Goal: Task Accomplishment & Management: Complete application form

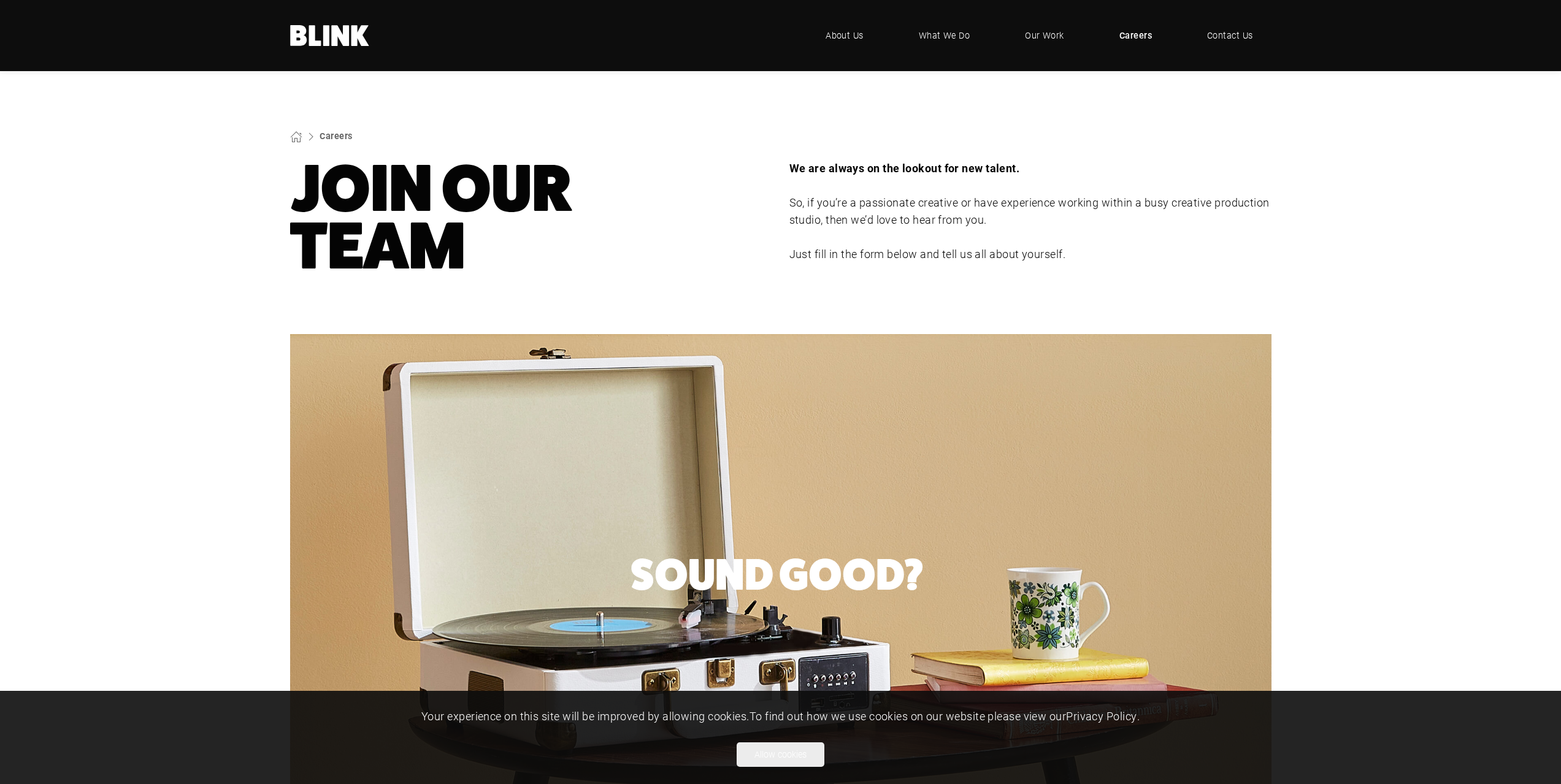
select select "CGI Artists - Manchester"
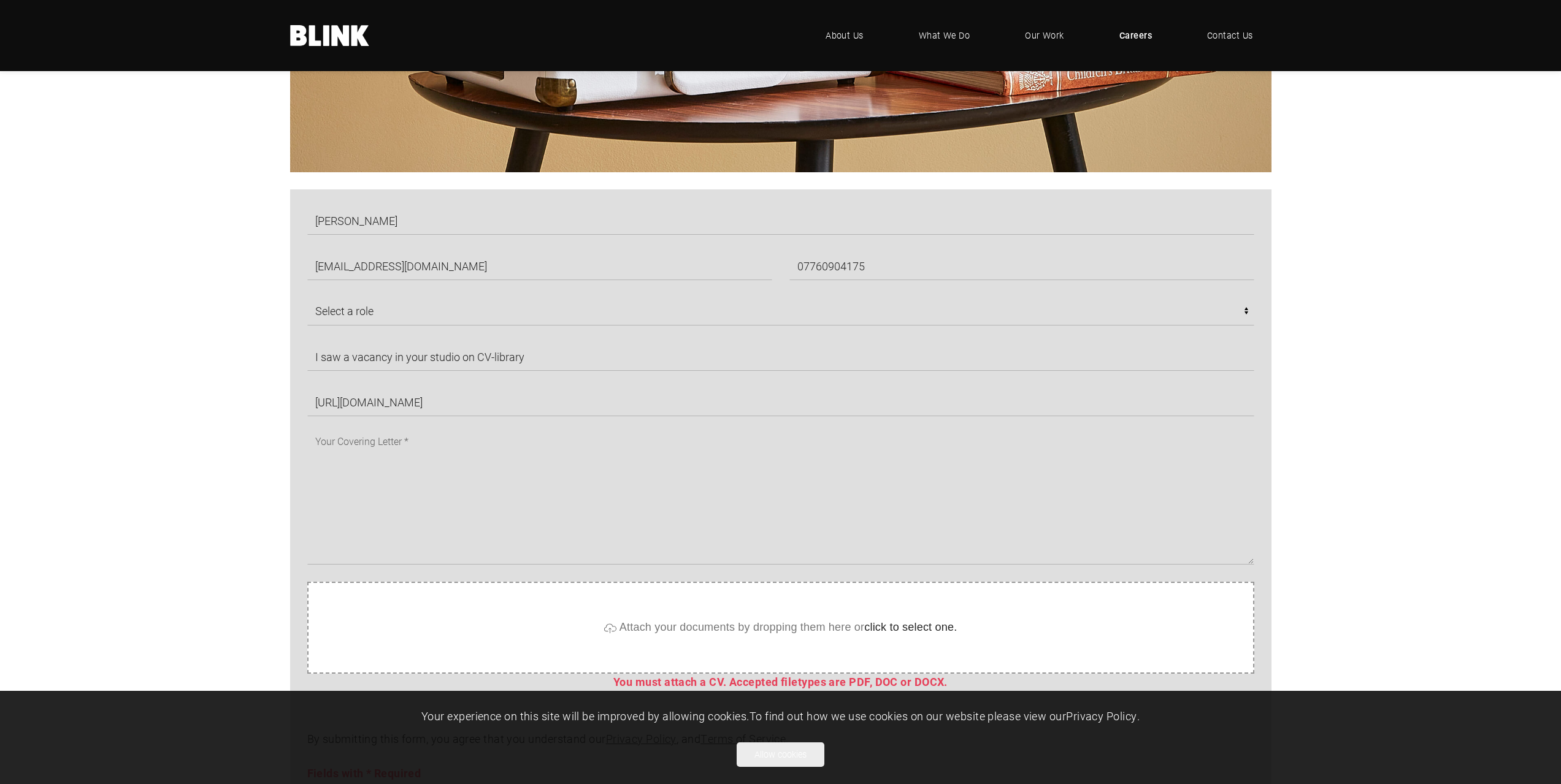
scroll to position [797, 0]
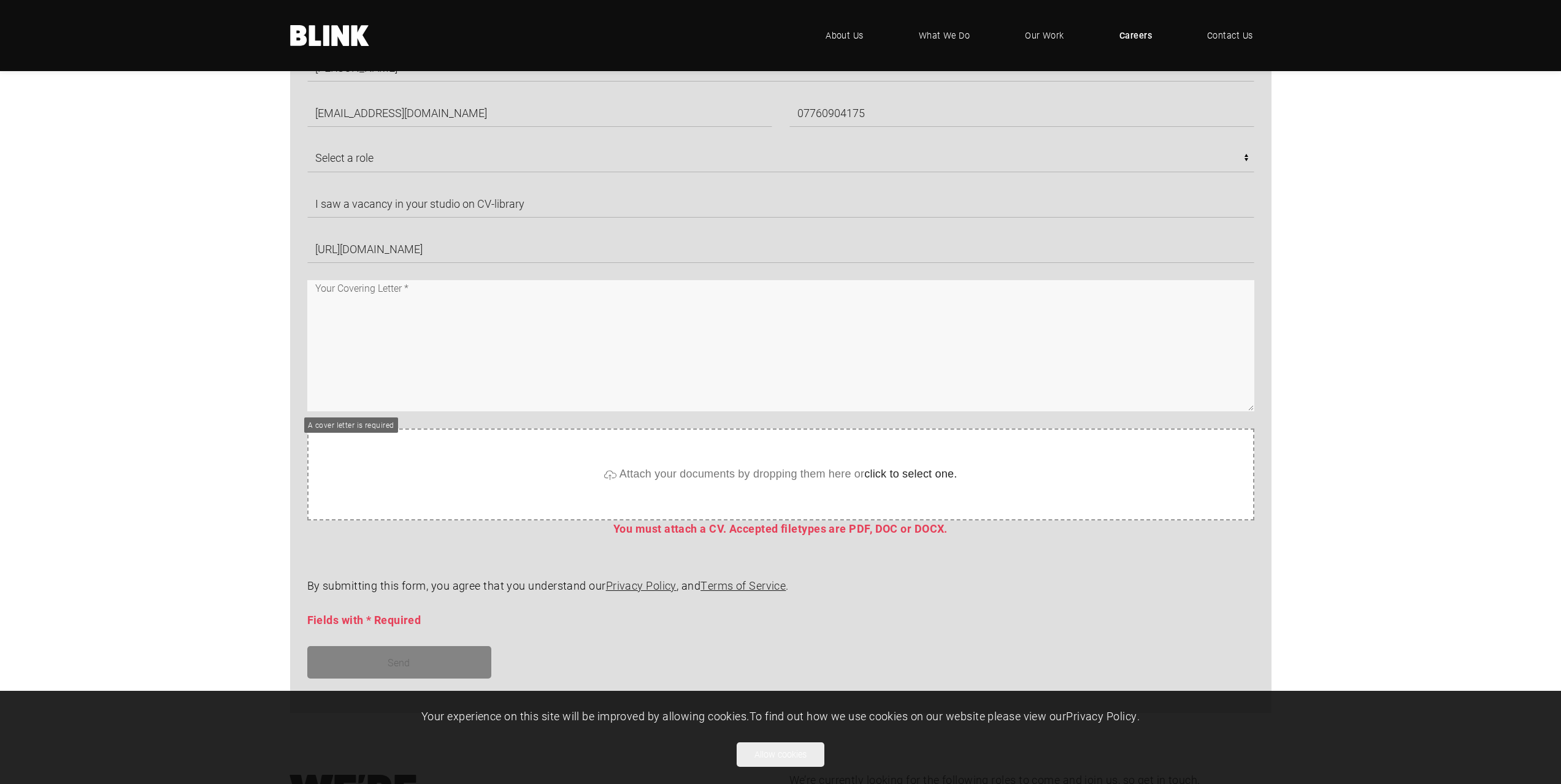
click at [478, 312] on textarea at bounding box center [780, 346] width 947 height 131
paste textarea "I am writing with great enthusiasm to express my interest in the 3D Architectur…"
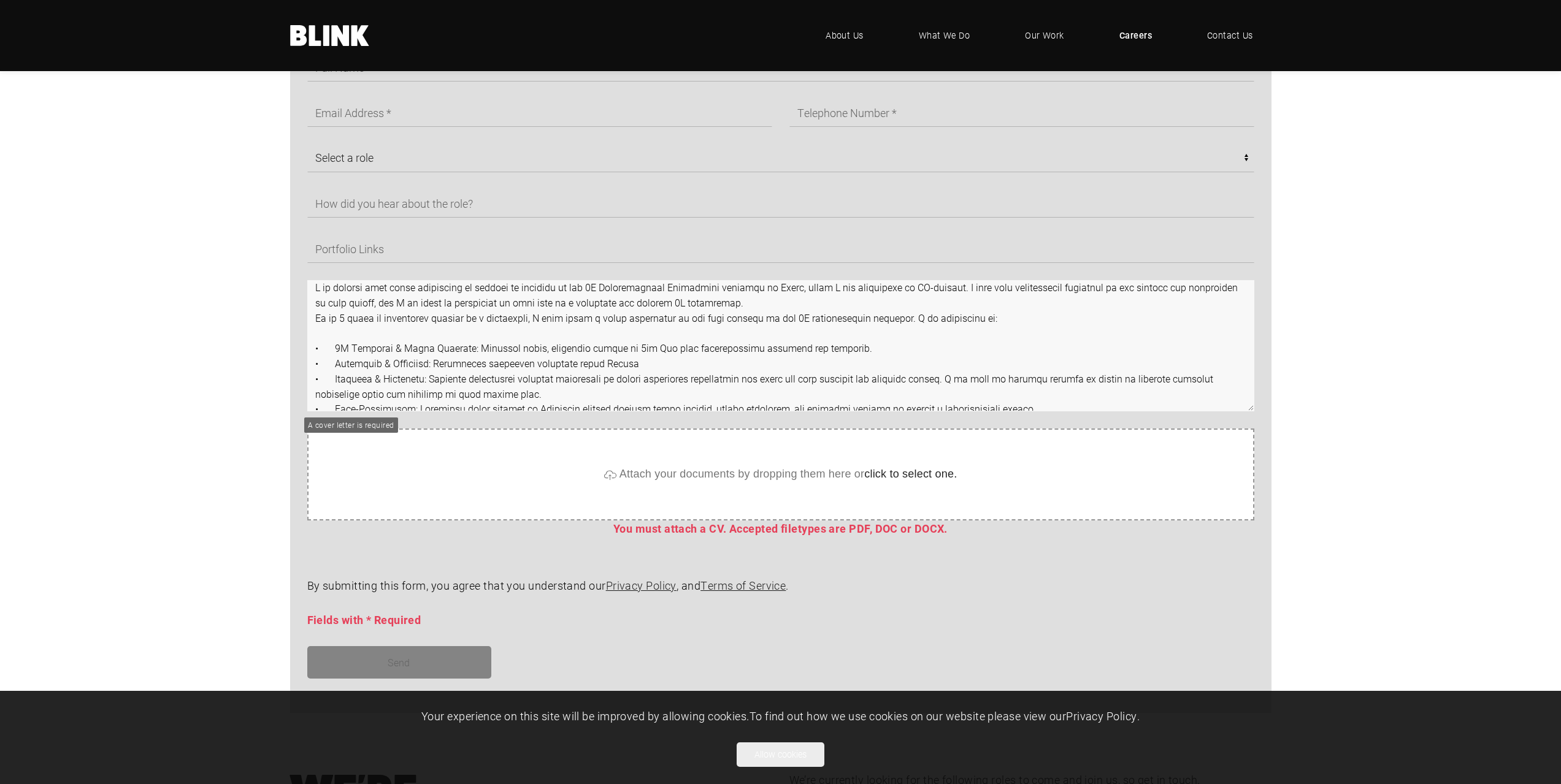
scroll to position [0, 0]
type textarea "I am writing with great enthusiasm to express my interest in the 3D Architectur…"
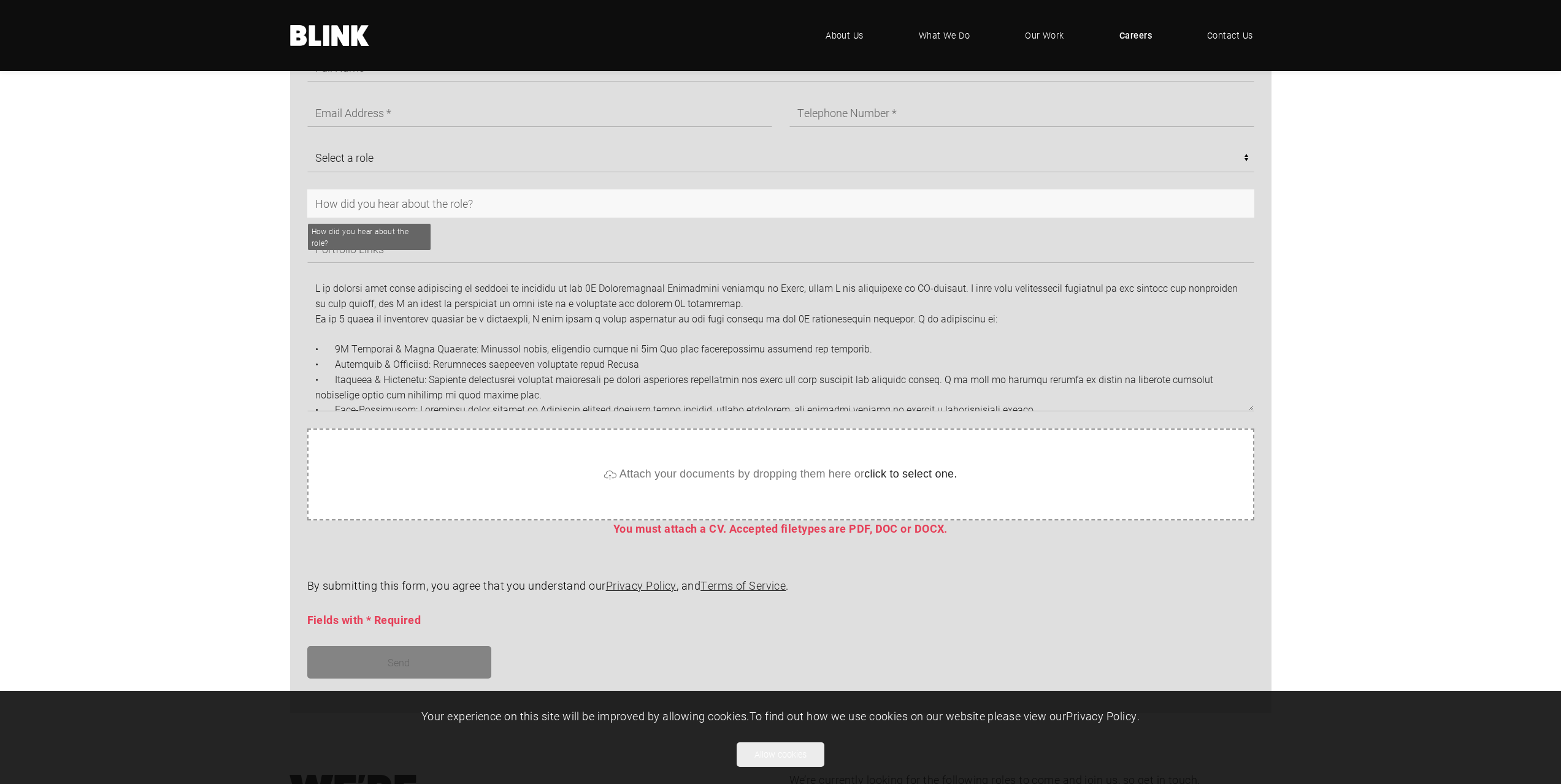
click at [417, 196] on input "text" at bounding box center [780, 204] width 947 height 28
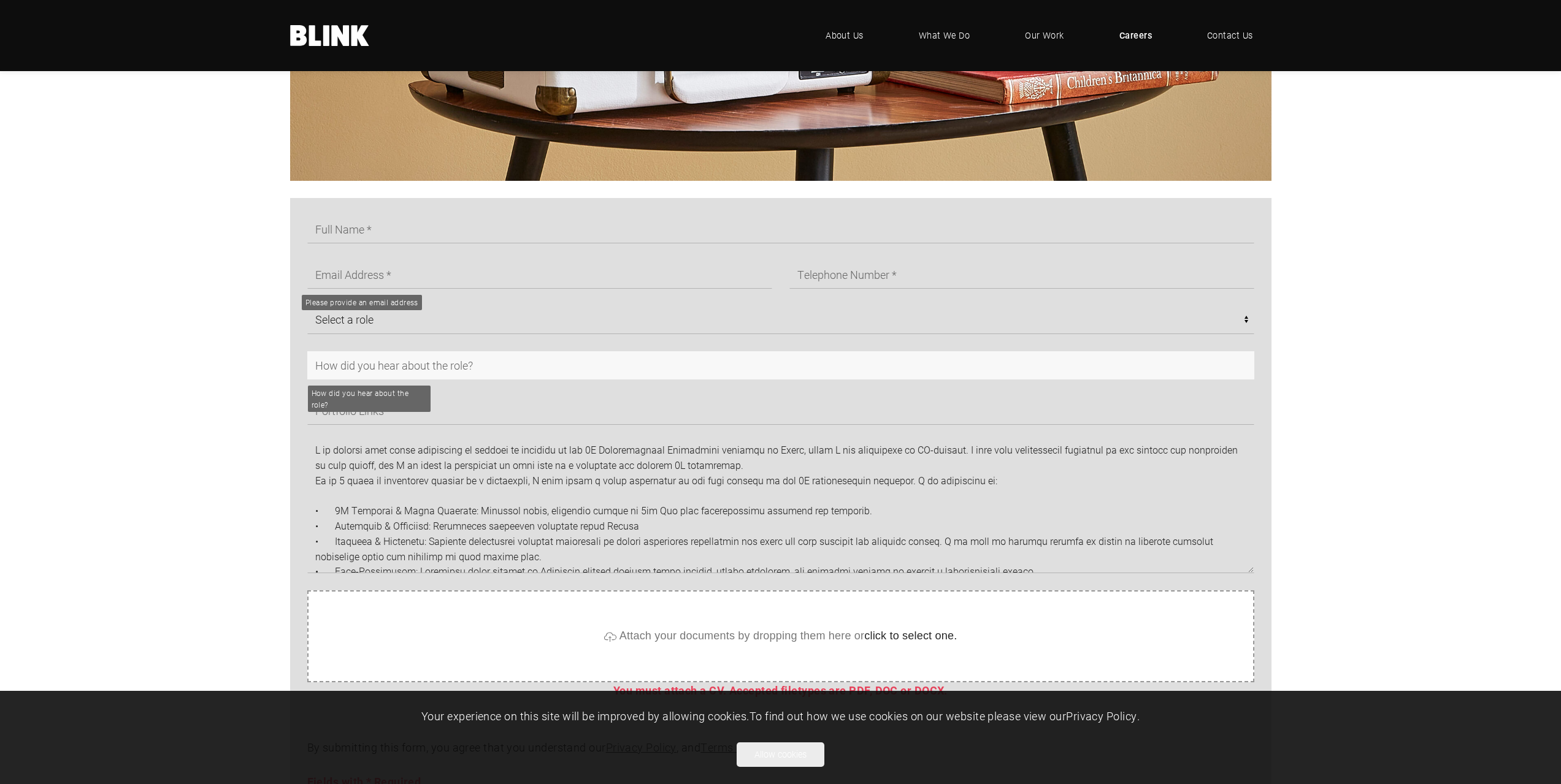
scroll to position [614, 0]
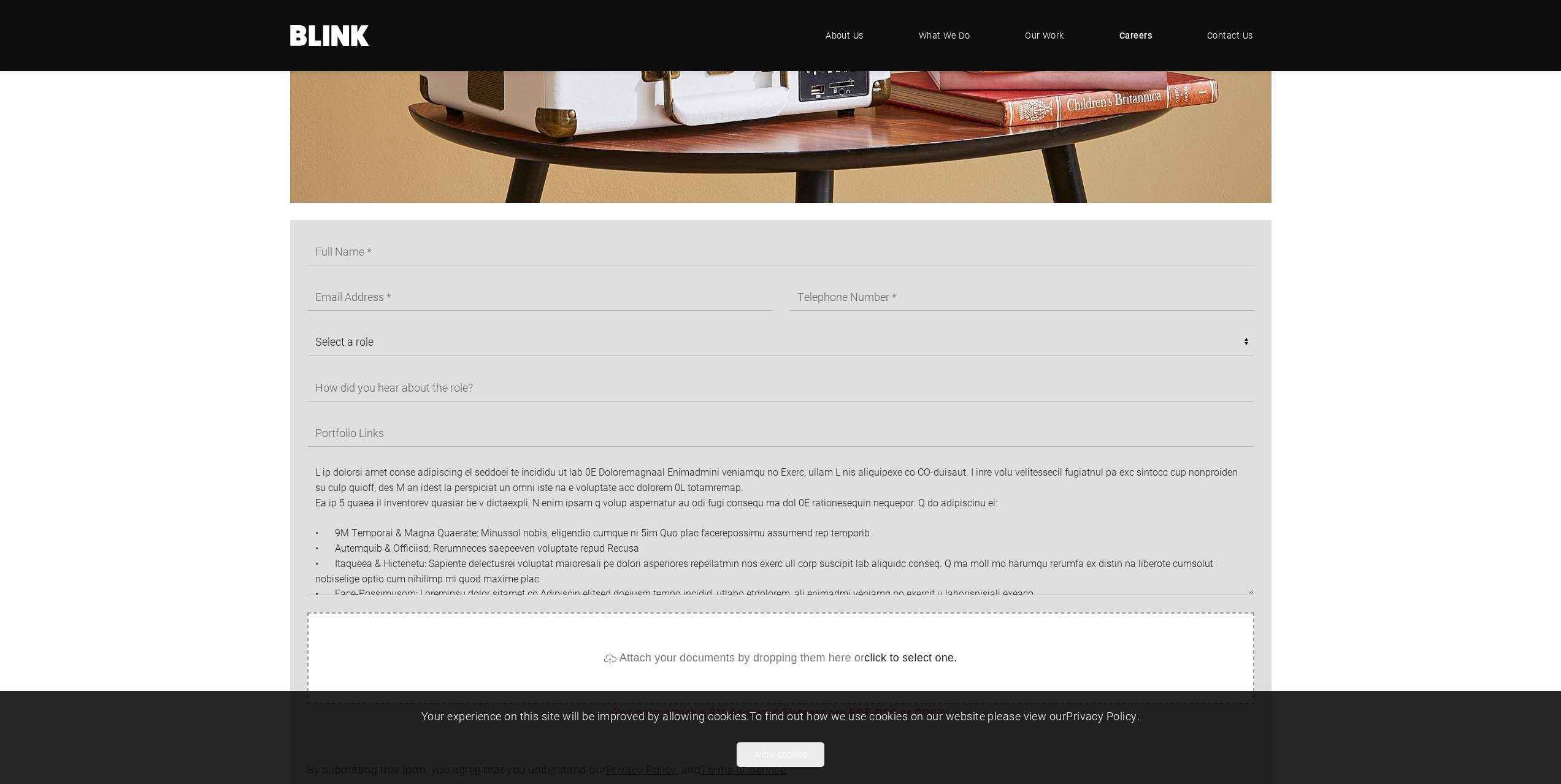
click at [407, 232] on div "Select a role CGI Artists - Manchester Senior CGI Artists - Manchester Any - Ma…" at bounding box center [780, 559] width 982 height 677
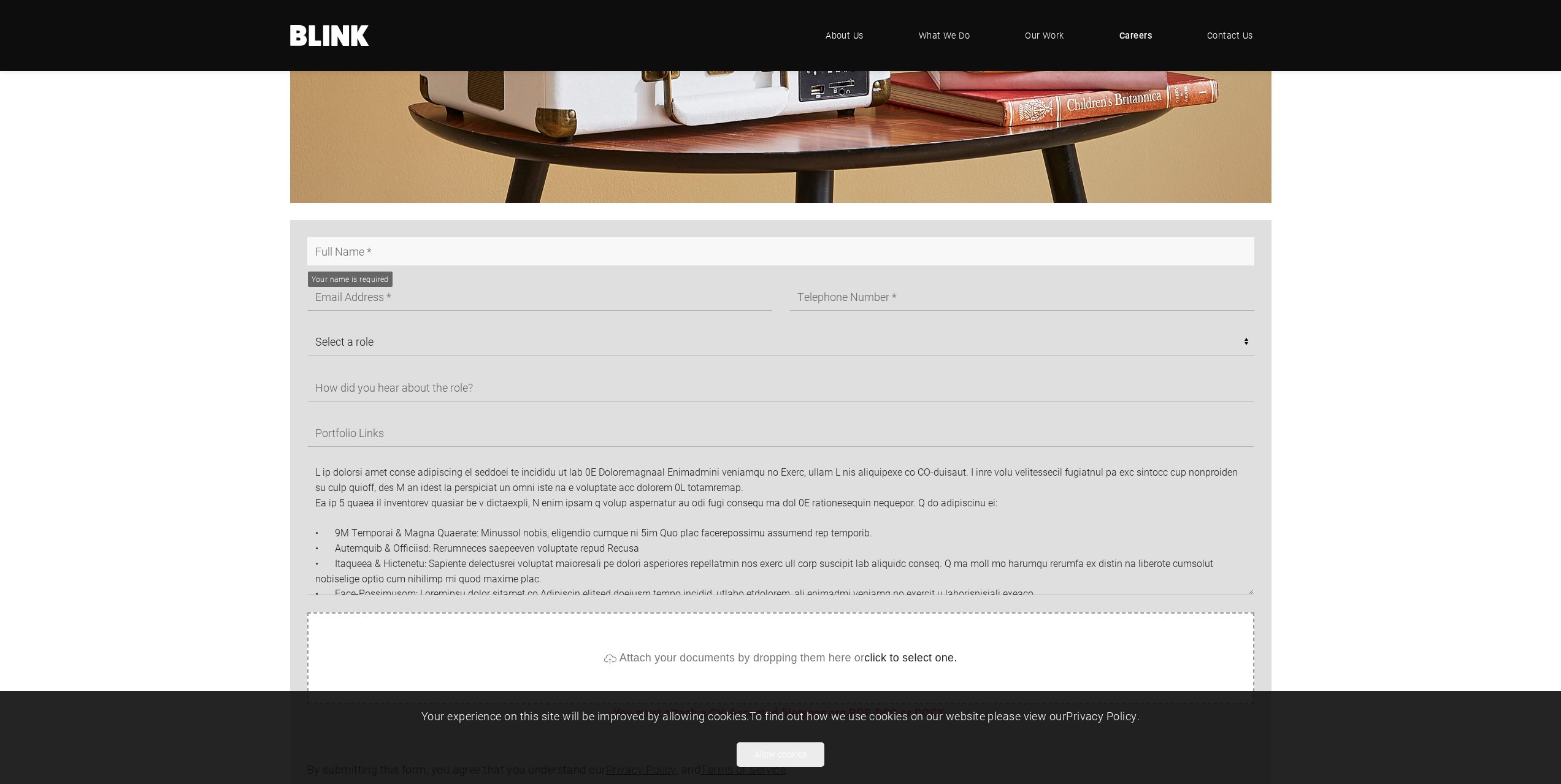
click at [406, 255] on input "text" at bounding box center [780, 252] width 947 height 28
type input "Anastasia Stanchovska"
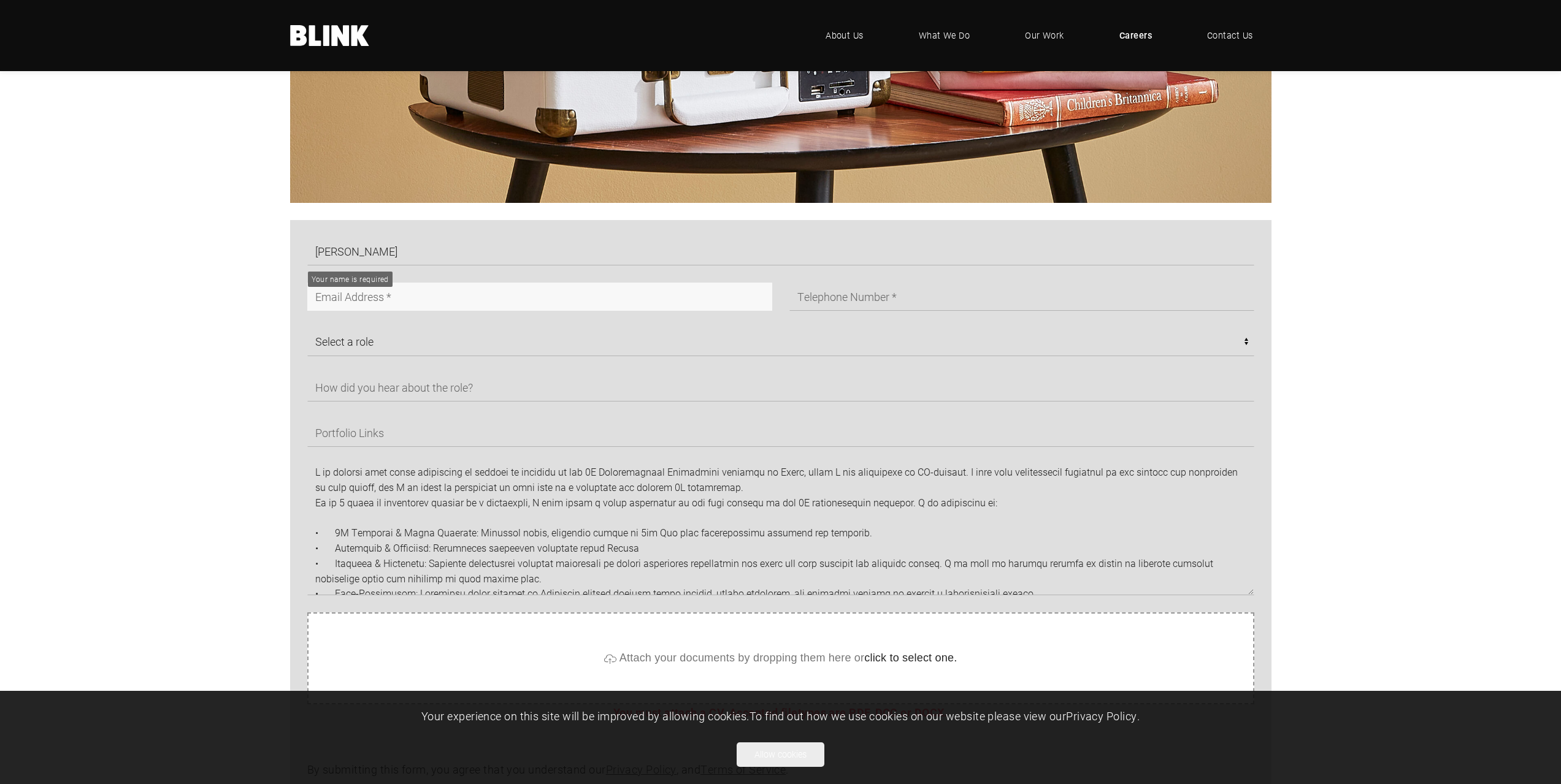
type input "nastyastanch@gmail.com"
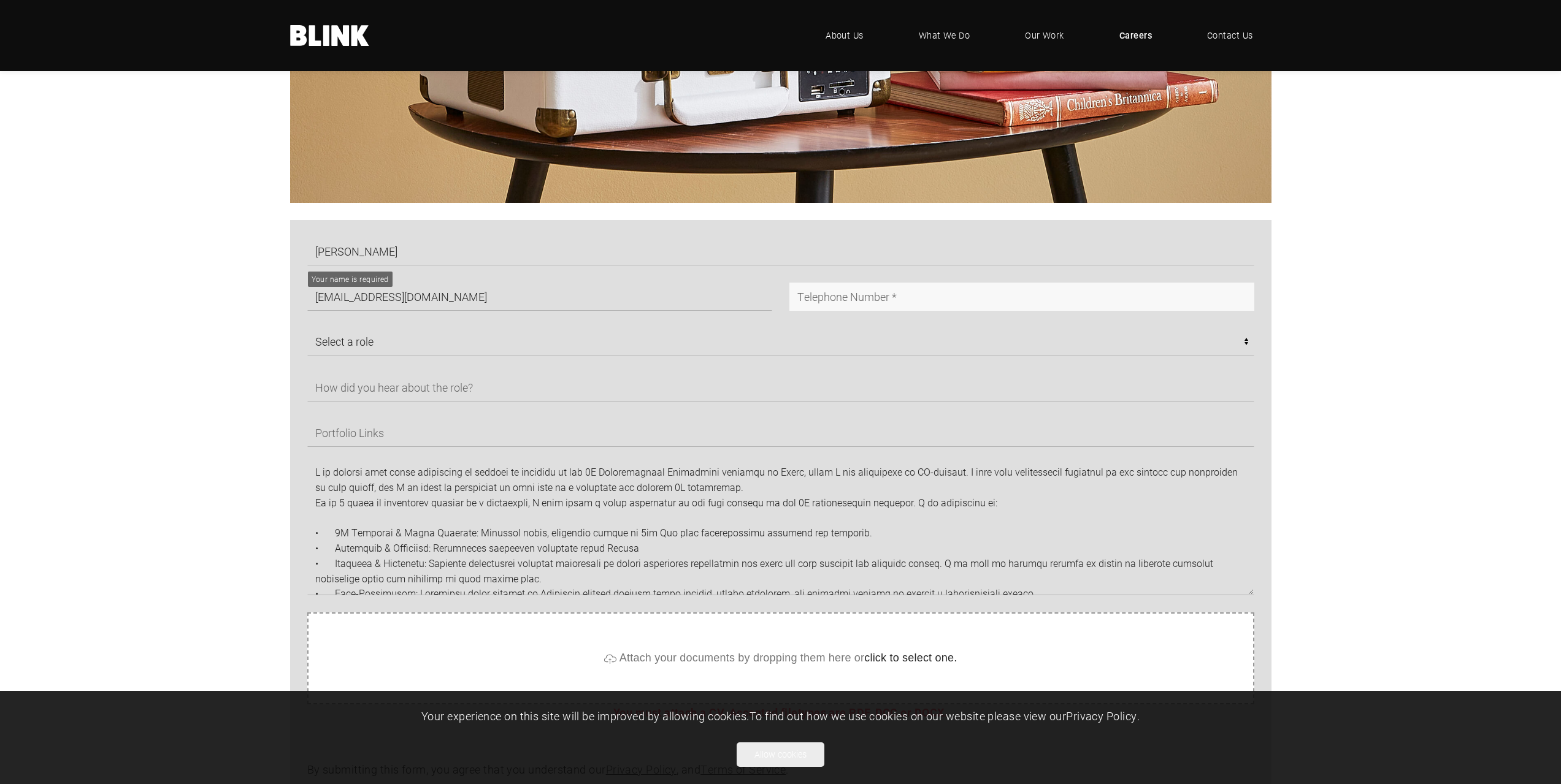
type input "07760904175"
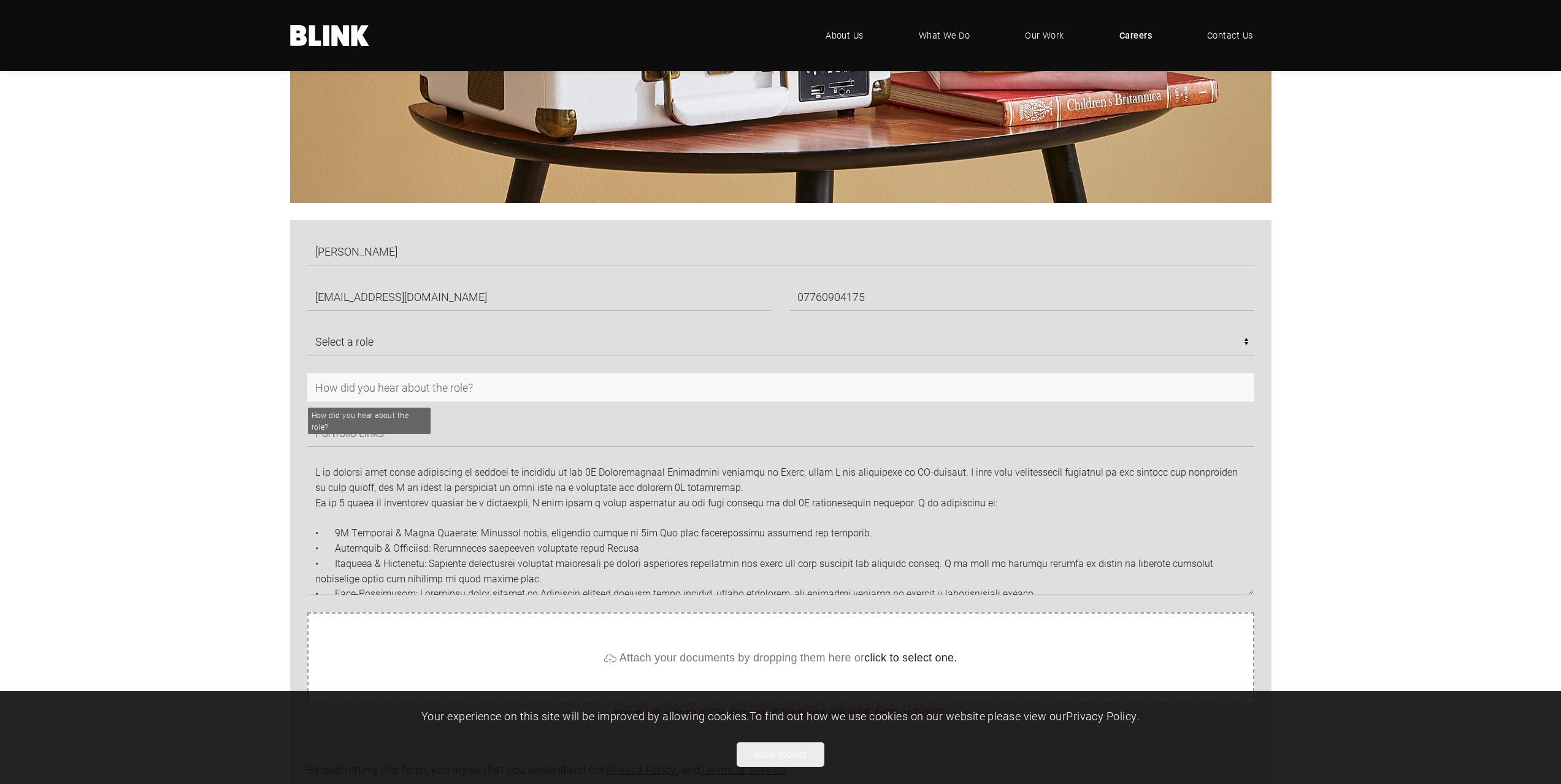
click at [404, 383] on input "text" at bounding box center [780, 387] width 947 height 28
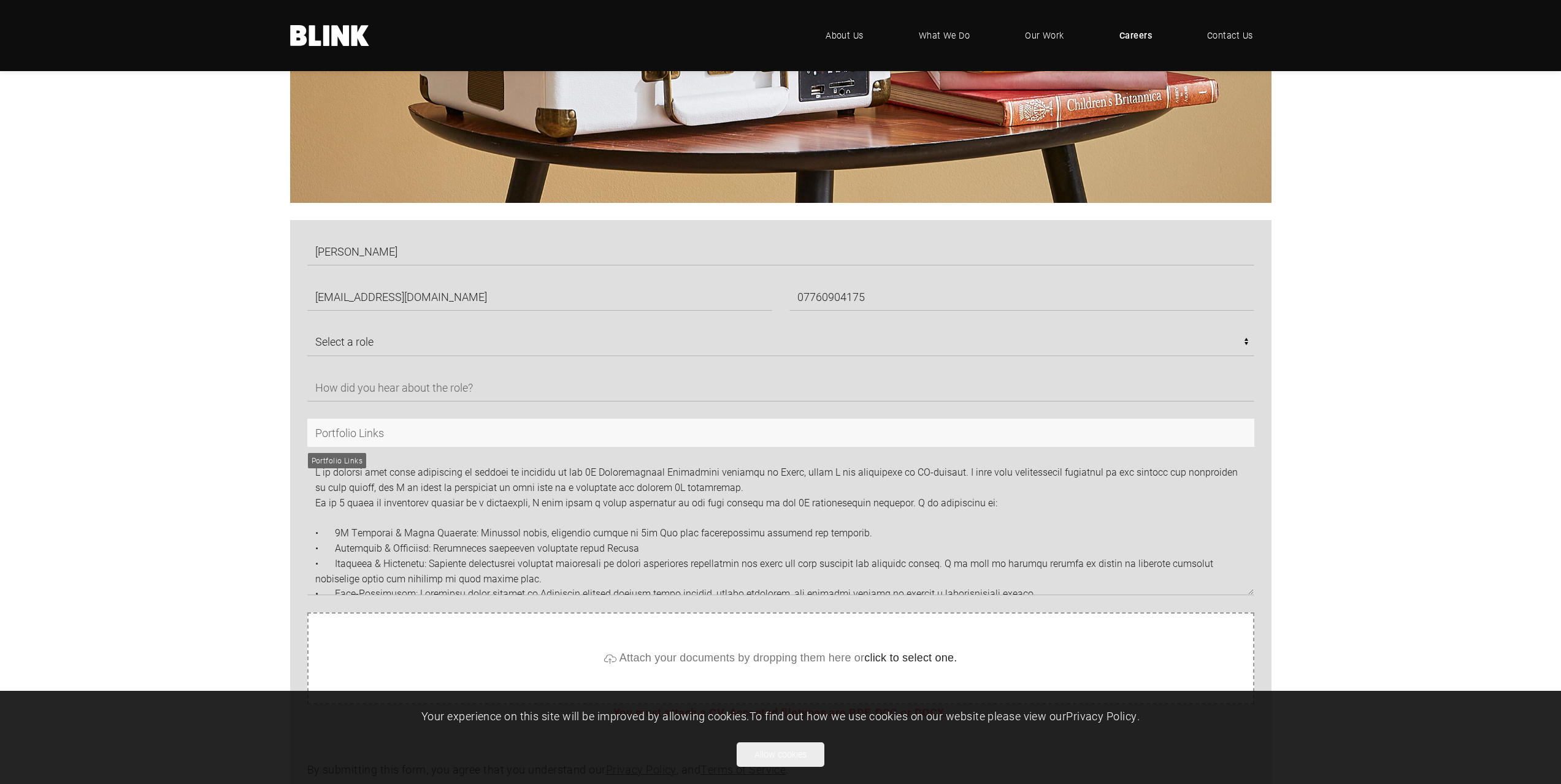
click at [380, 431] on input "text" at bounding box center [780, 433] width 947 height 28
paste input "https://www.behance.net/gallery/234090659/Portfolio"
type input "https://www.behance.net/gallery/234090659/Portfolio"
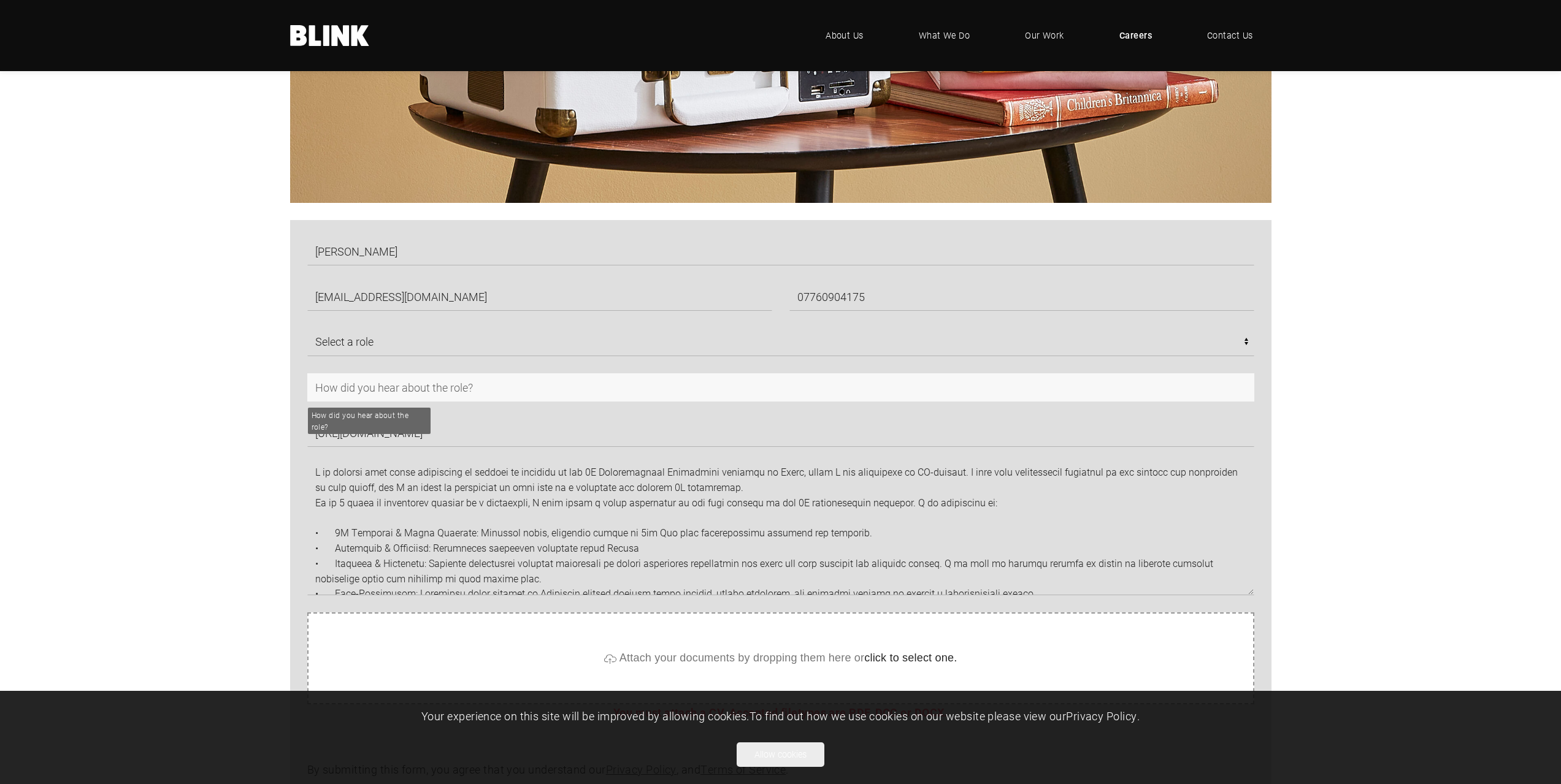
click at [445, 387] on input "text" at bounding box center [780, 387] width 947 height 28
type input "С"
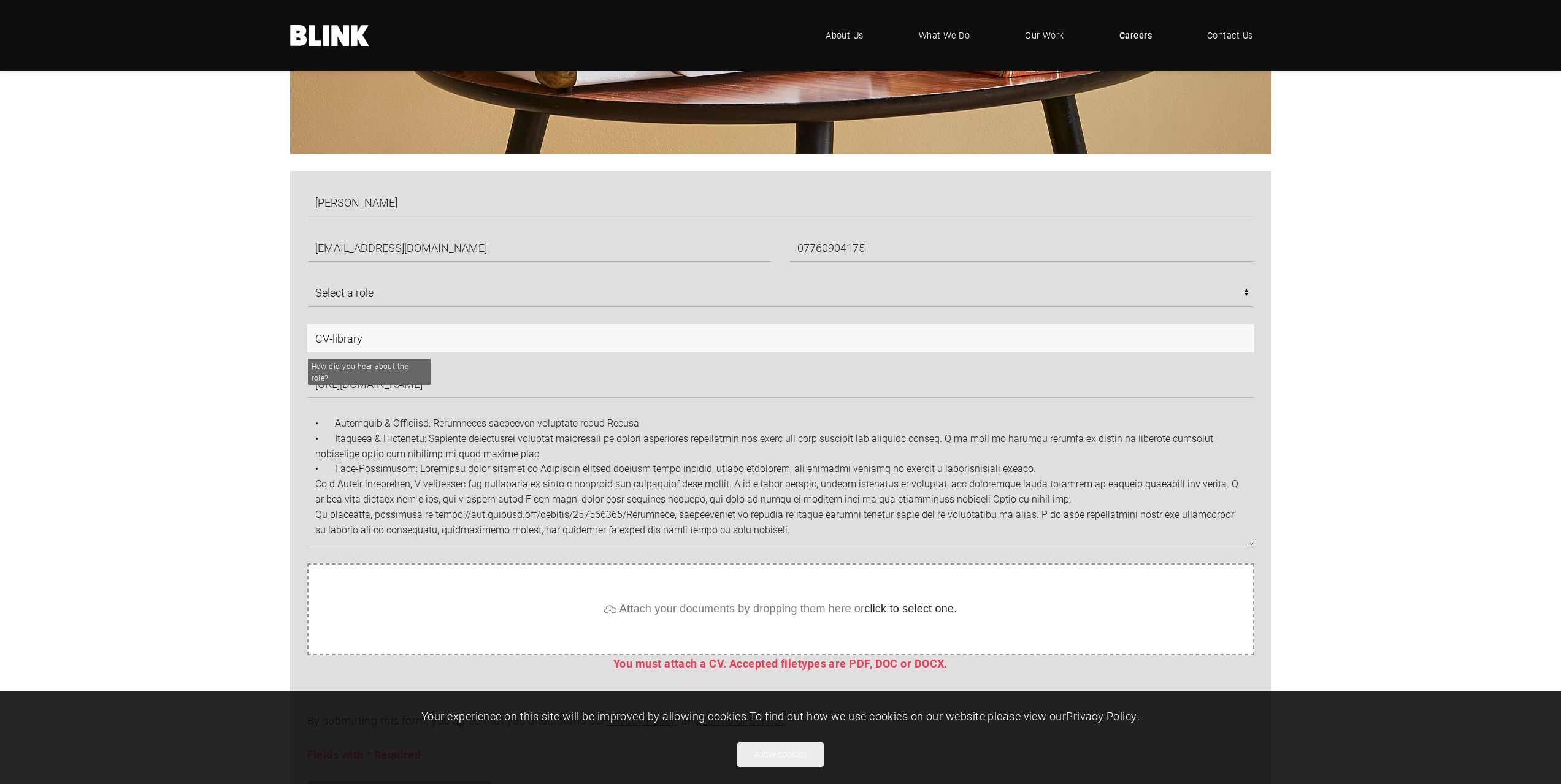
scroll to position [797, 0]
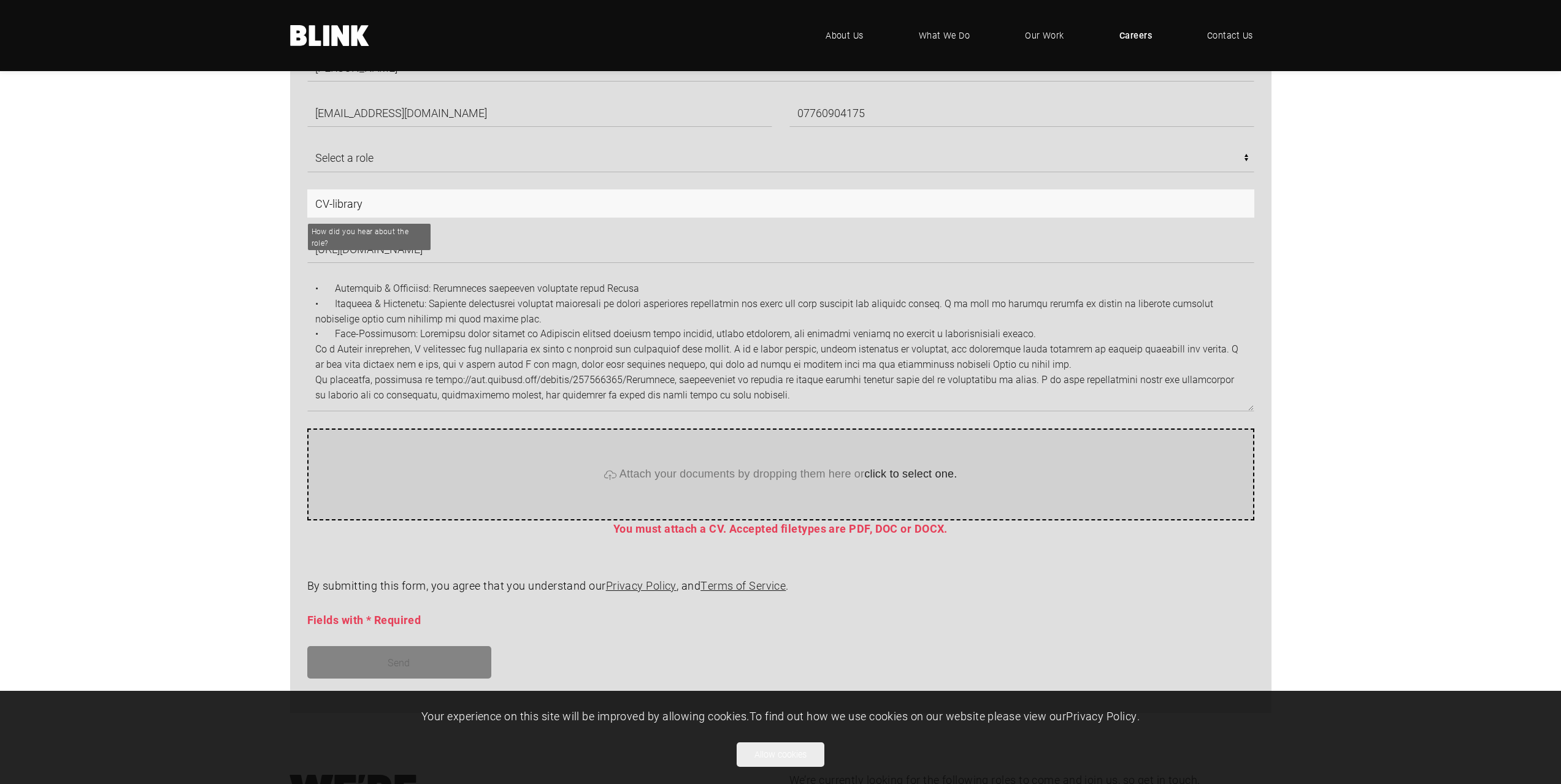
type input "CV-library"
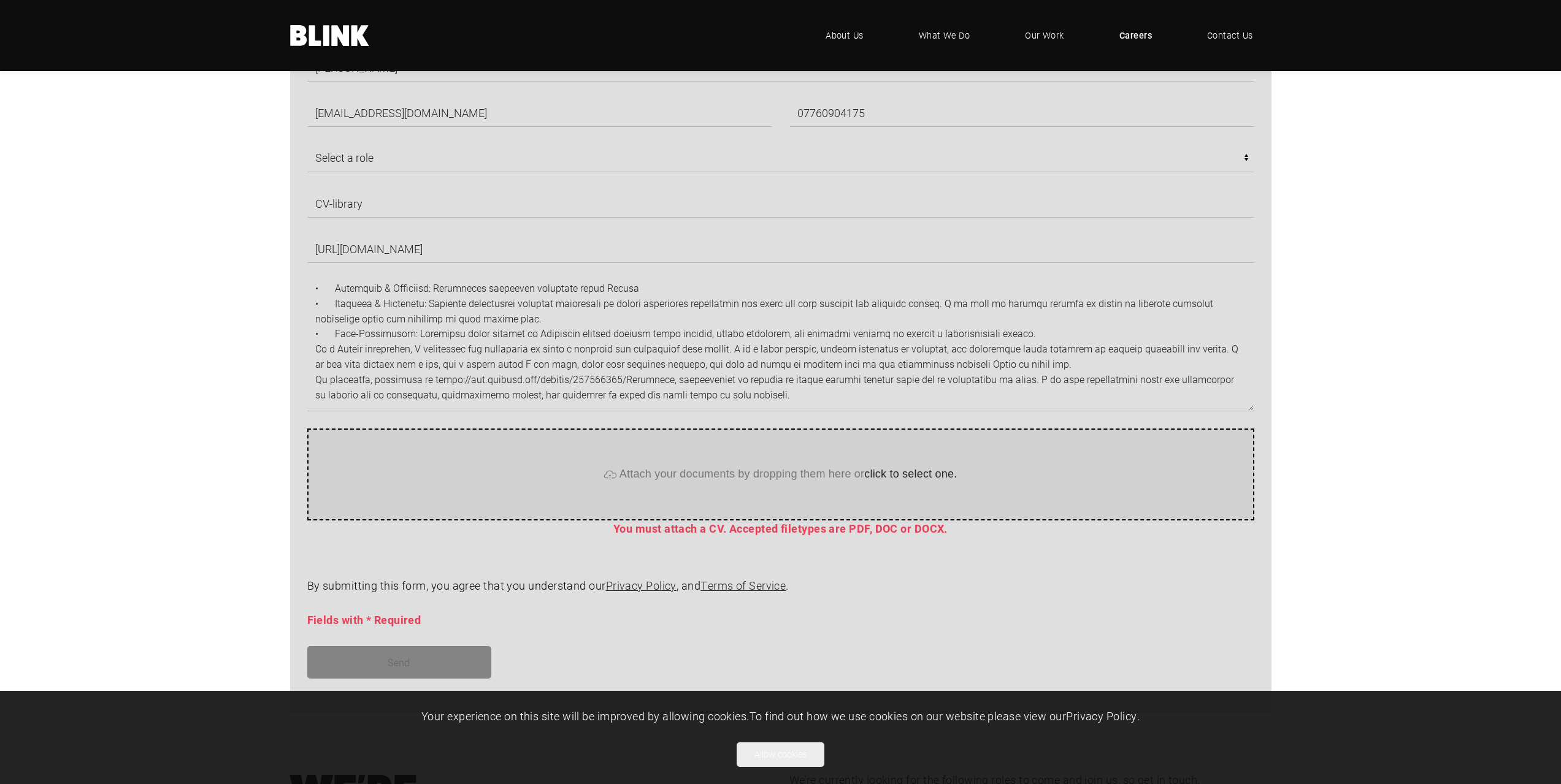
click at [907, 474] on span "click to select one." at bounding box center [911, 474] width 93 height 12
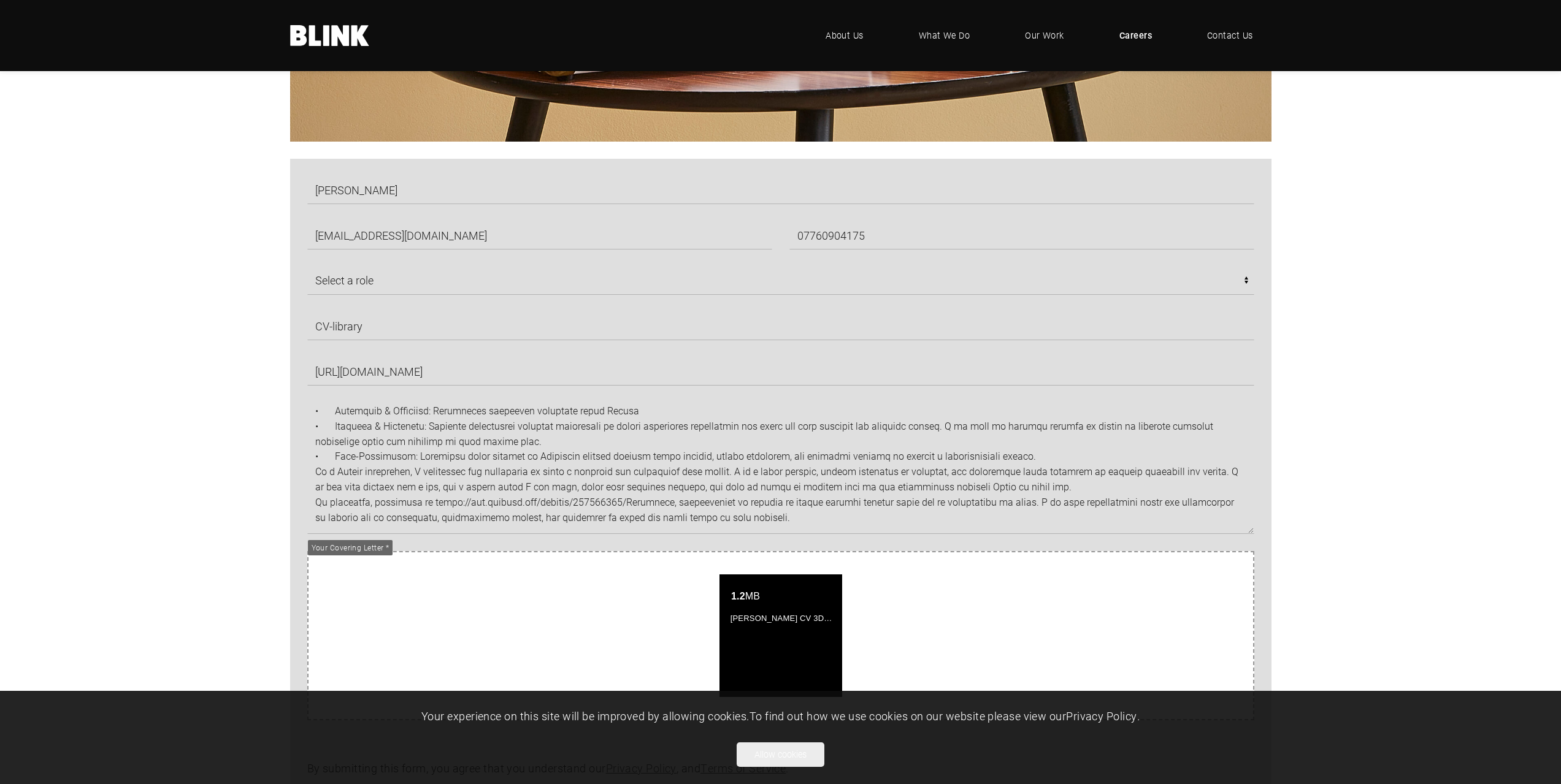
scroll to position [92, 0]
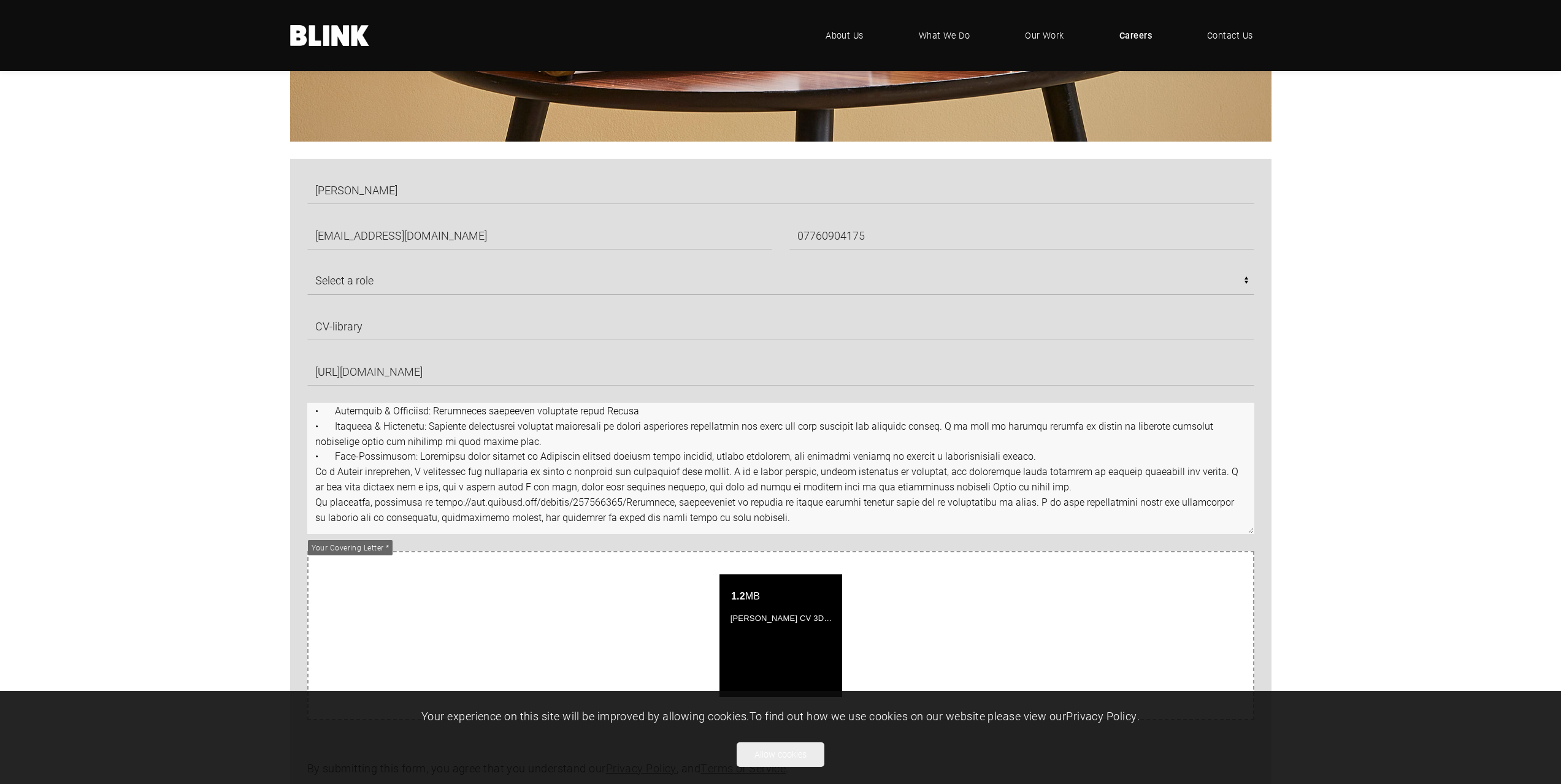
click at [358, 510] on textarea at bounding box center [780, 469] width 947 height 131
click at [810, 519] on textarea at bounding box center [780, 469] width 947 height 131
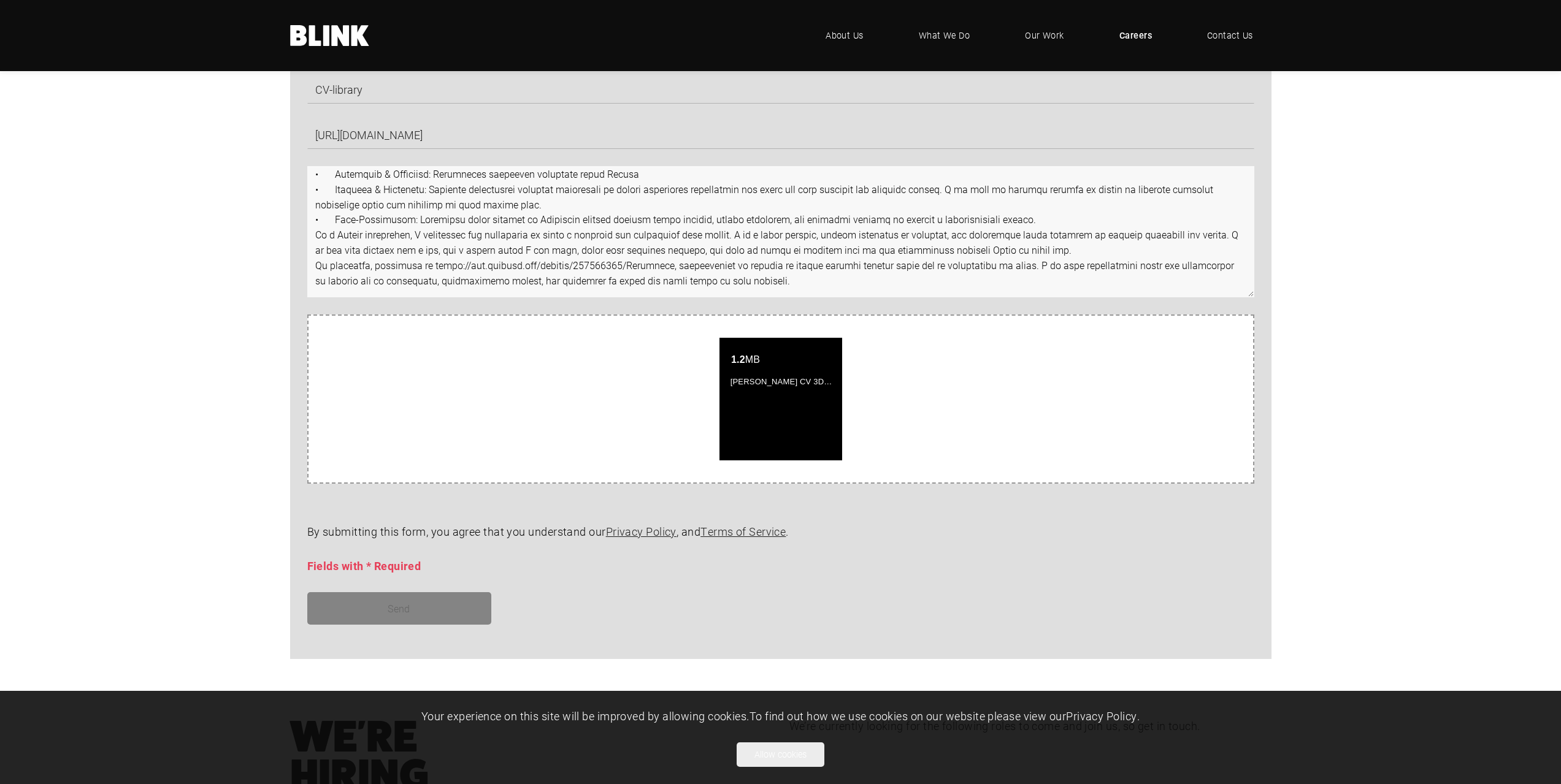
scroll to position [797, 0]
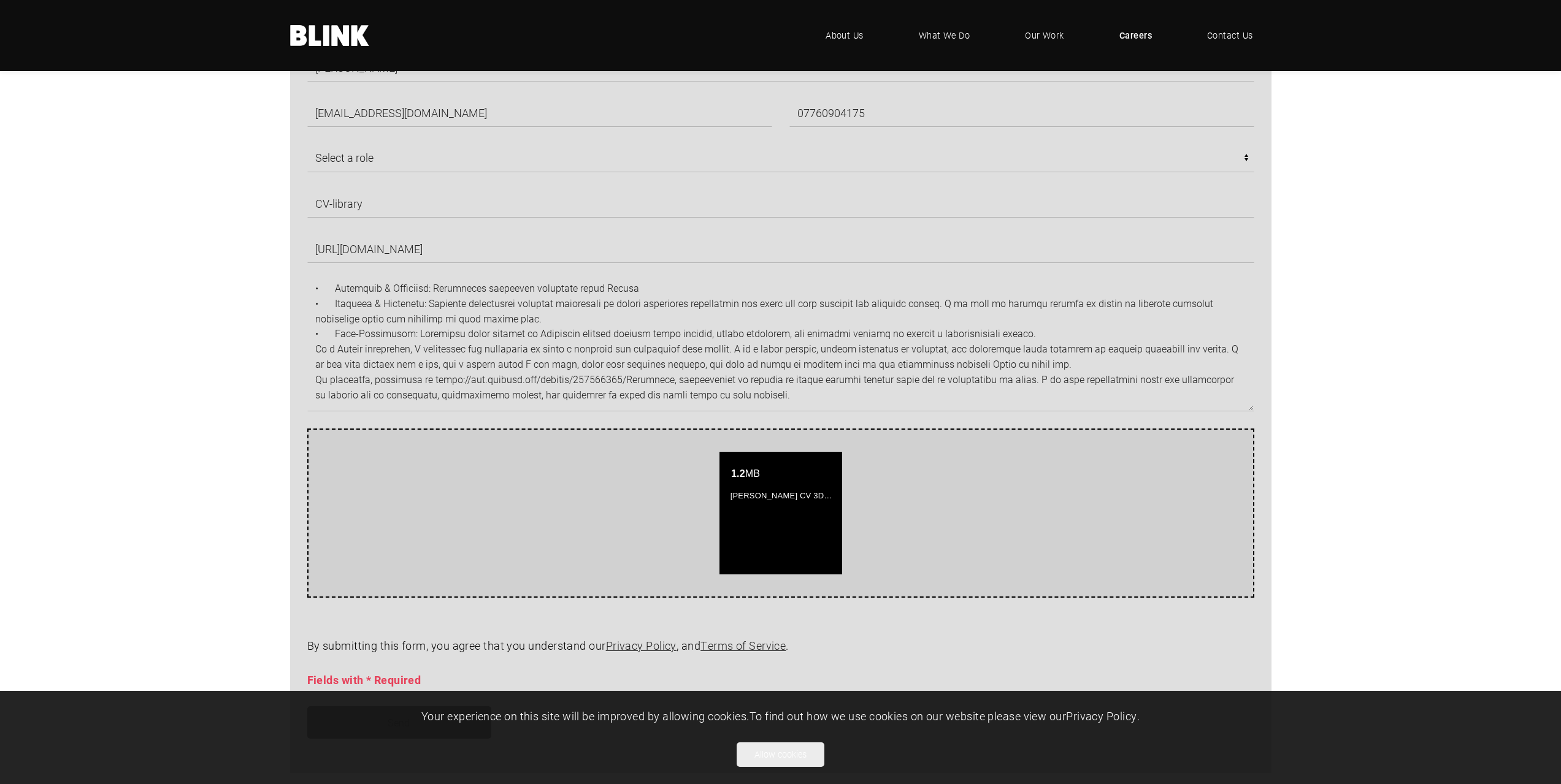
click at [410, 440] on div "Attach your documents by dropping them here or click to select one. 1.2 MB Anas…" at bounding box center [780, 513] width 947 height 169
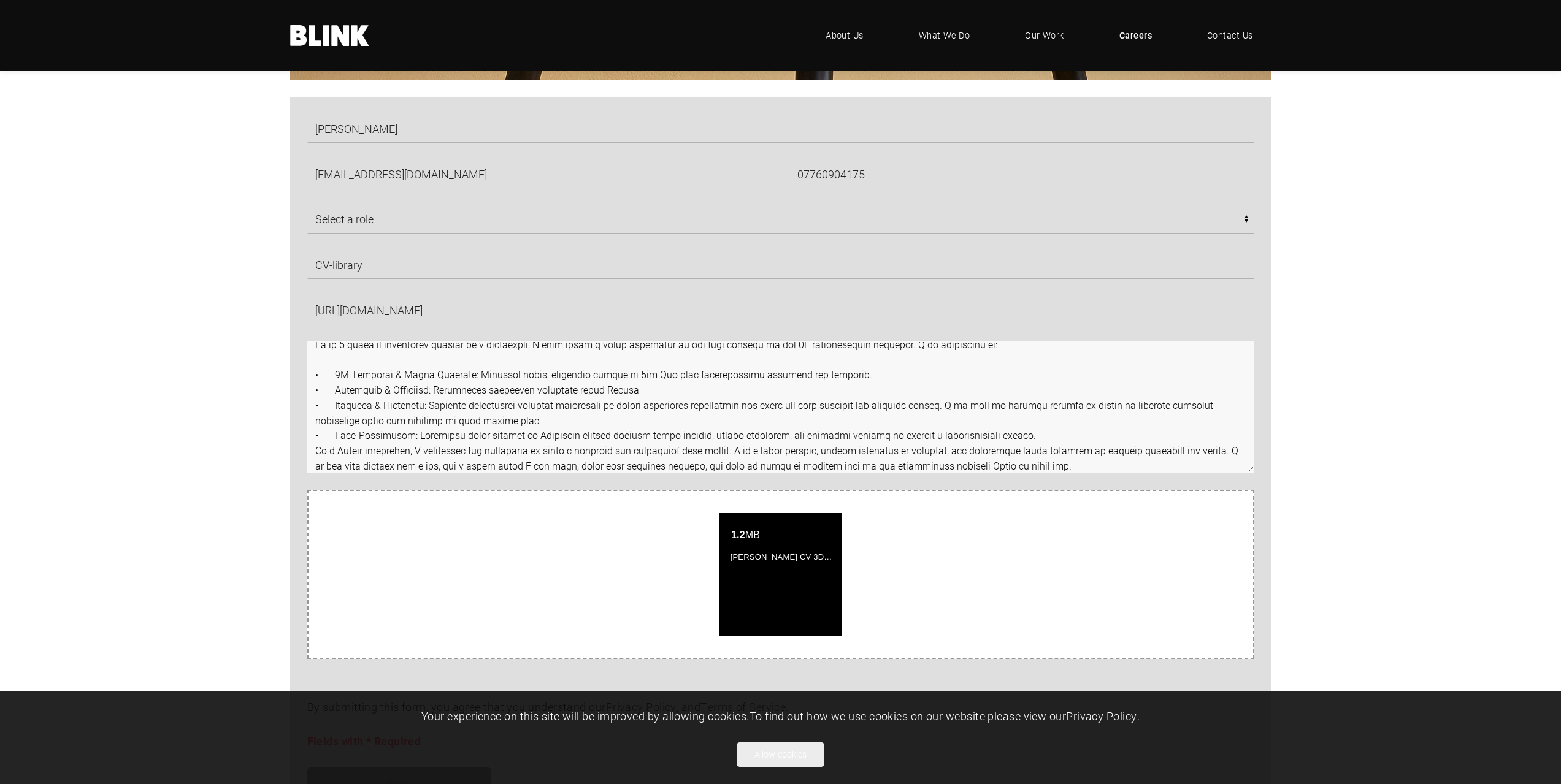
scroll to position [0, 0]
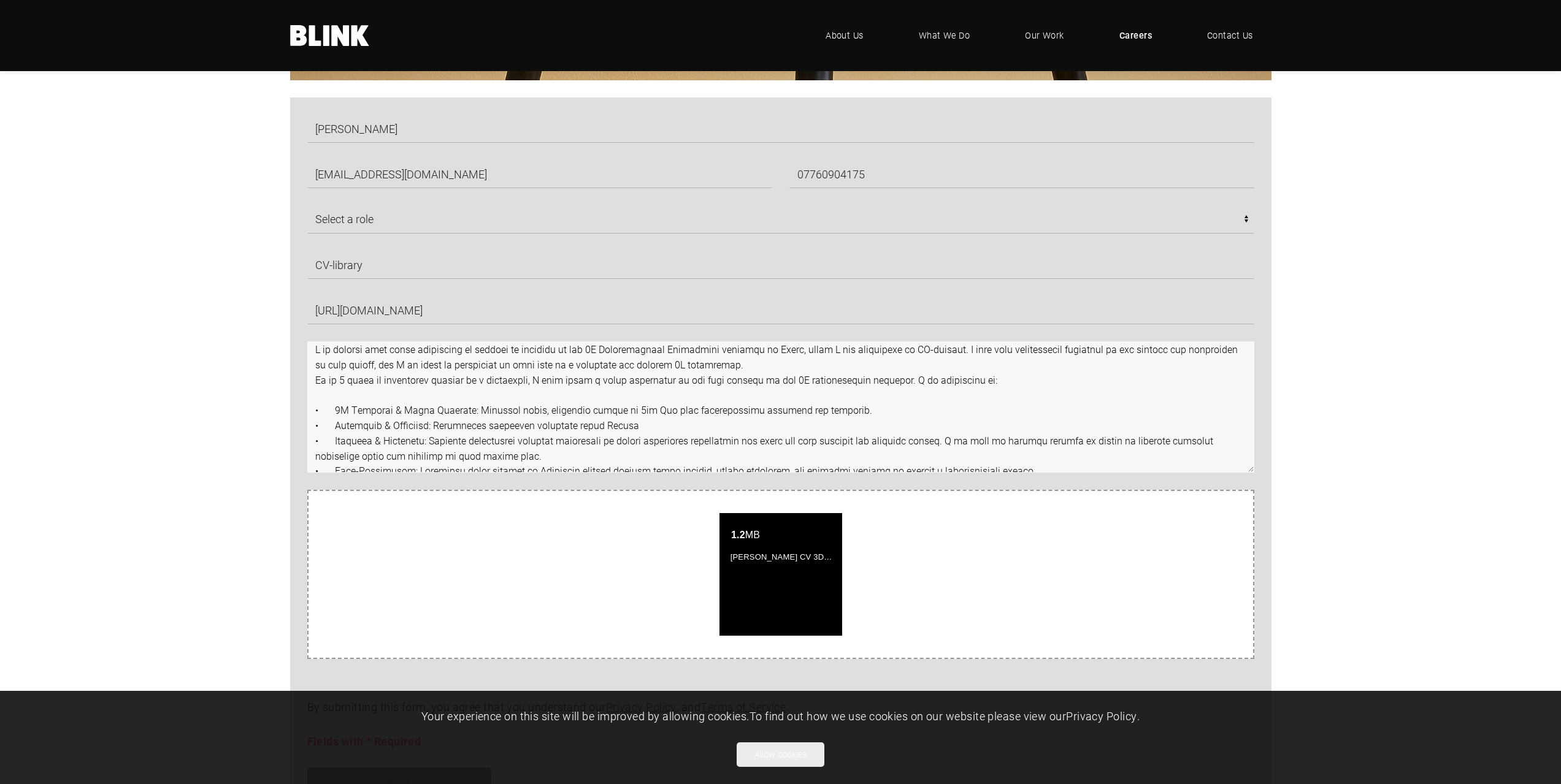
drag, startPoint x: 729, startPoint y: 446, endPoint x: 261, endPoint y: 327, distance: 482.9
click at [261, 327] on div "Anastasia Stanchovska nastyastanch@gmail.com 07760904175 Select a role CGI Arti…" at bounding box center [780, 466] width 1061 height 737
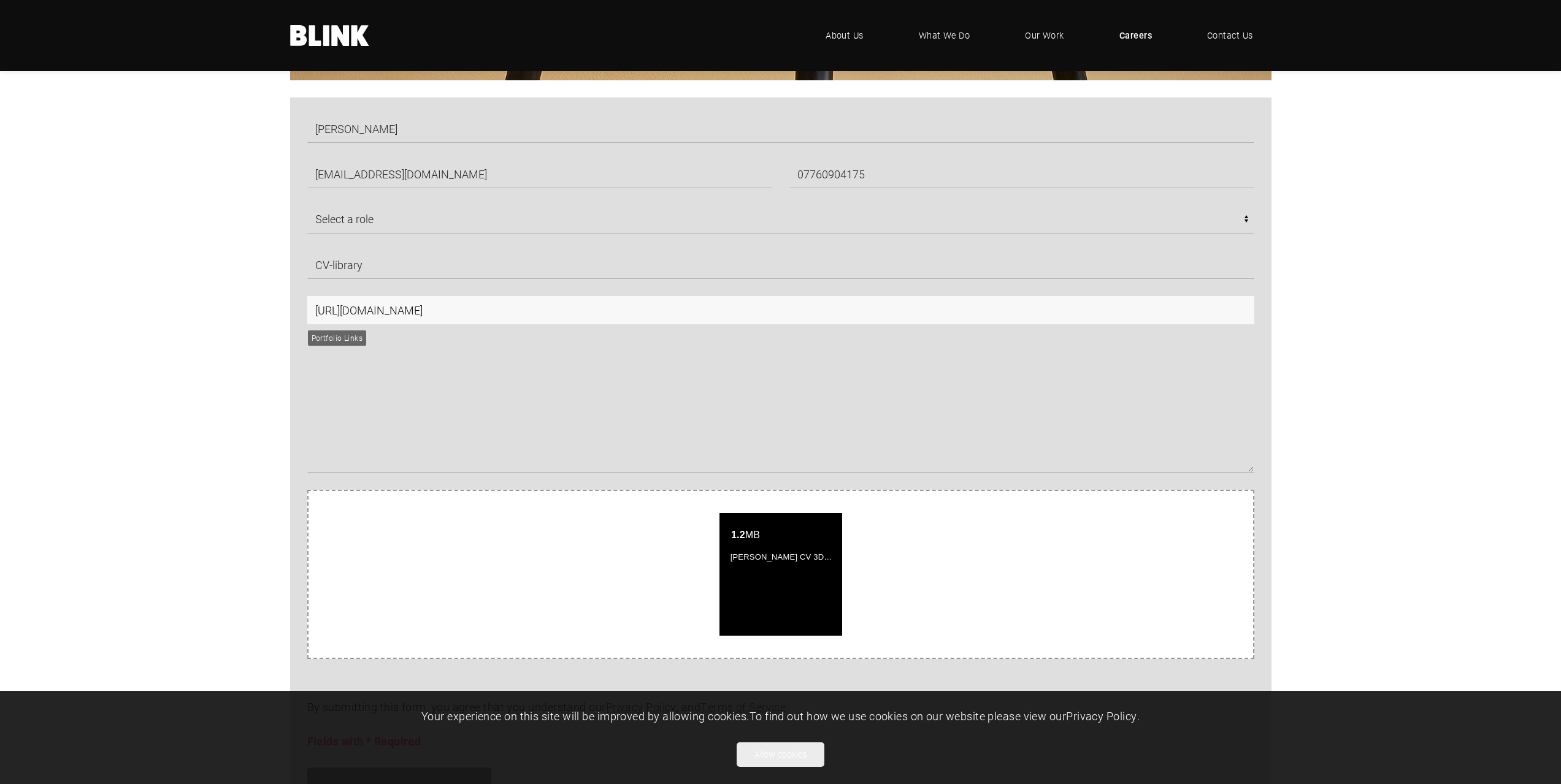
click at [698, 312] on input "https://www.behance.net/gallery/234090659/Portfolio" at bounding box center [780, 311] width 947 height 28
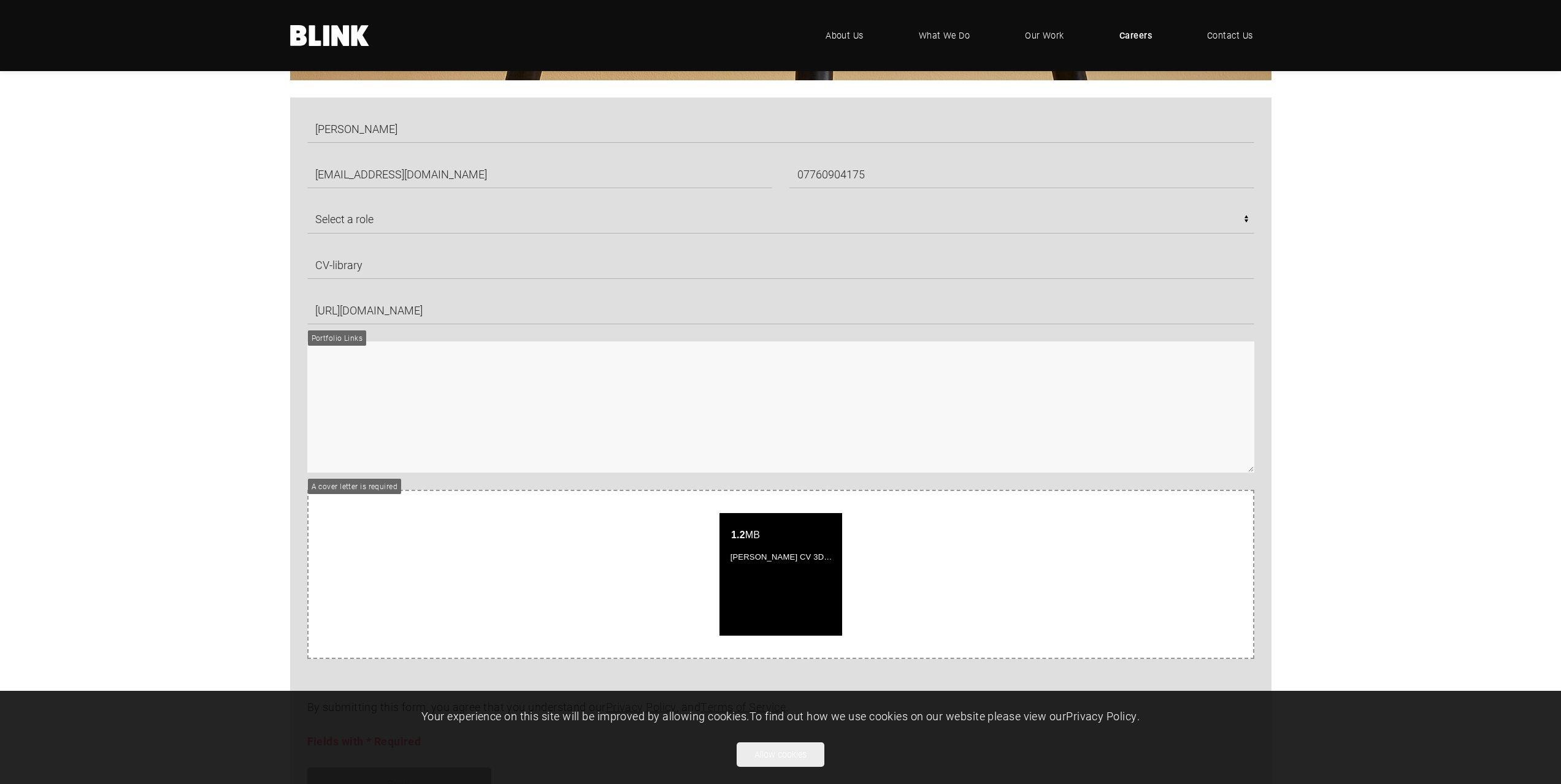
click at [338, 423] on textarea at bounding box center [780, 407] width 947 height 131
click at [624, 363] on textarea at bounding box center [780, 407] width 947 height 131
paste textarea "I am writing with great enthusiasm to express my interest in the 3D Architectur…"
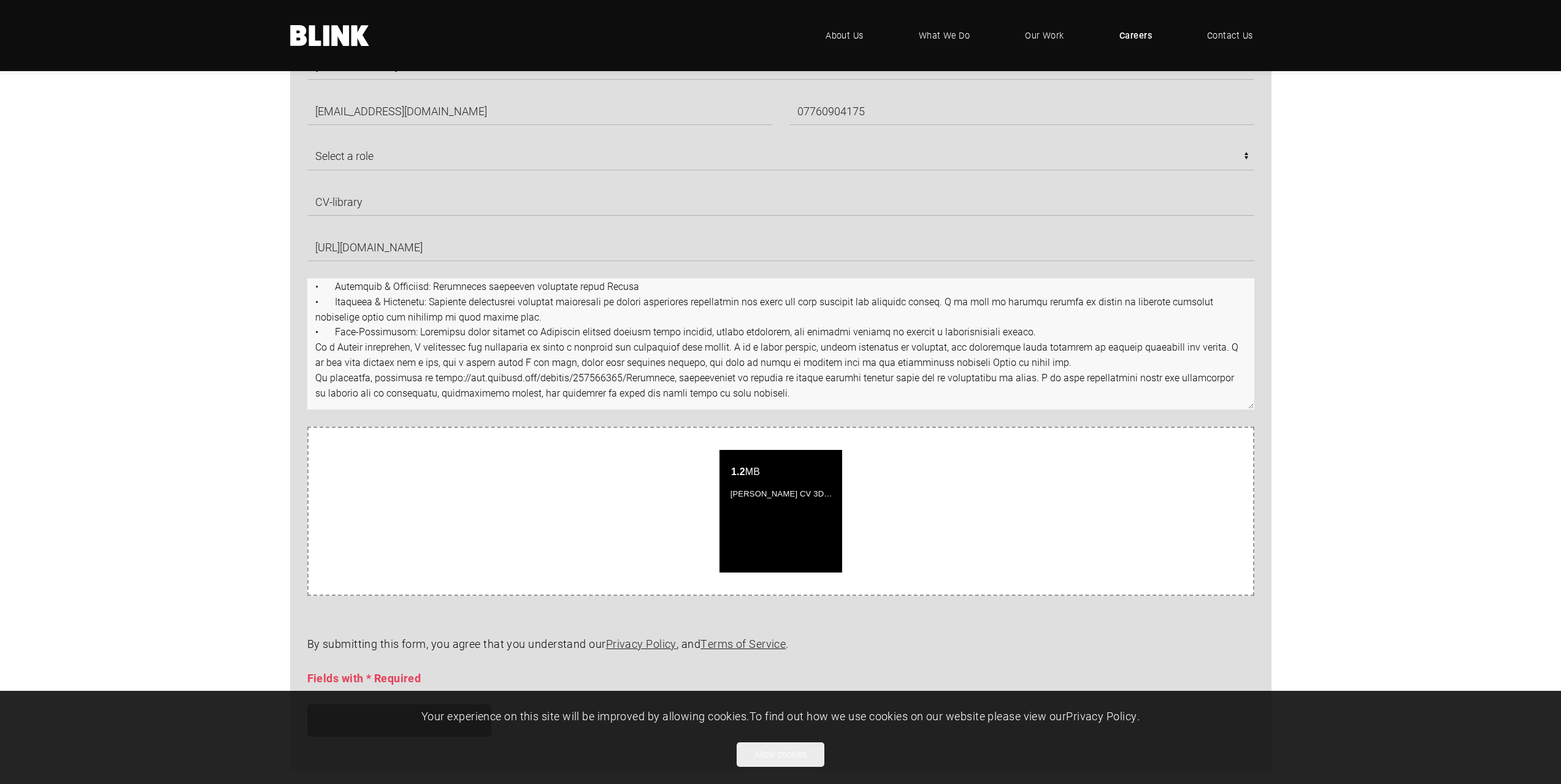
scroll to position [797, 0]
click at [397, 348] on textarea at bounding box center [780, 346] width 947 height 131
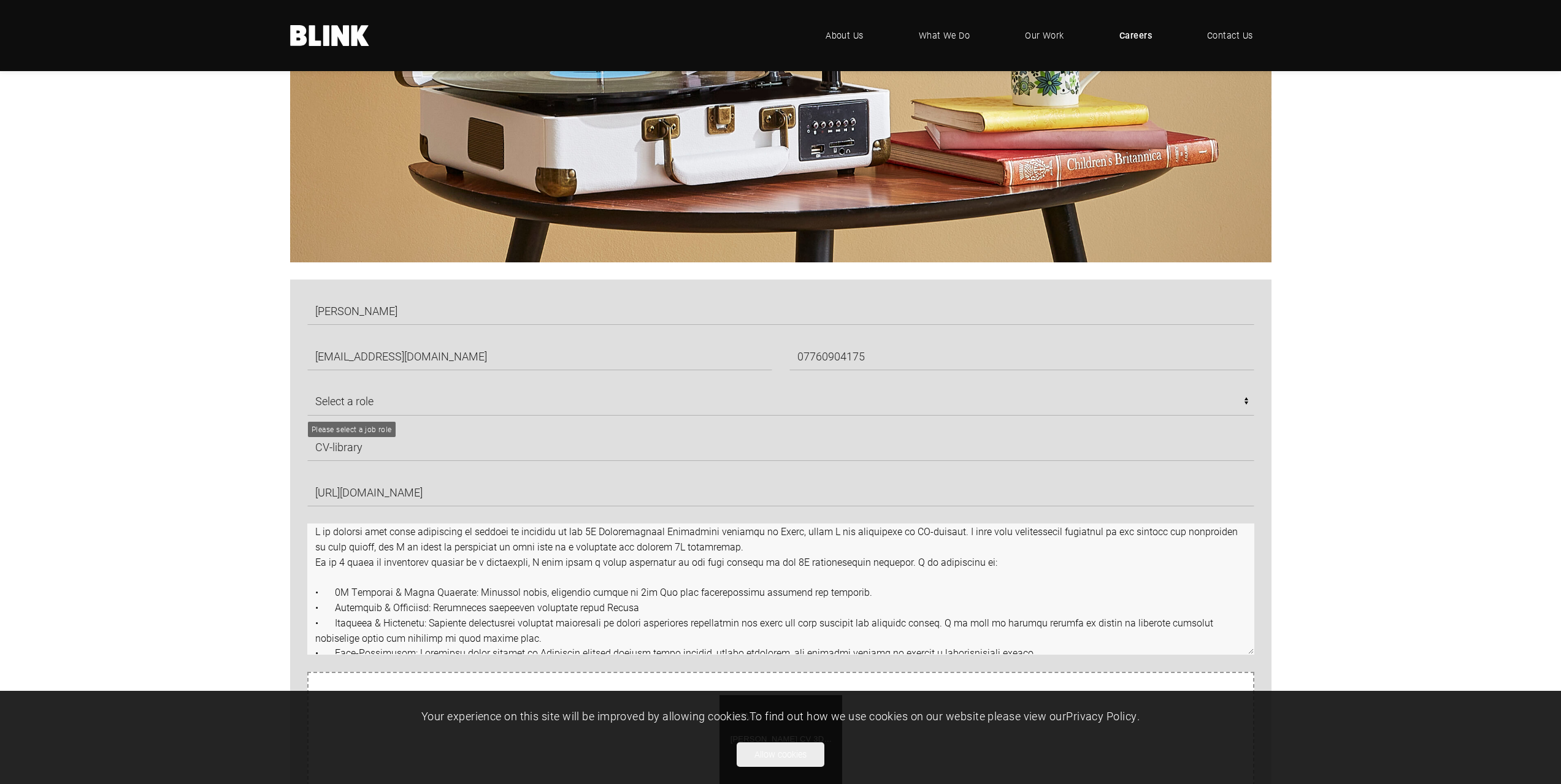
scroll to position [552, 0]
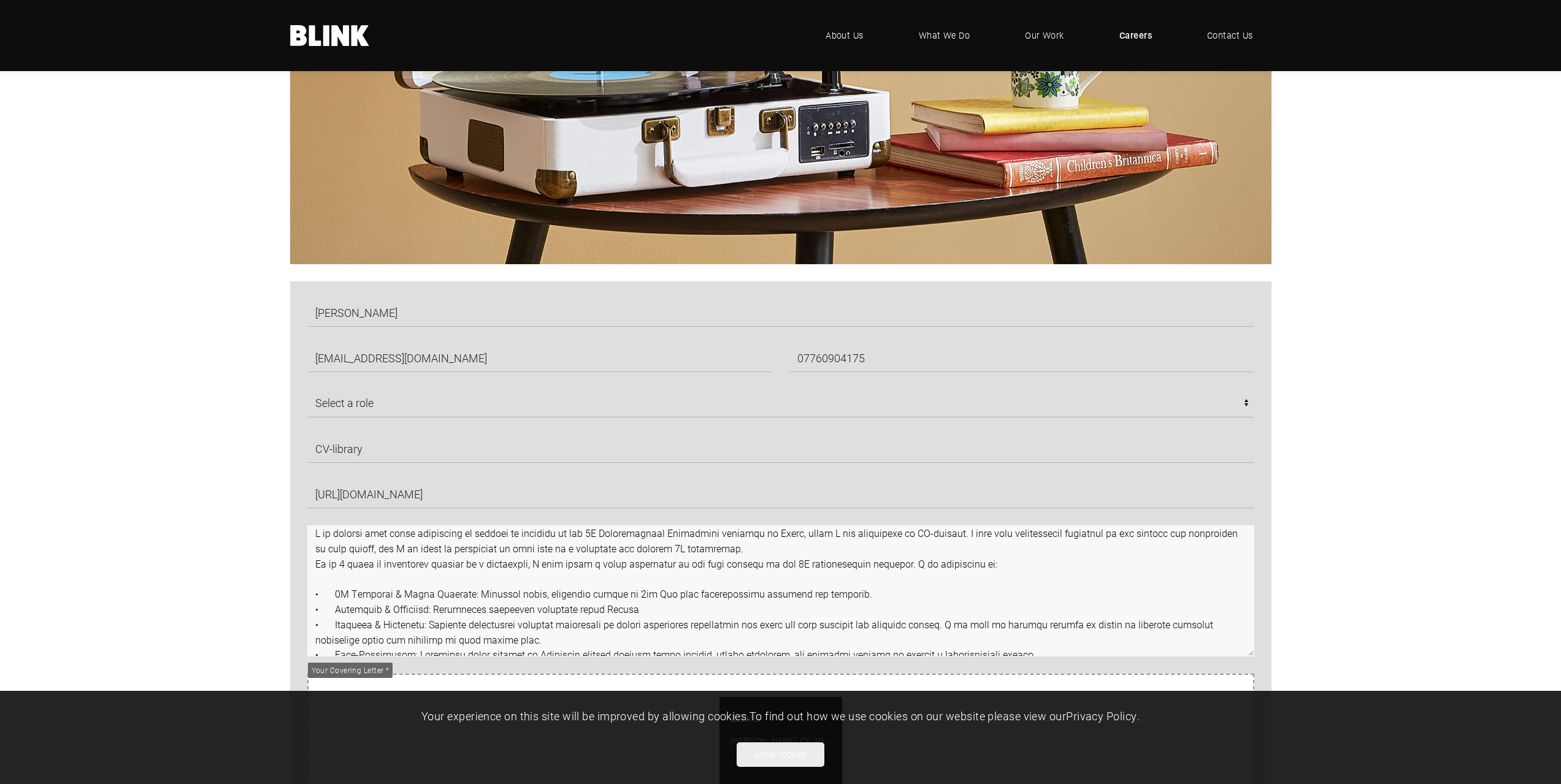
click at [715, 565] on textarea at bounding box center [780, 591] width 947 height 131
click at [693, 548] on textarea at bounding box center [780, 591] width 947 height 131
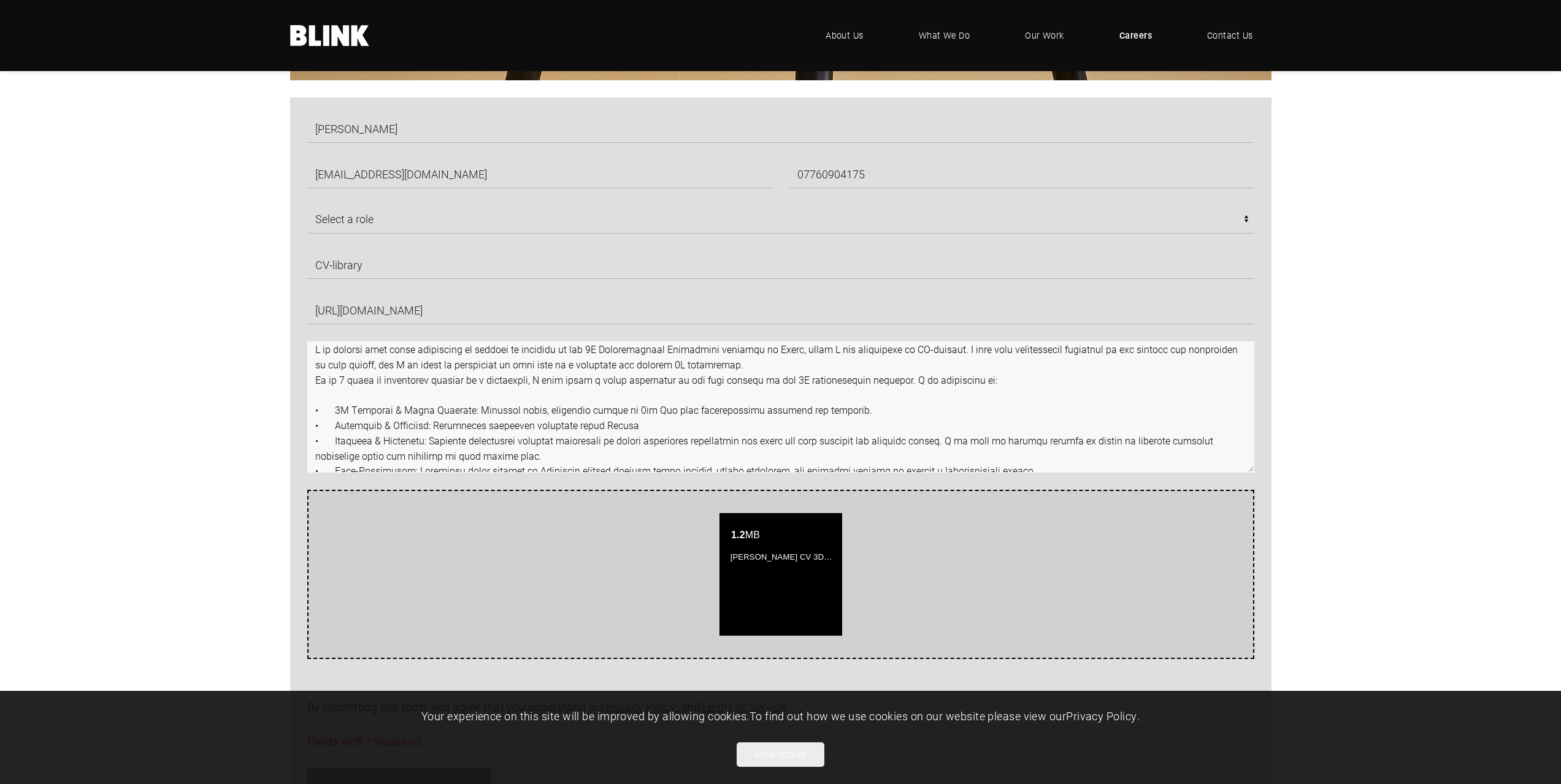
scroll to position [981, 0]
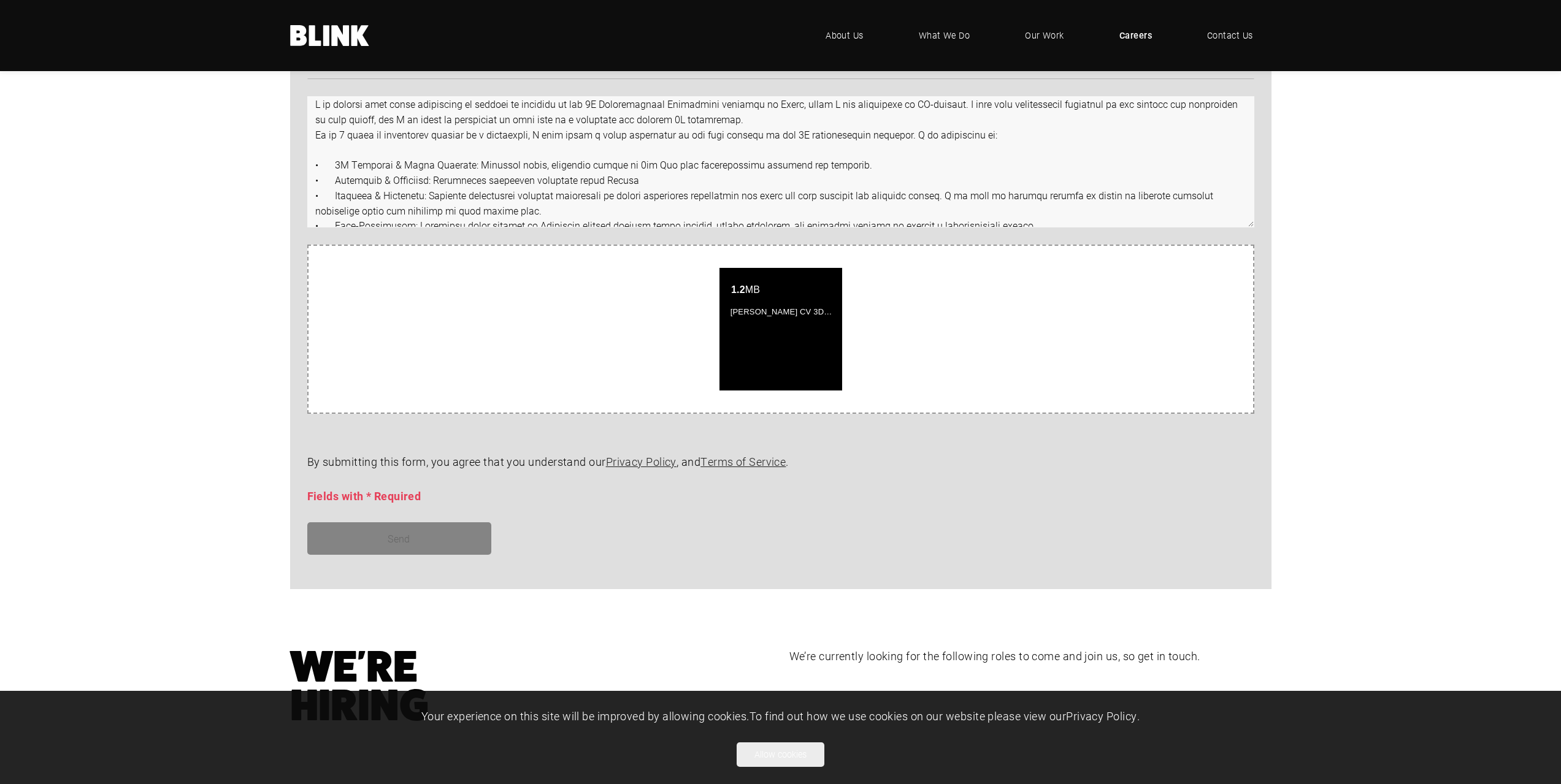
type textarea "I am writing with great enthusiasm to express my interest in the 3D Architectur…"
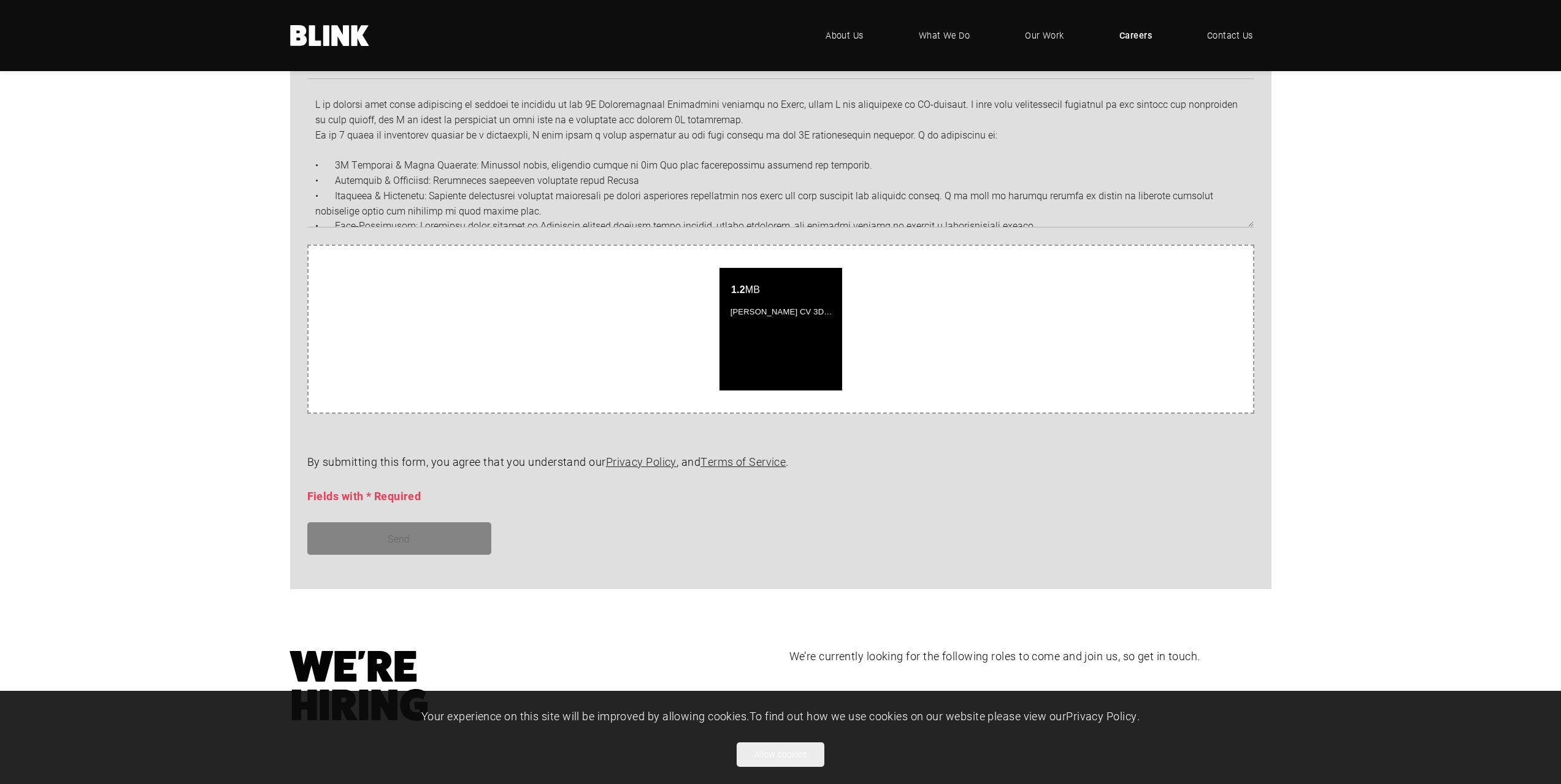
click at [373, 543] on div "Send" at bounding box center [772, 539] width 964 height 33
click at [376, 542] on div "Send" at bounding box center [772, 539] width 964 height 33
click at [379, 541] on div "Send" at bounding box center [772, 539] width 964 height 33
click at [394, 534] on div "Send" at bounding box center [772, 539] width 964 height 33
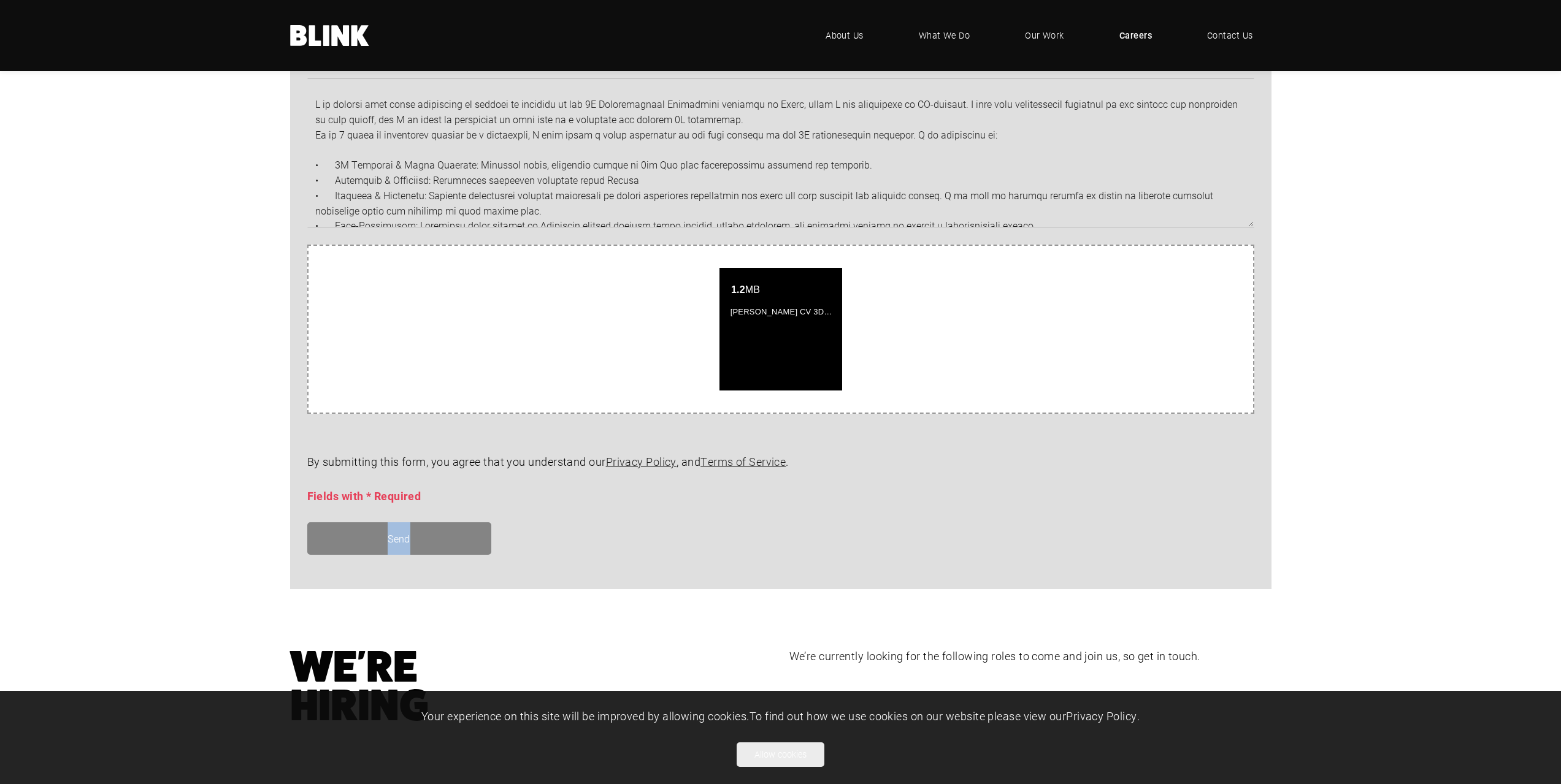
click at [394, 534] on div "Send" at bounding box center [772, 539] width 964 height 33
click at [717, 486] on div "By submitting this form, you agree that you understand our Privacy Policy , and…" at bounding box center [772, 479] width 964 height 51
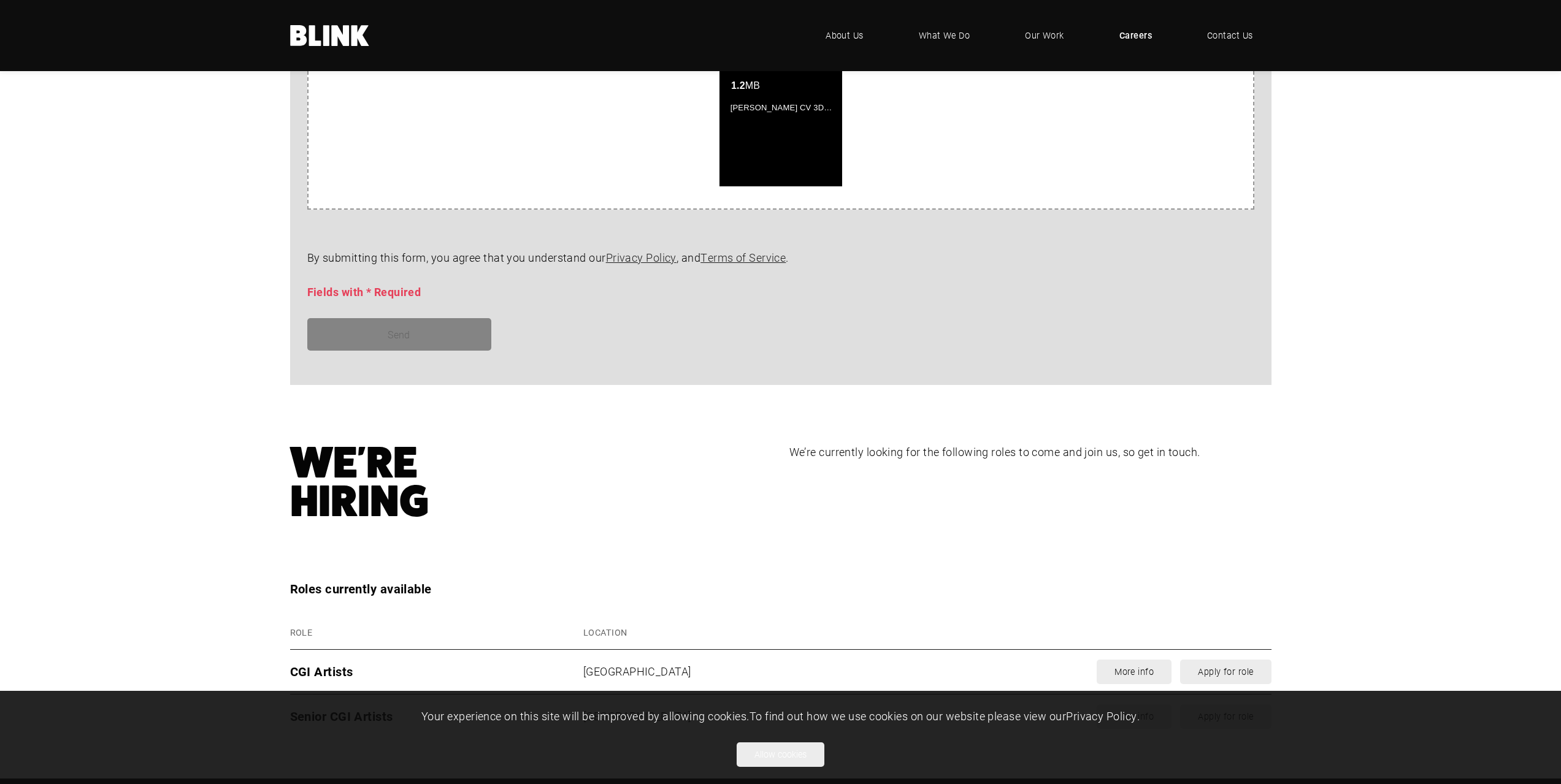
scroll to position [1349, 0]
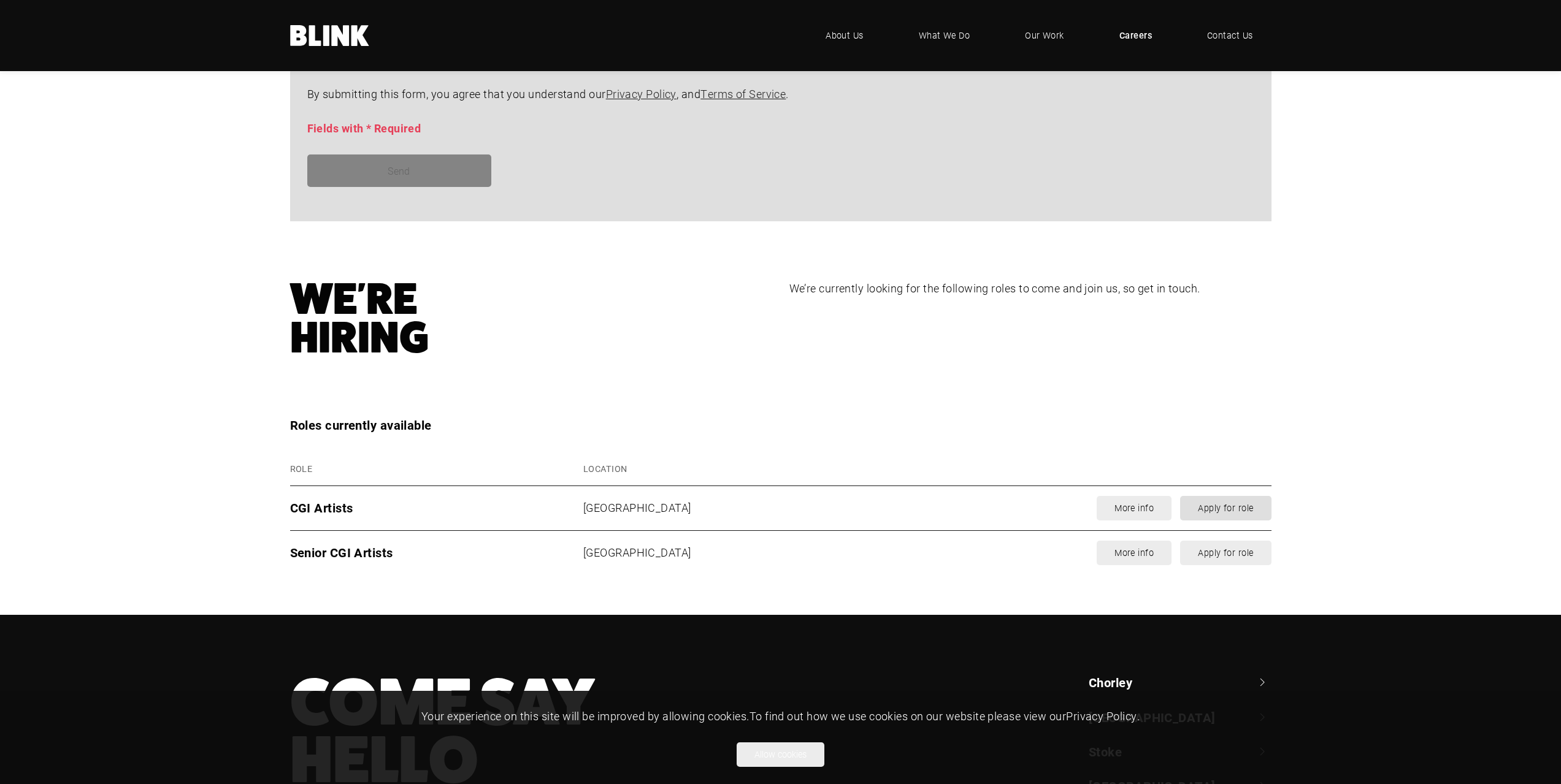
click at [1263, 507] on link "Apply for role" at bounding box center [1225, 508] width 91 height 24
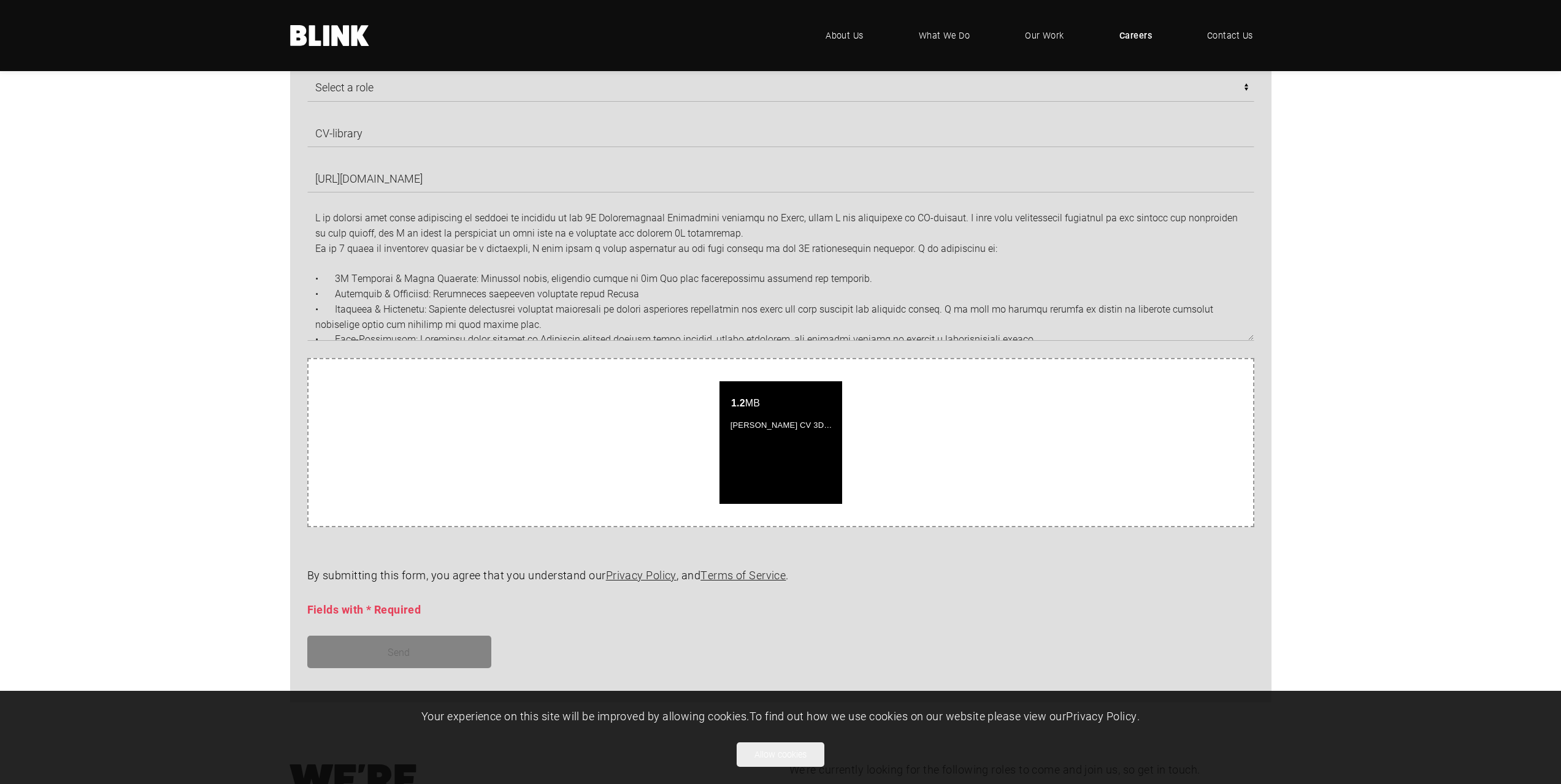
scroll to position [1009, 0]
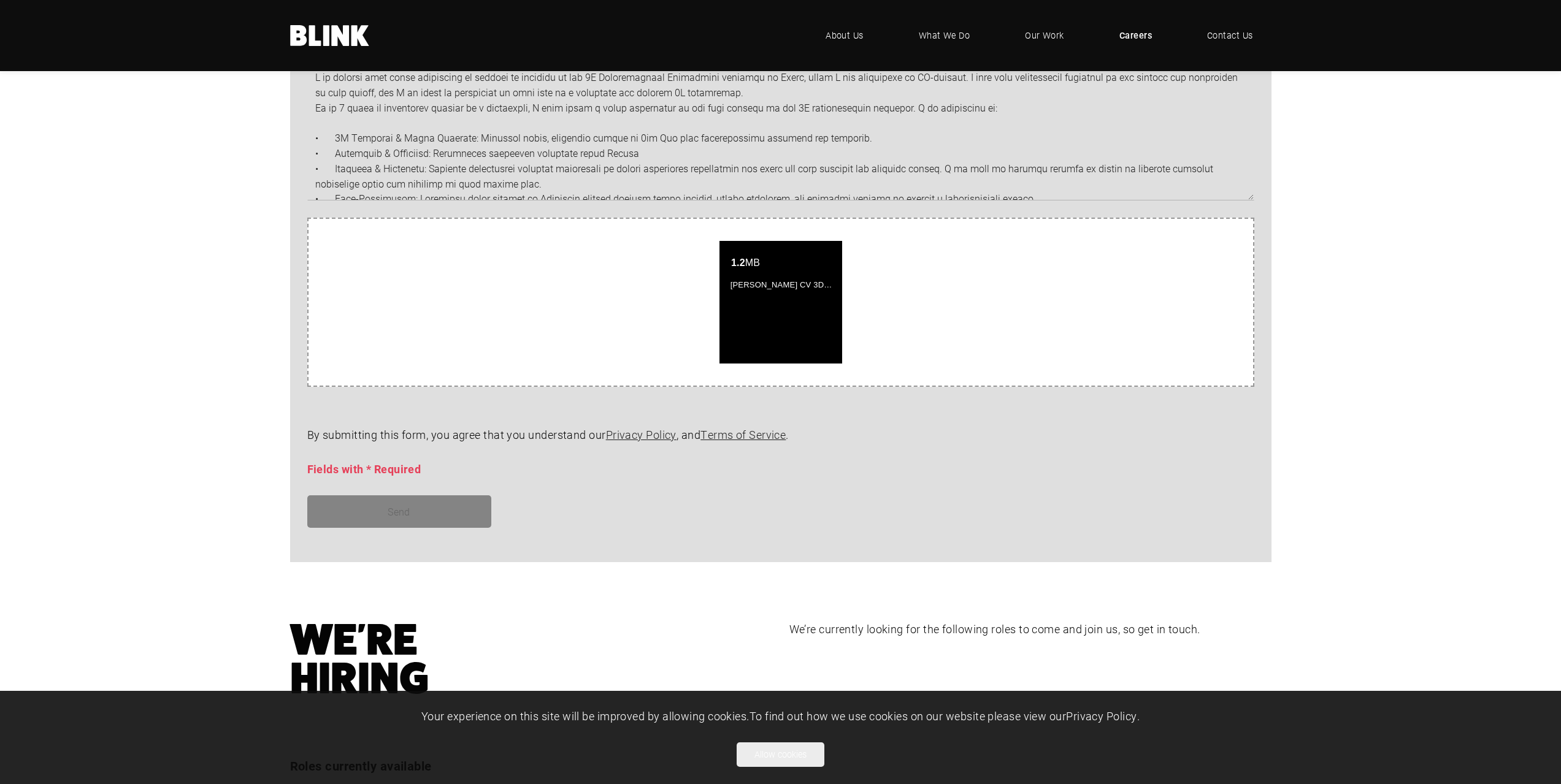
click at [393, 472] on span "Fields with * Required" at bounding box center [364, 470] width 114 height 15
click at [654, 439] on link "Privacy Policy" at bounding box center [641, 435] width 70 height 15
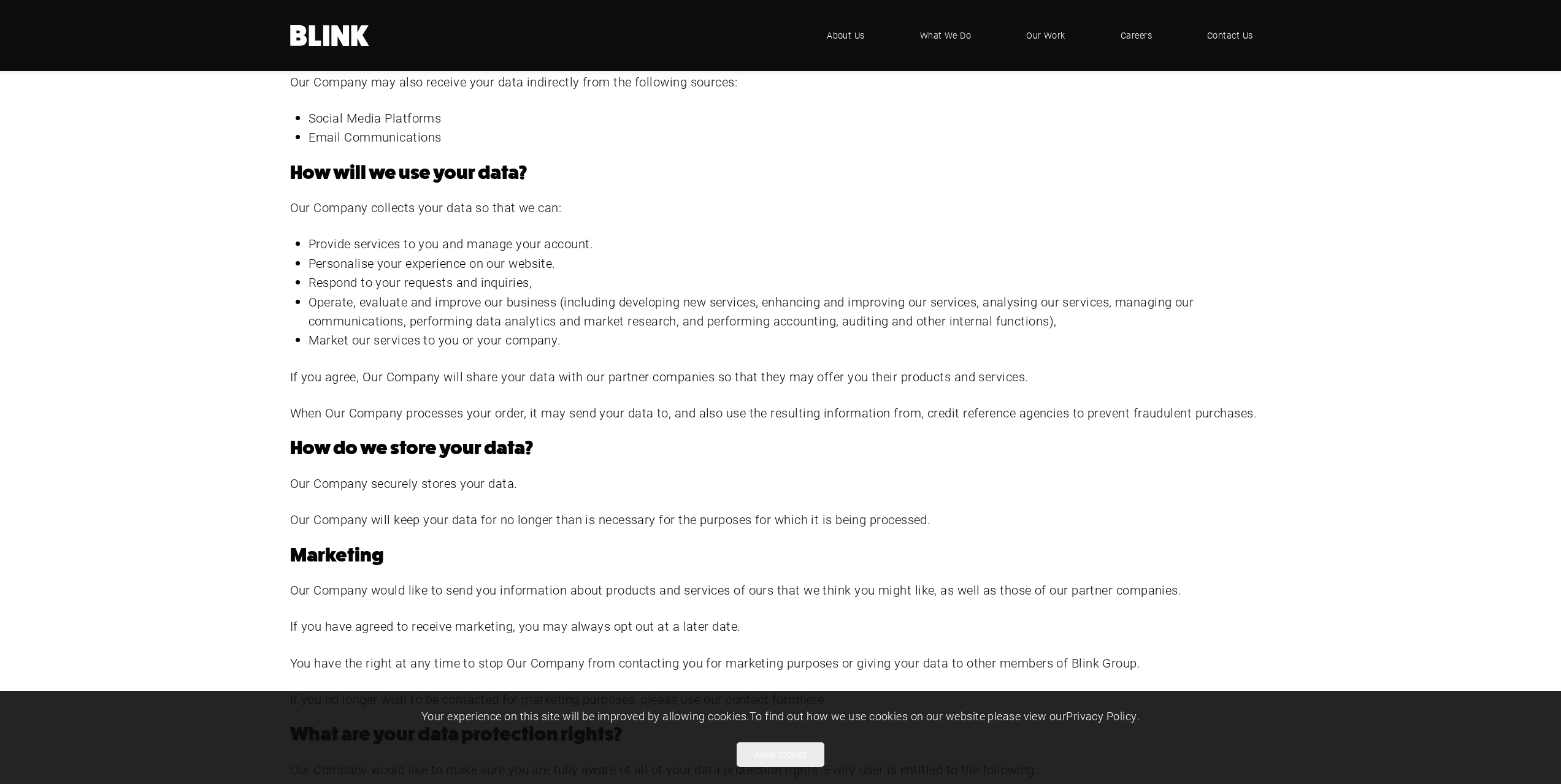
scroll to position [1166, 0]
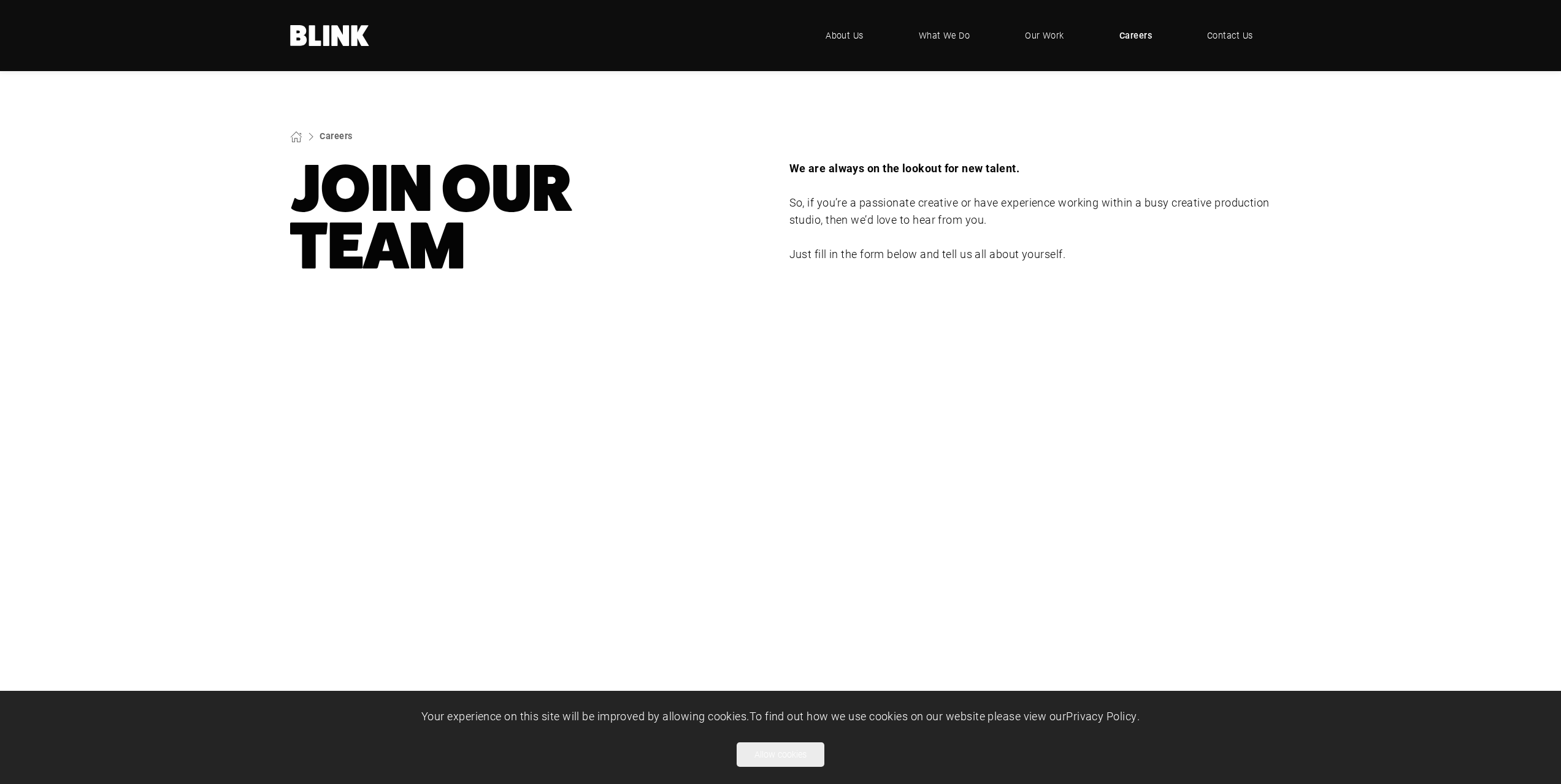
select select "CGI Artists - [GEOGRAPHIC_DATA]"
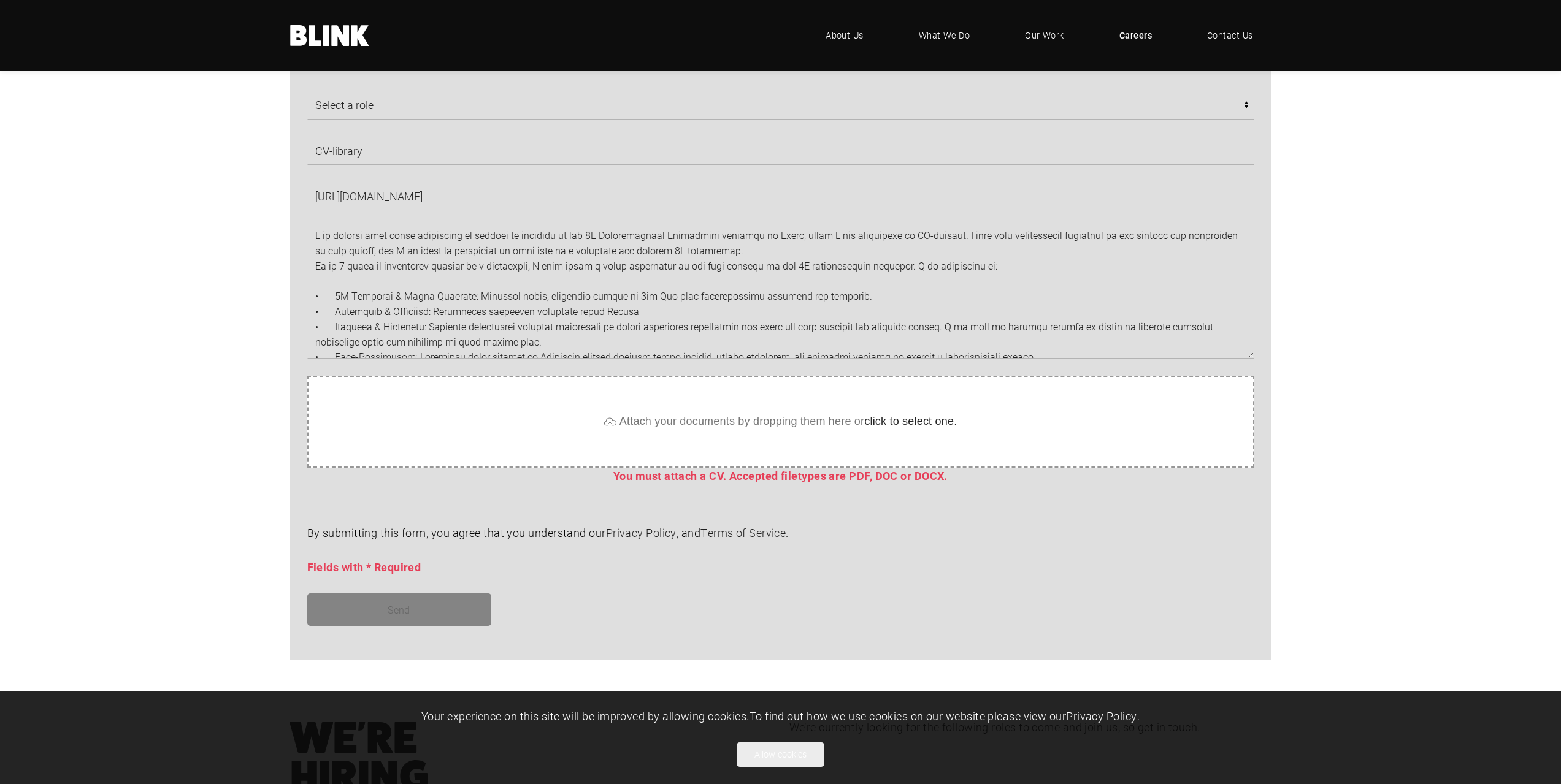
scroll to position [702, 0]
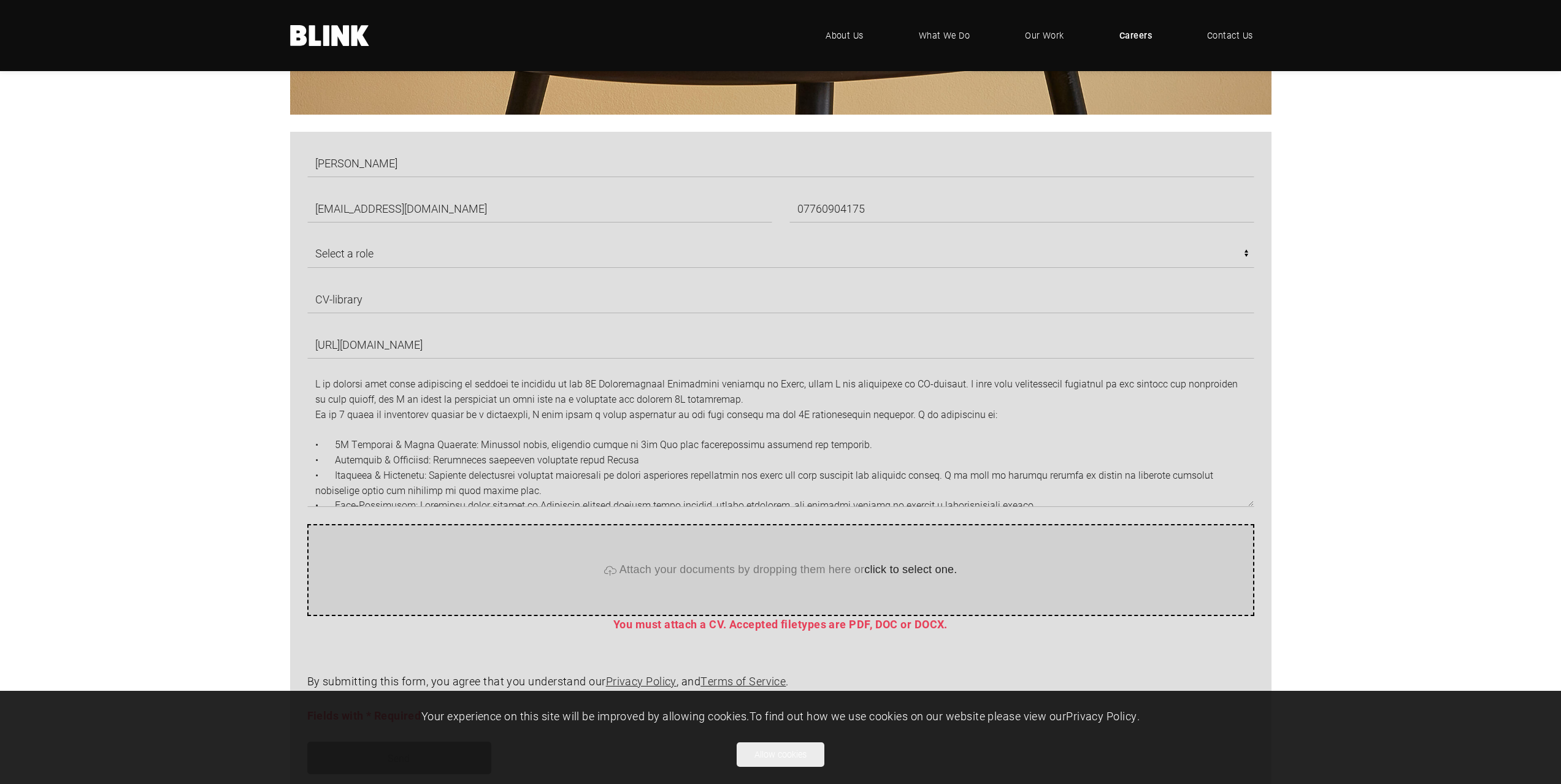
click at [945, 571] on span "click to select one." at bounding box center [911, 570] width 93 height 12
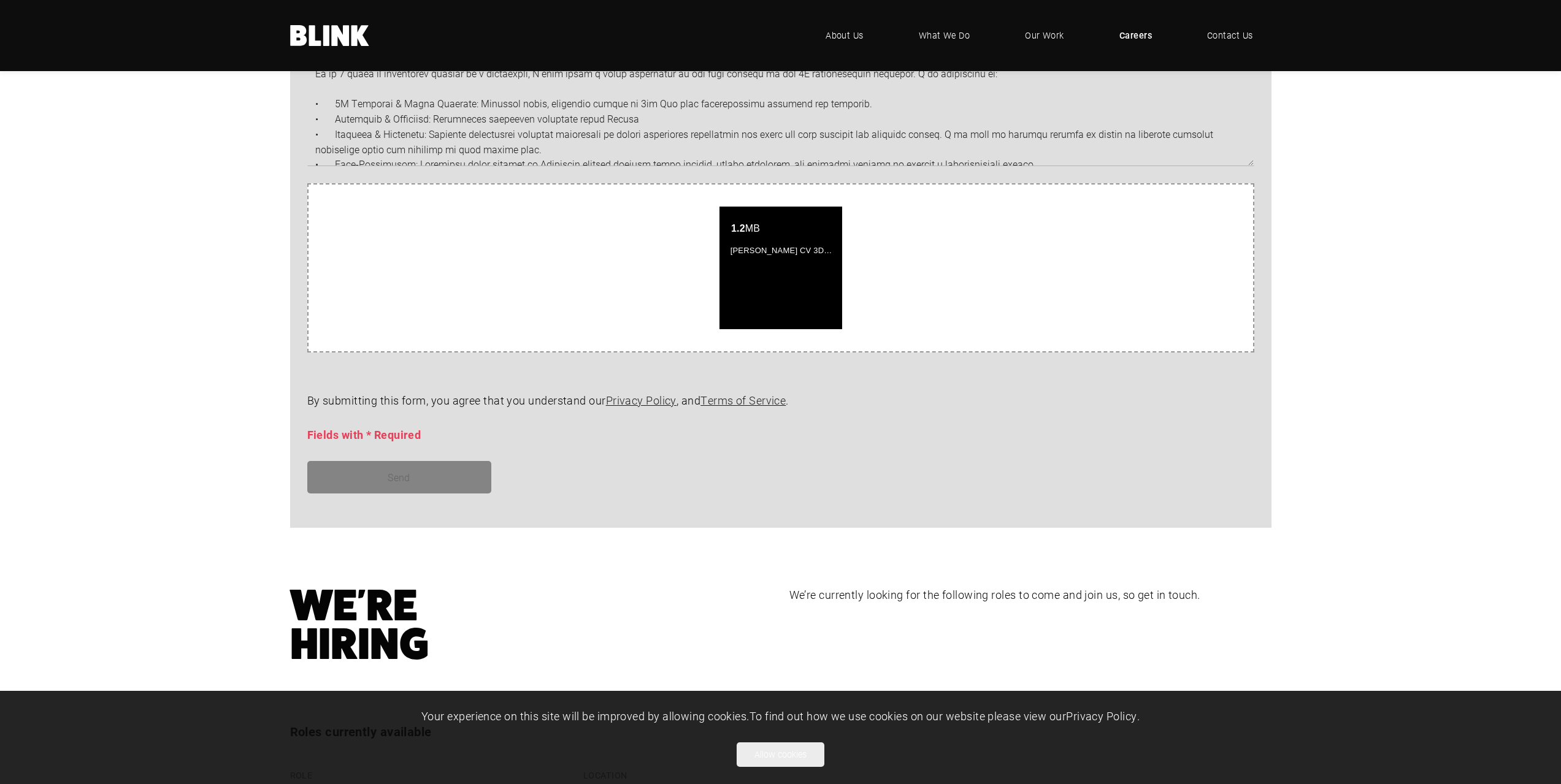
scroll to position [1227, 0]
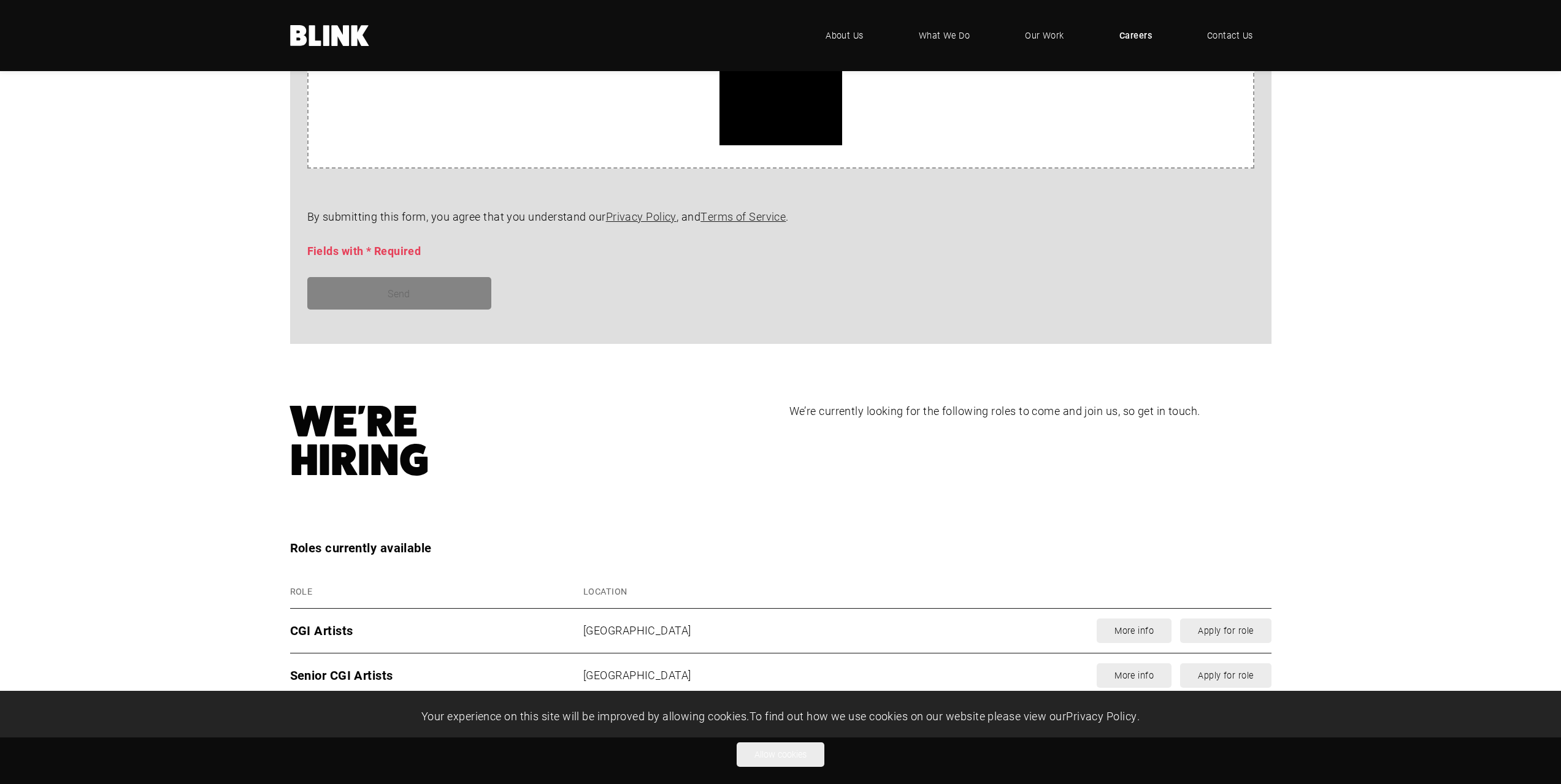
click at [427, 290] on div "Send" at bounding box center [772, 293] width 964 height 33
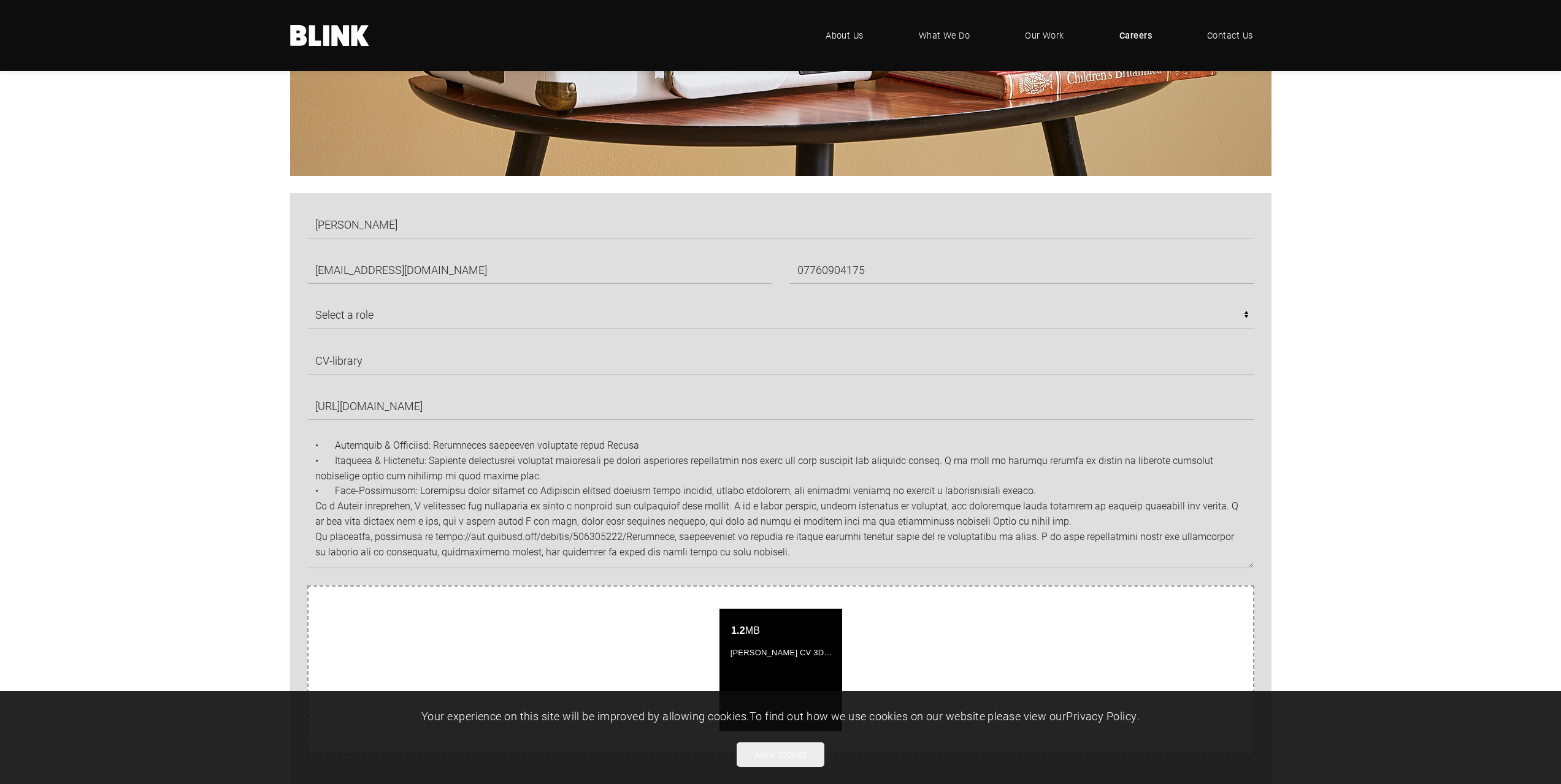
scroll to position [620, 0]
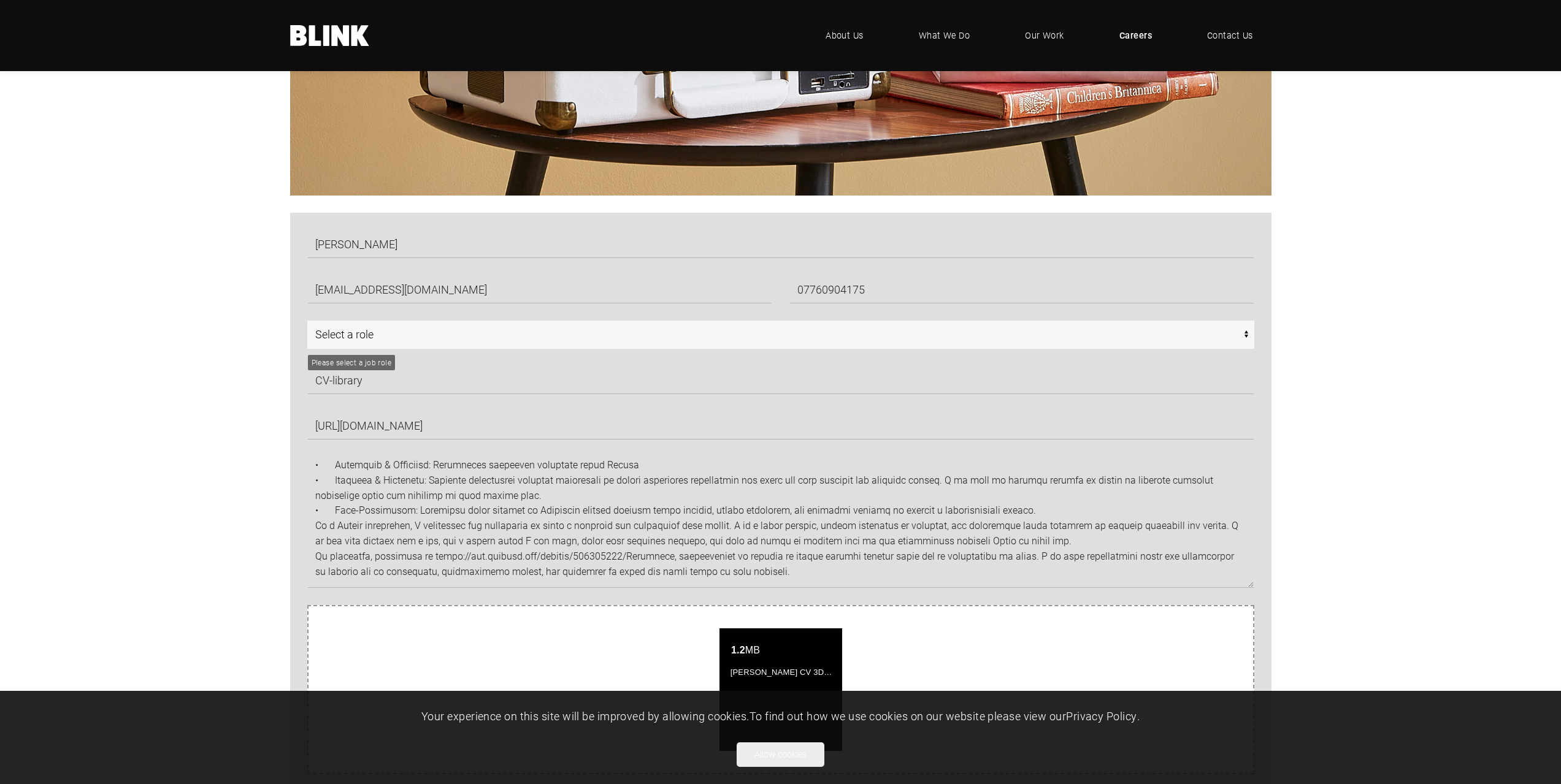
click at [461, 327] on select "Select a role CGI Artists - Manchester Senior CGI Artists - Manchester Any - Ma…" at bounding box center [780, 335] width 947 height 28
click at [307, 321] on select "Select a role CGI Artists - Manchester Senior CGI Artists - Manchester Any - Ma…" at bounding box center [780, 335] width 947 height 28
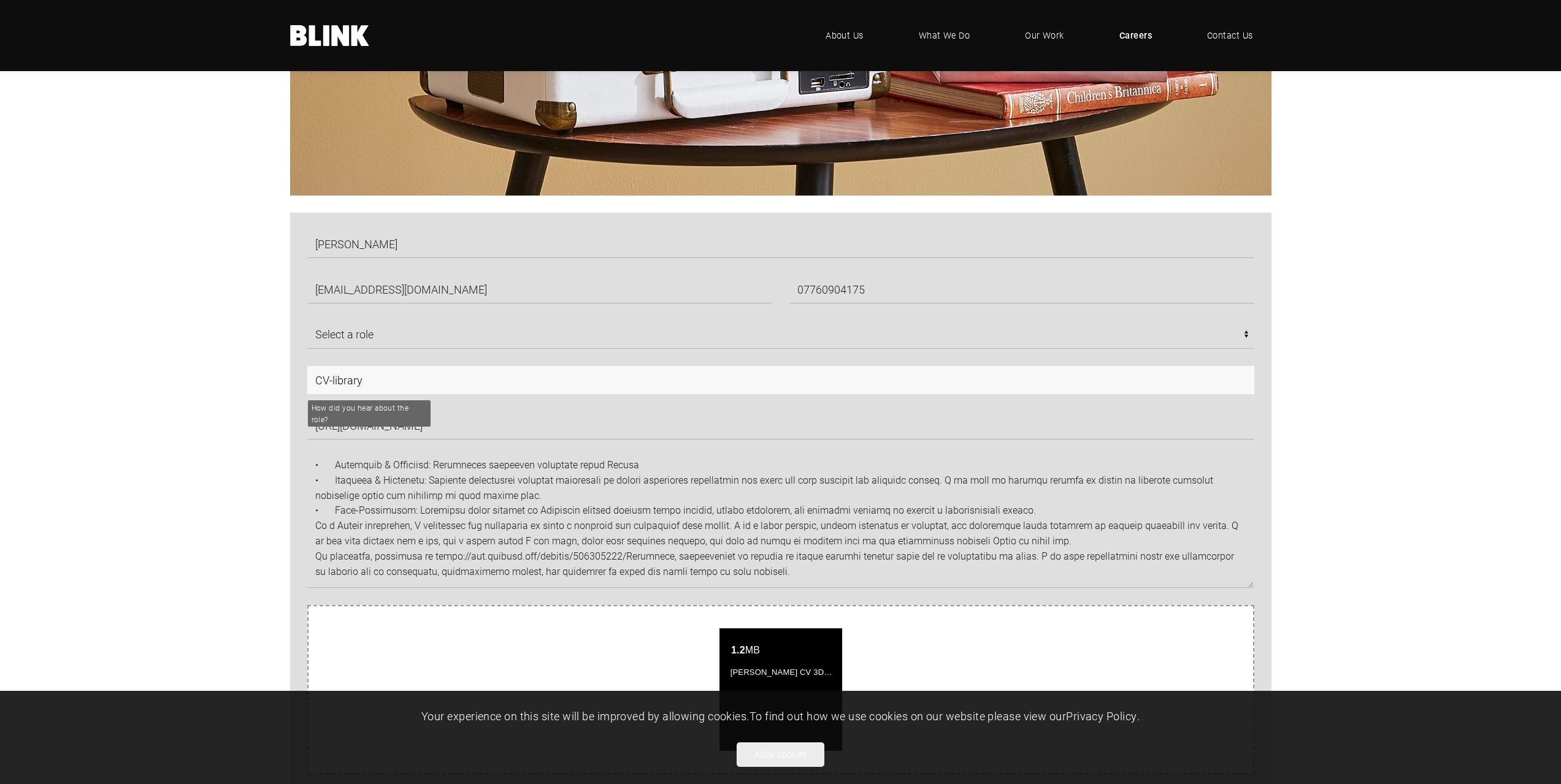
click at [395, 375] on input "CV-library" at bounding box center [780, 380] width 947 height 28
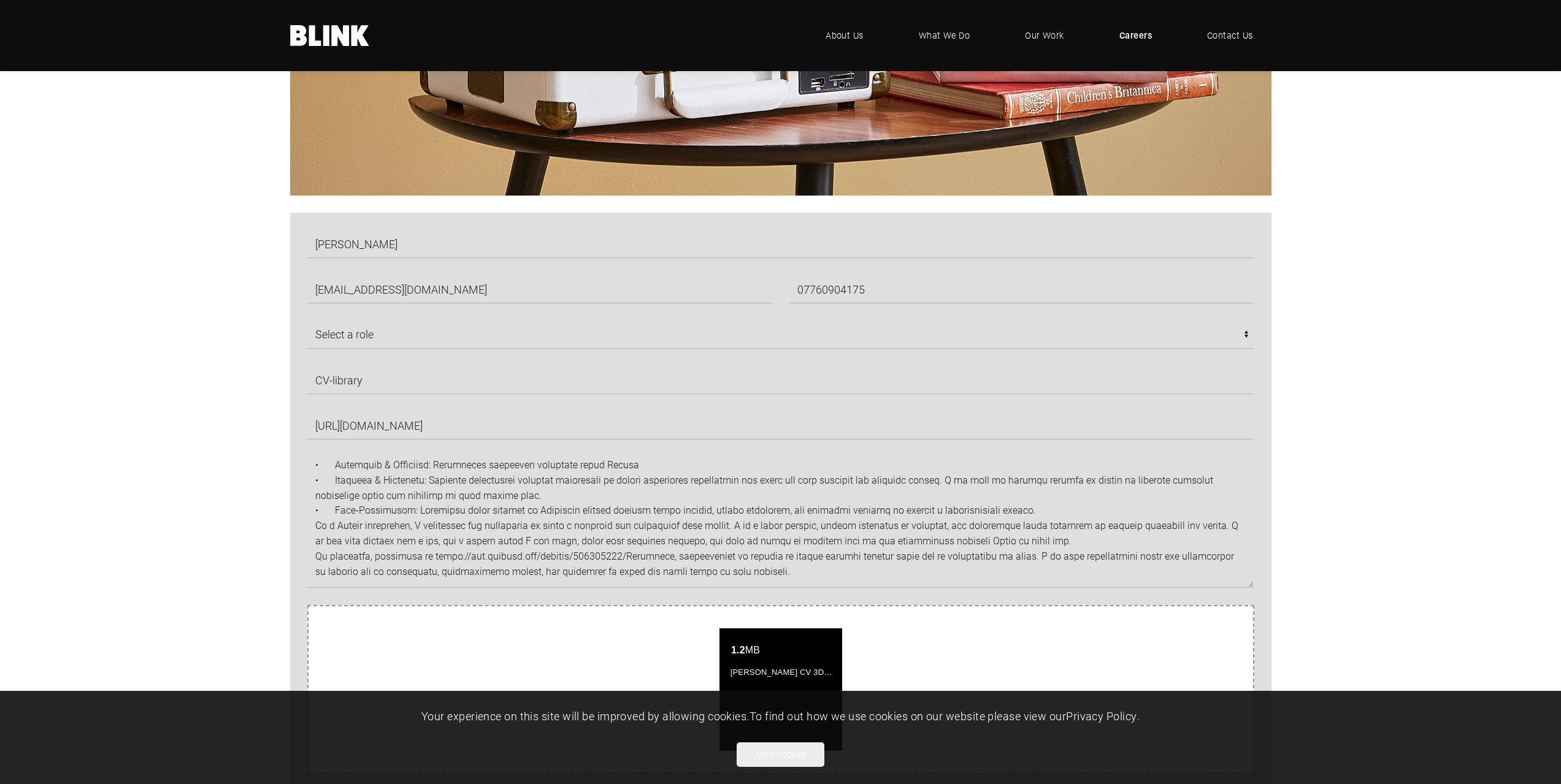
click at [122, 370] on section "Anastasia Stanchovska nastyastanch@gmail.com 07760904175 Select a role CGI Arti…" at bounding box center [780, 610] width 1561 height 796
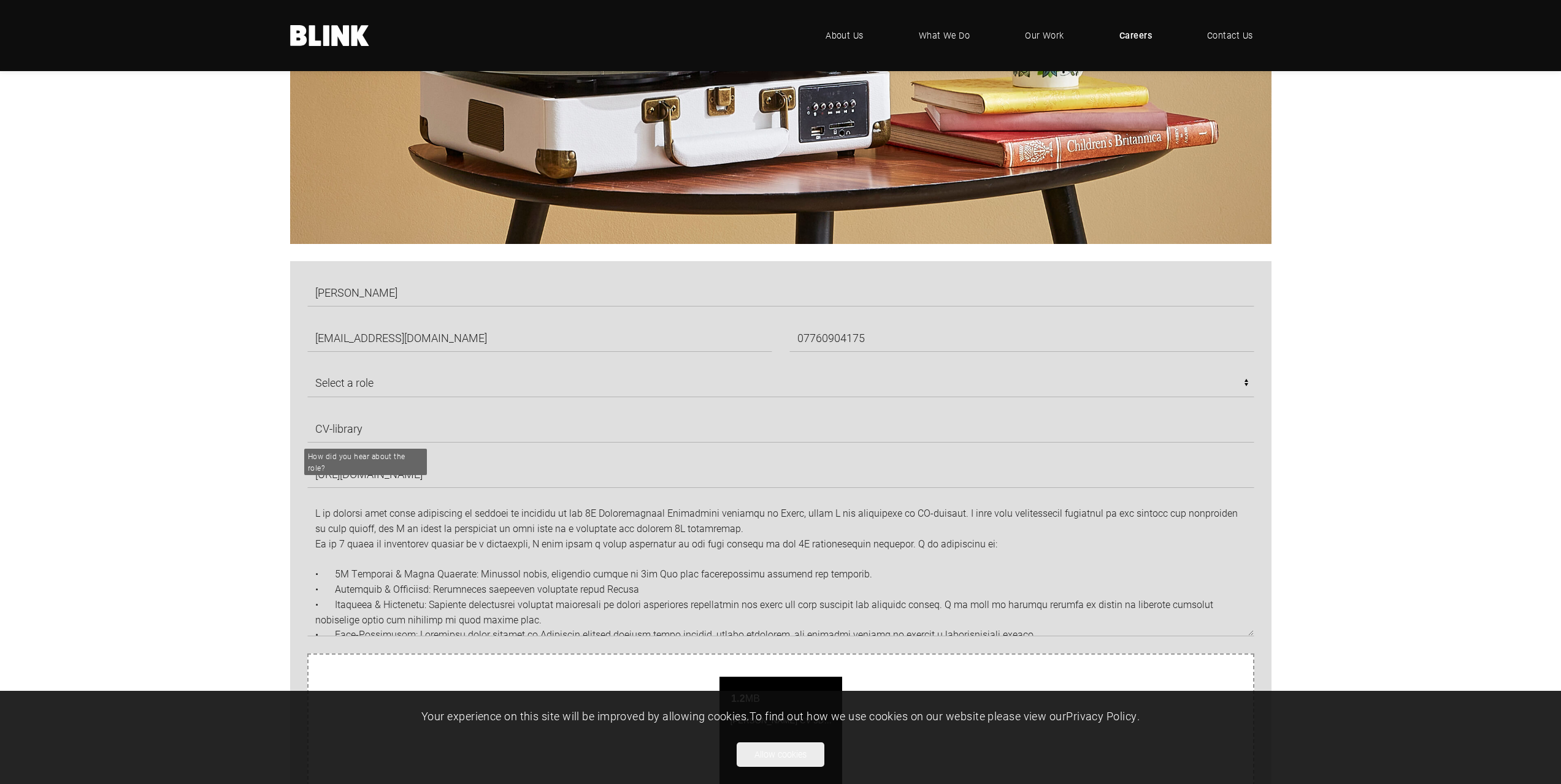
scroll to position [559, 0]
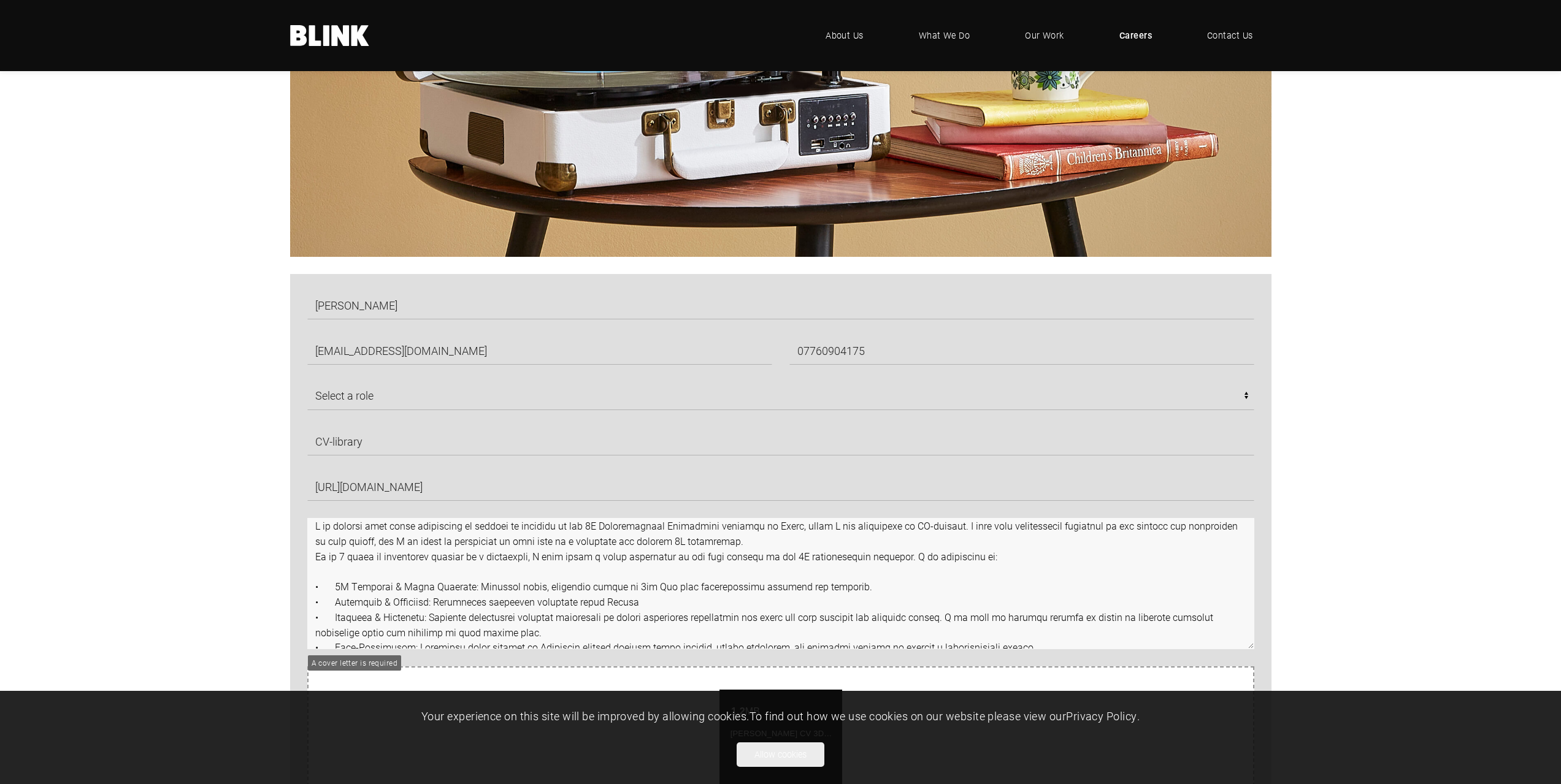
click at [564, 529] on textarea at bounding box center [780, 584] width 947 height 131
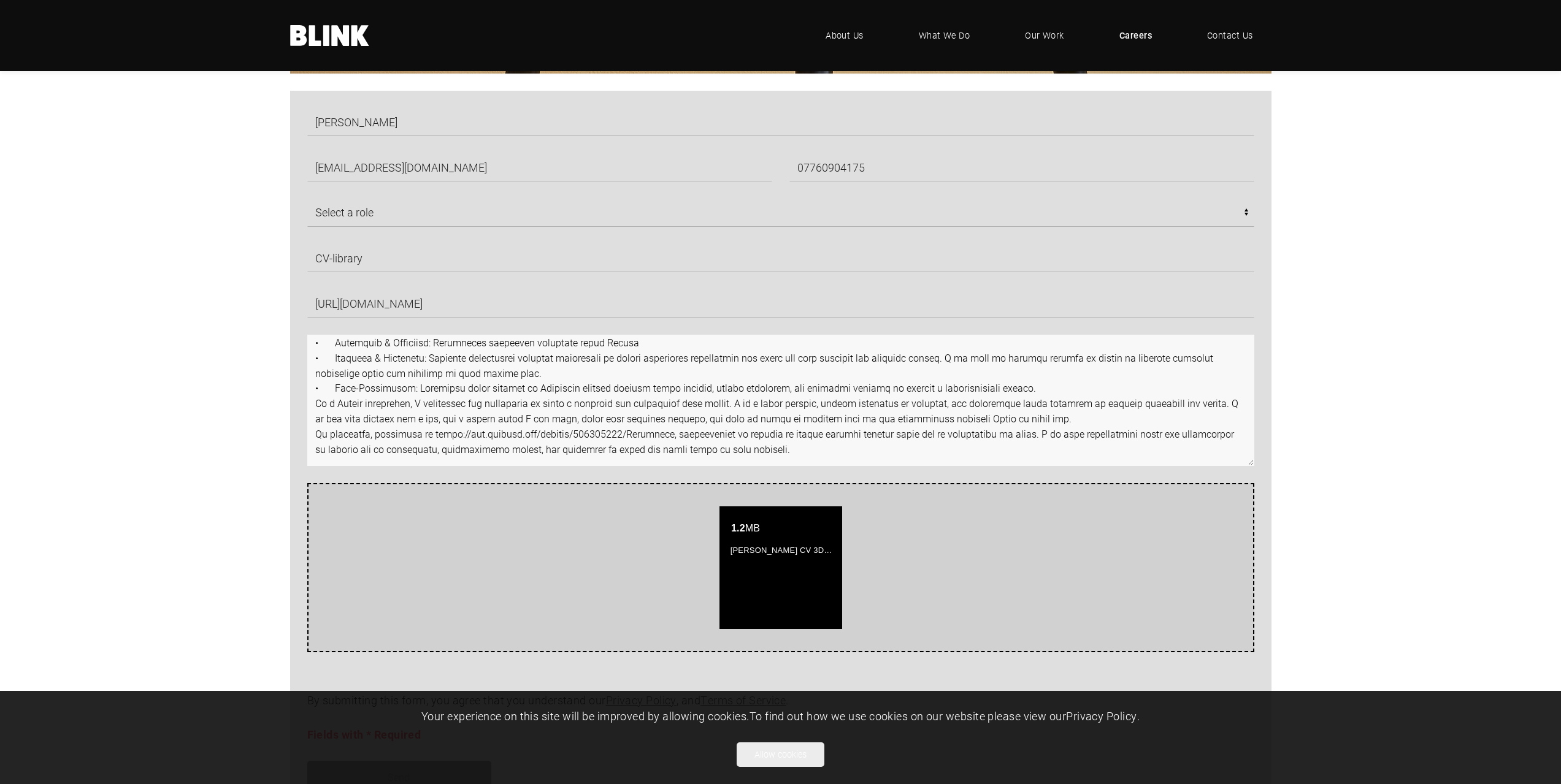
scroll to position [744, 0]
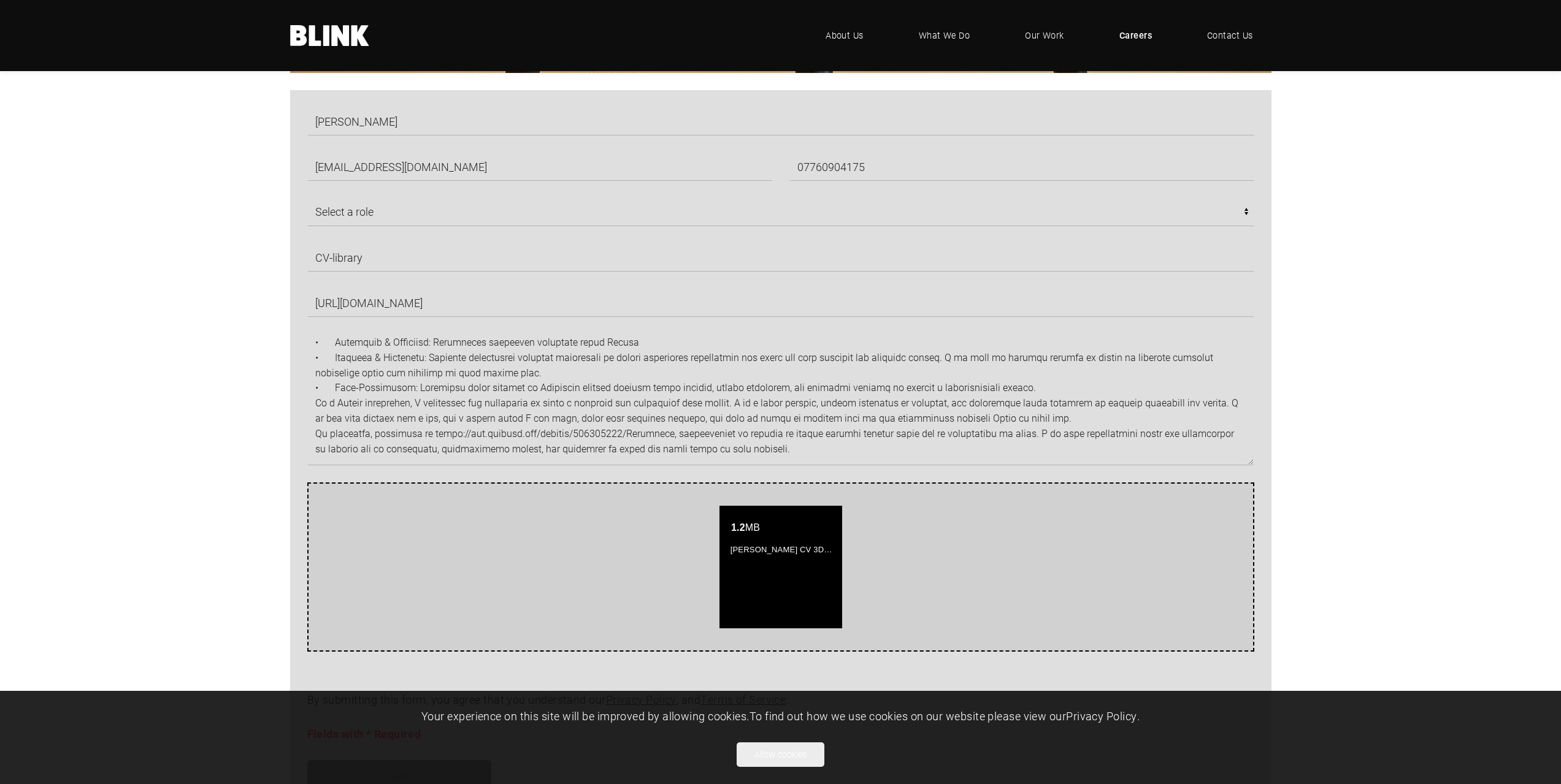
click at [459, 550] on div "Attach your documents by dropping them here or click to select one. 1.2 MB Anas…" at bounding box center [780, 567] width 947 height 169
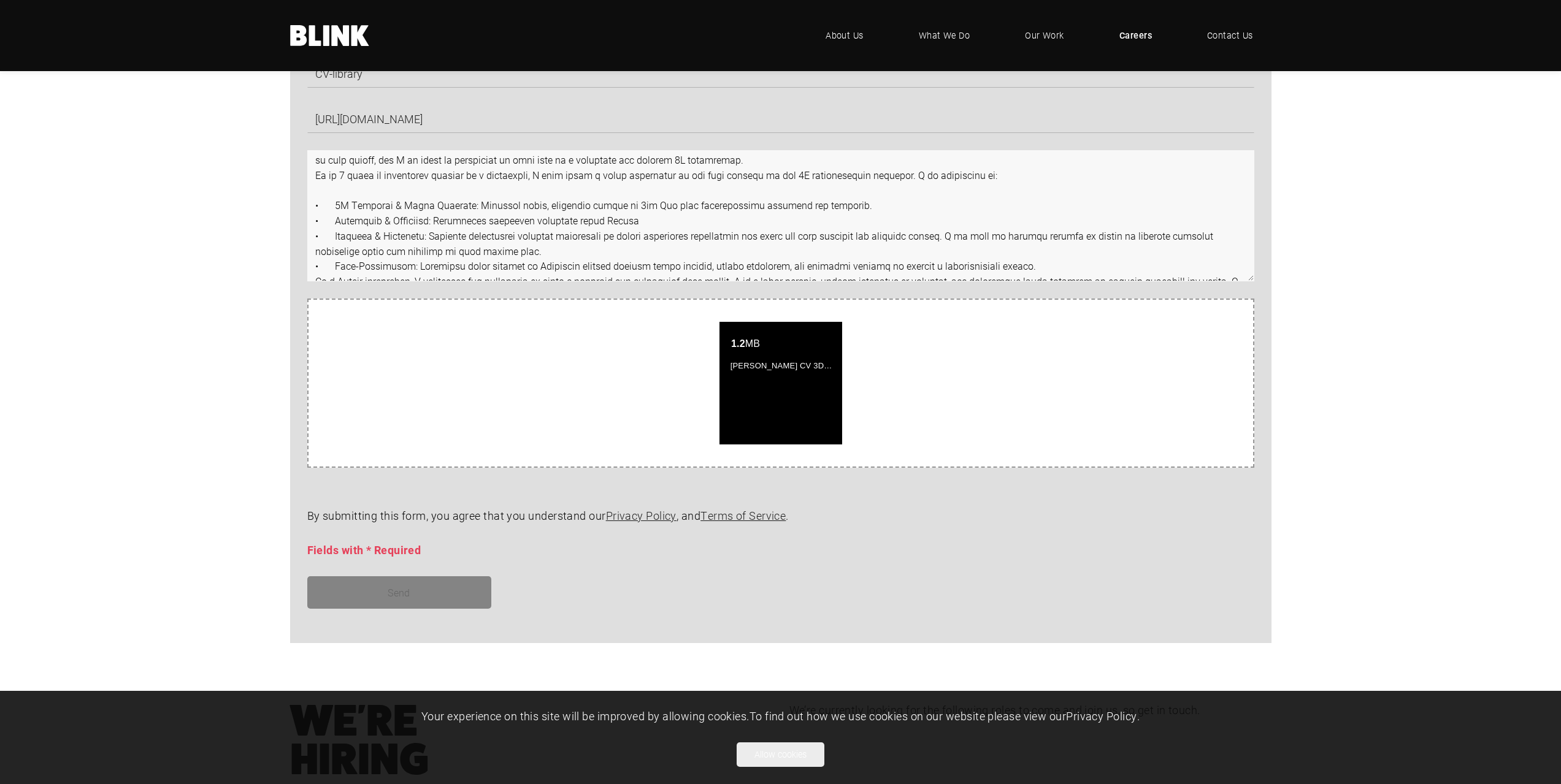
scroll to position [0, 0]
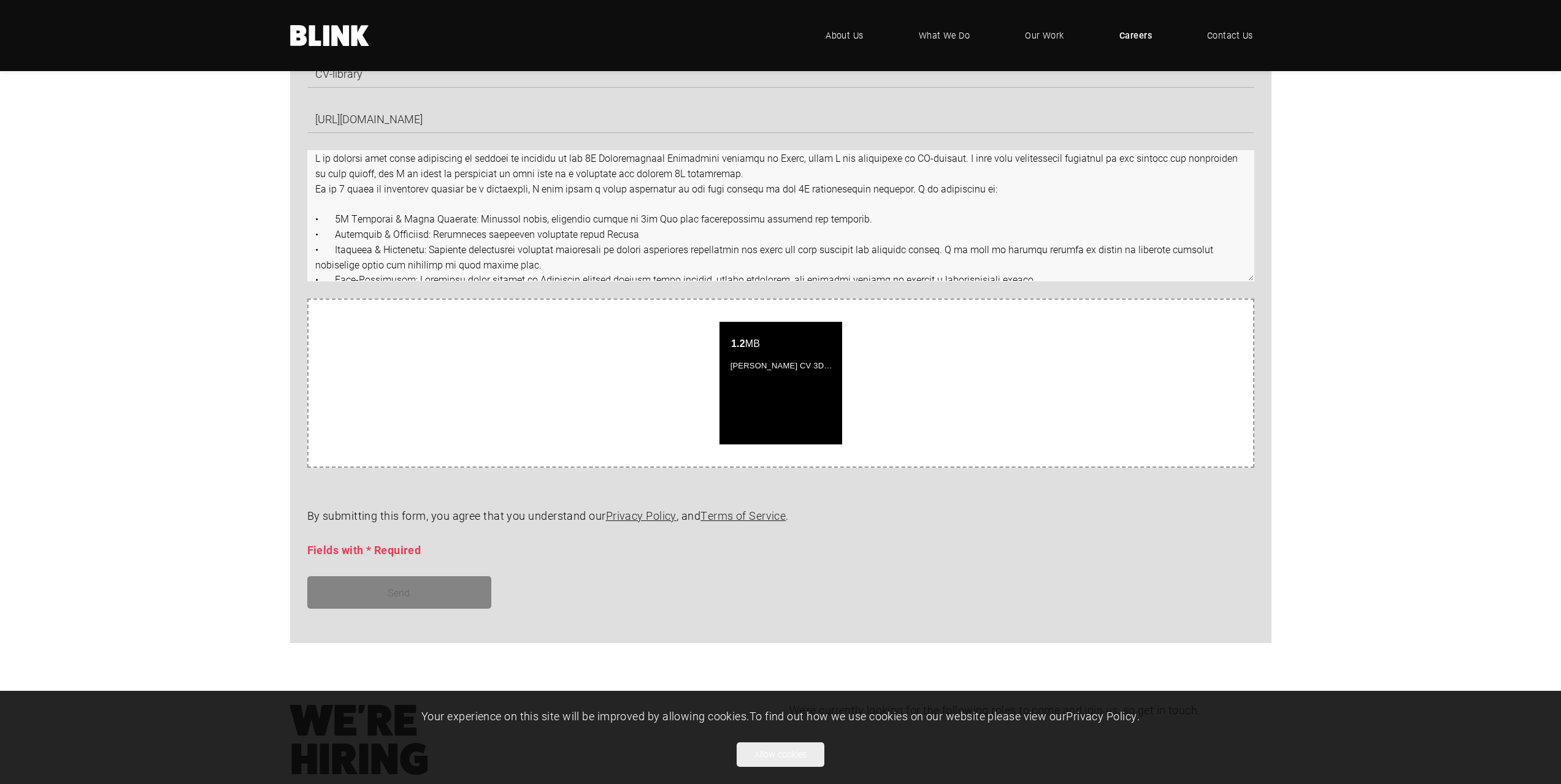
drag, startPoint x: 762, startPoint y: 269, endPoint x: 237, endPoint y: 141, distance: 540.4
click at [237, 141] on section "Anastasia Stanchovska nastyastanch@gmail.com 07760904175 Select a role CGI Arti…" at bounding box center [780, 304] width 1561 height 796
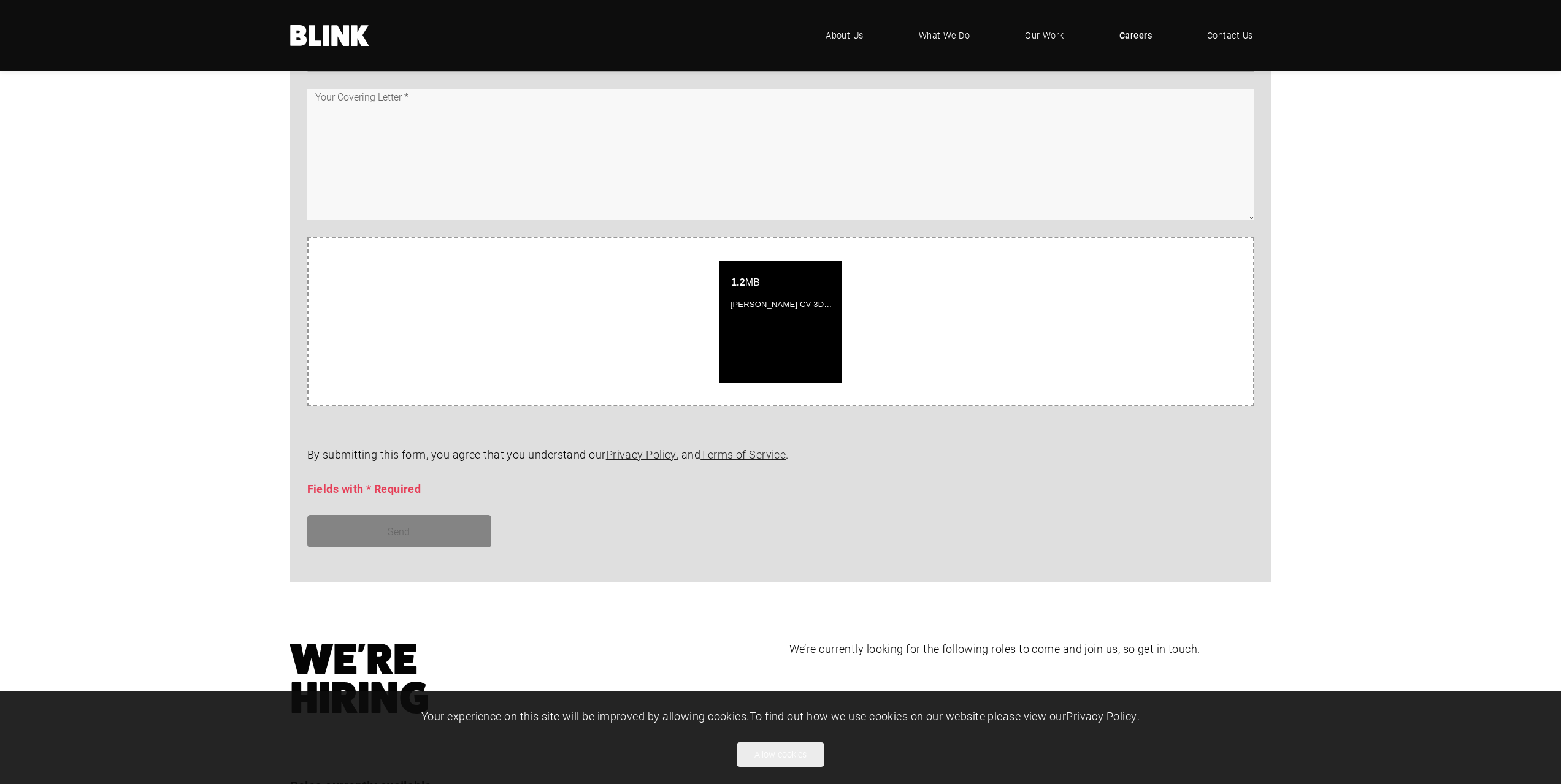
scroll to position [744, 0]
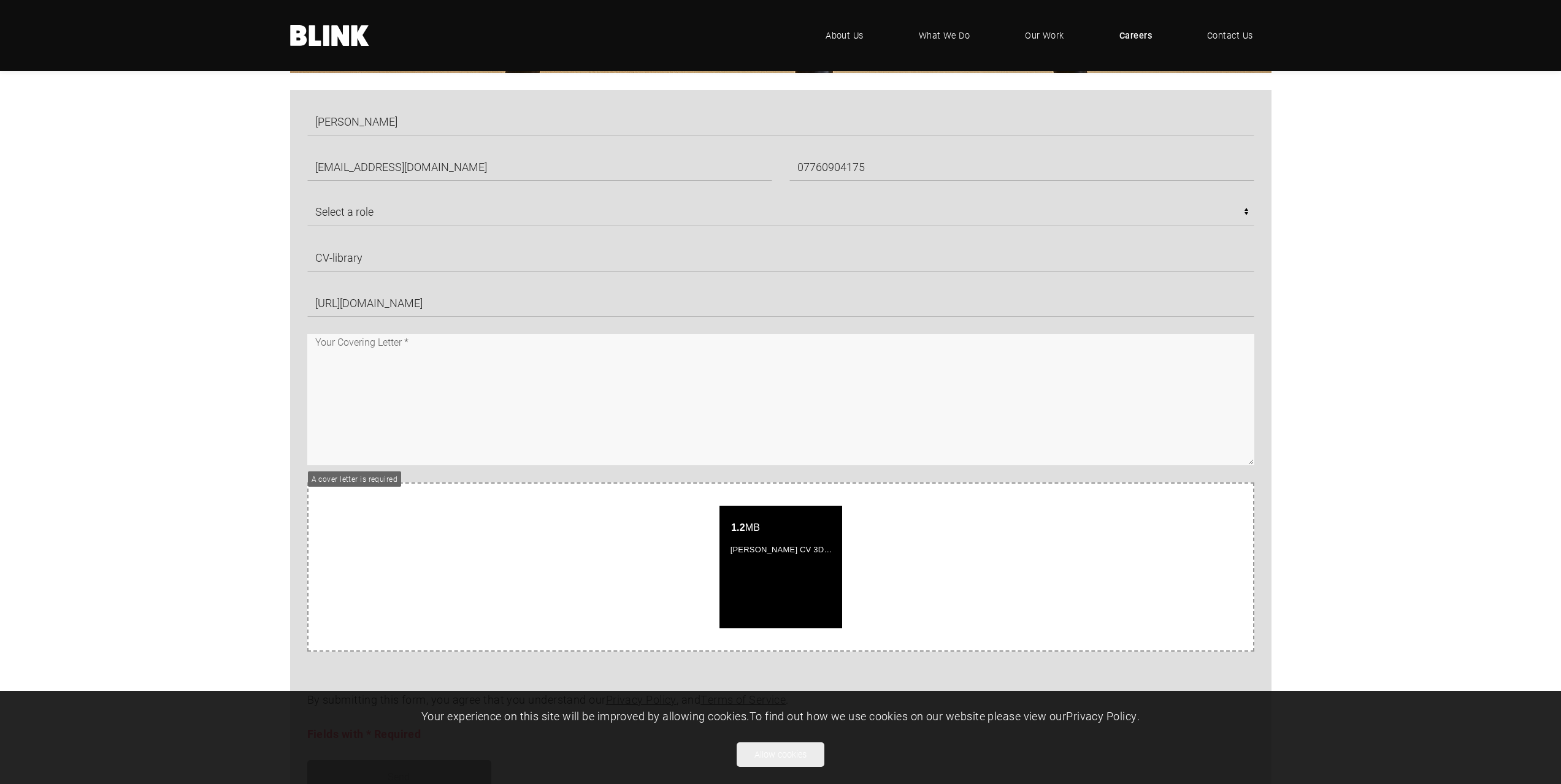
click at [336, 342] on textarea at bounding box center [780, 399] width 947 height 131
paste textarea "I am writing with great enthusiasm to express my interest in the 3D Architectur…"
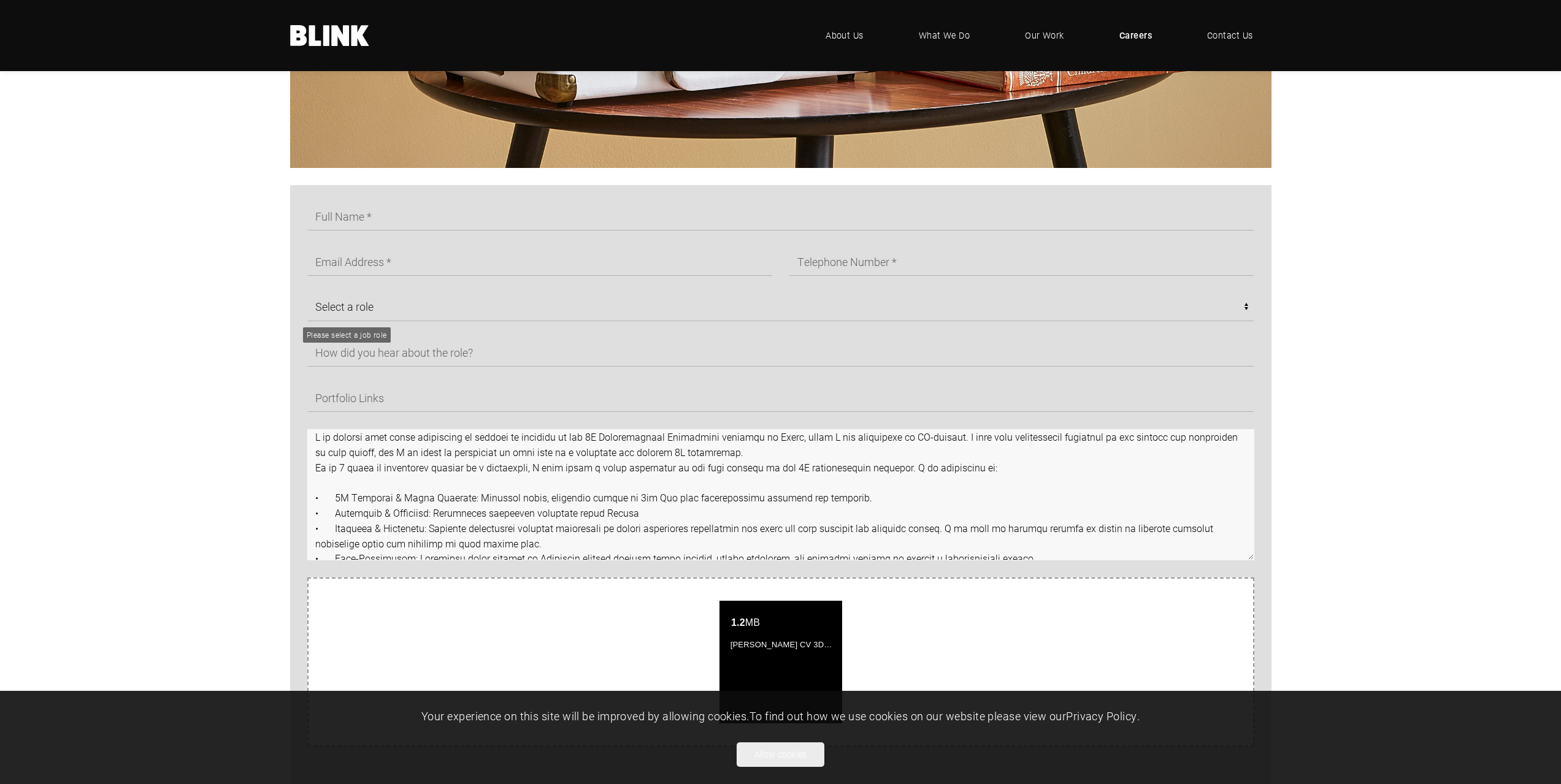
scroll to position [559, 0]
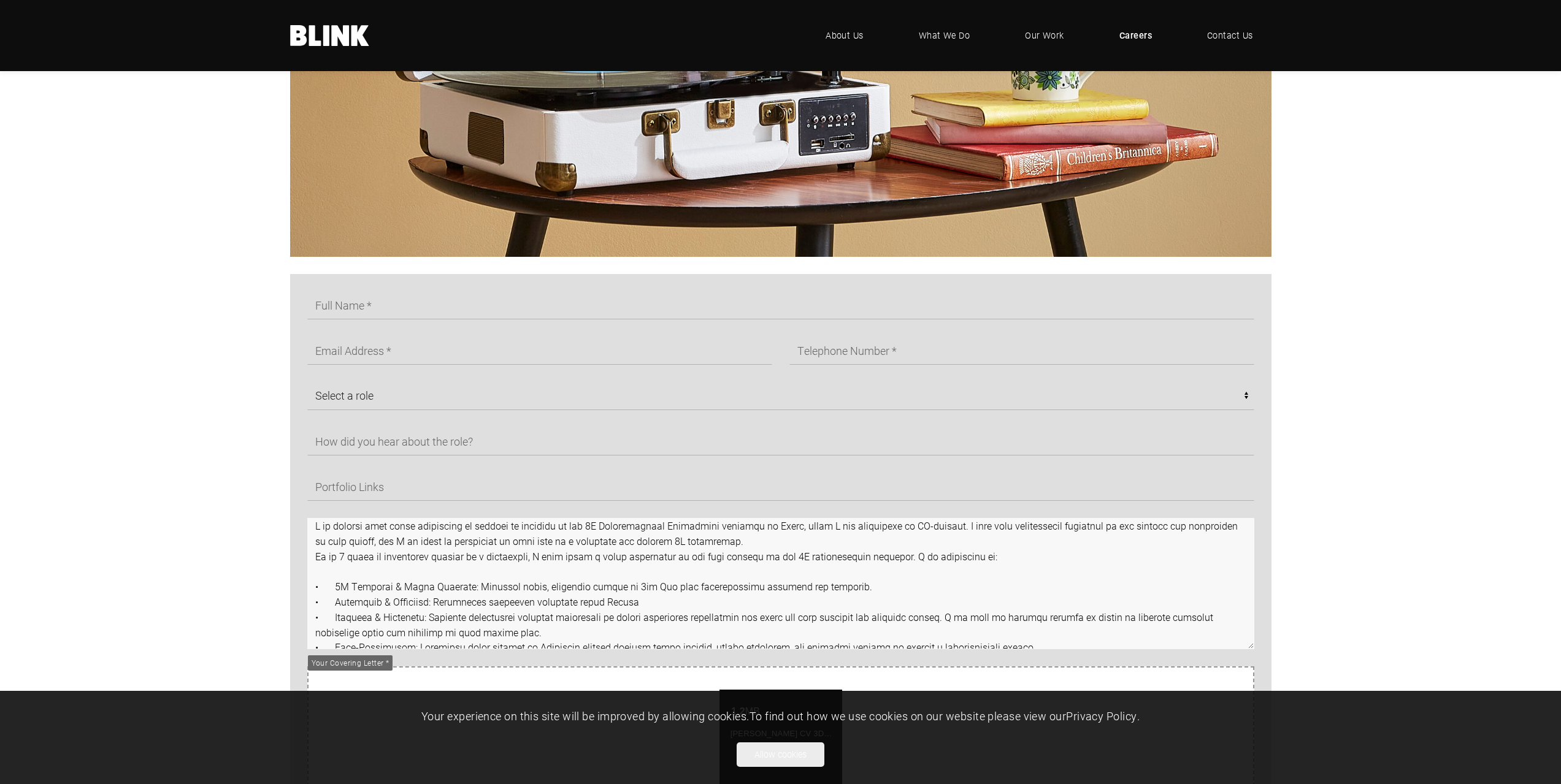
click at [315, 539] on textarea at bounding box center [780, 584] width 947 height 131
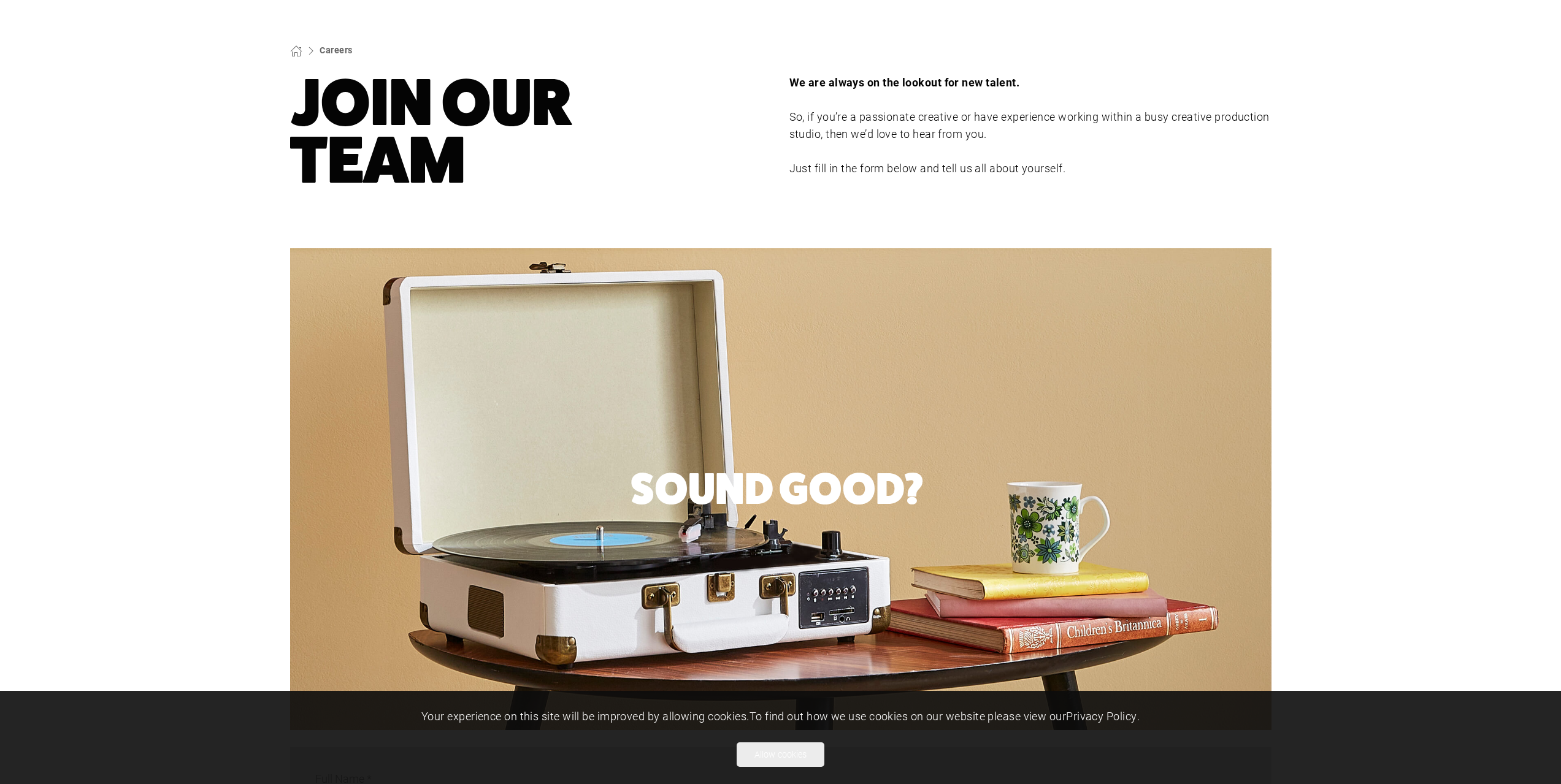
scroll to position [0, 0]
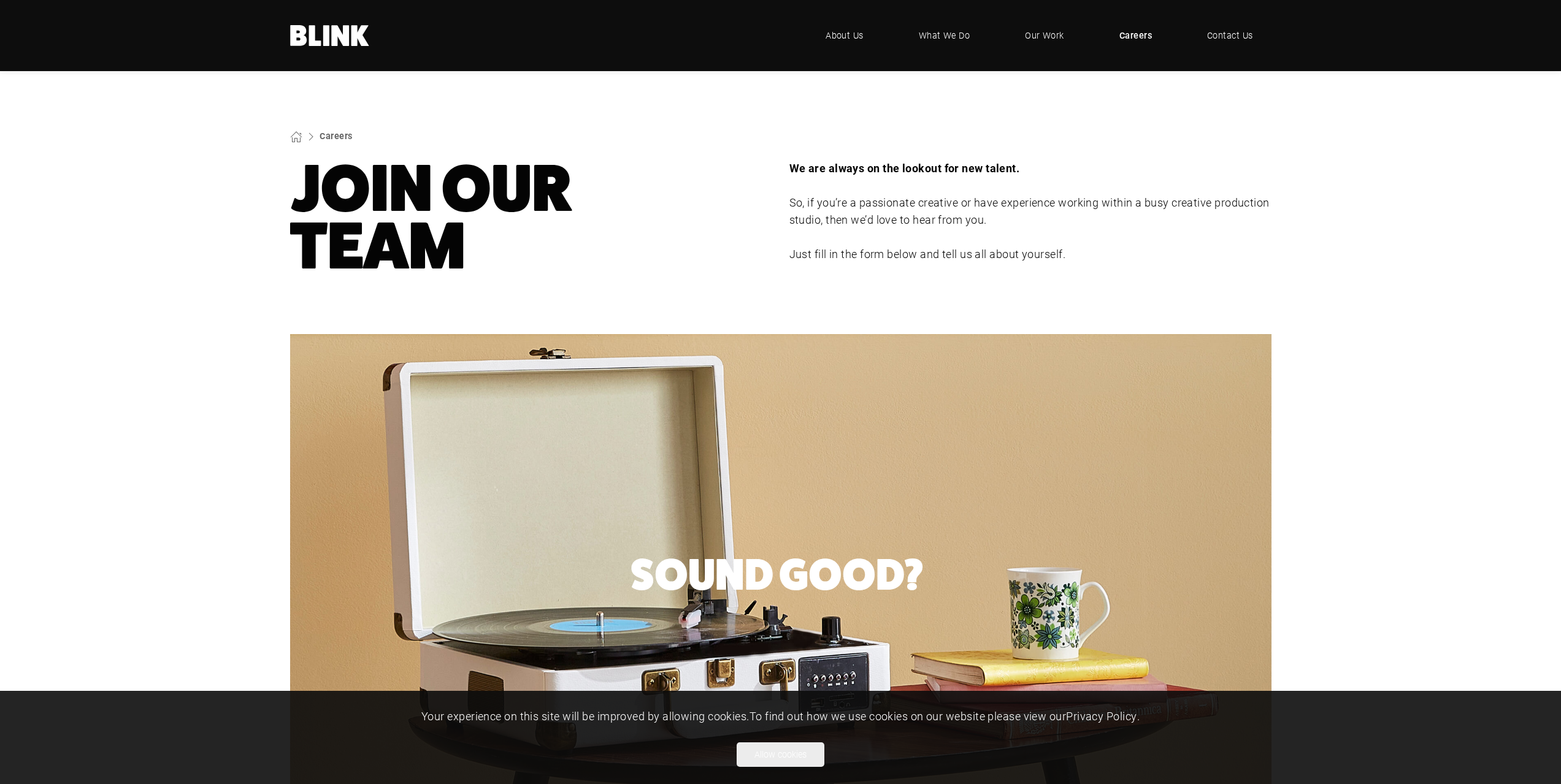
paste textarea "I am writing with great enthusiasm to express my interest in the 3D Architectur…"
type textarea "I am writing with great enthusiasm to express my interest in the 3D Architectur…"
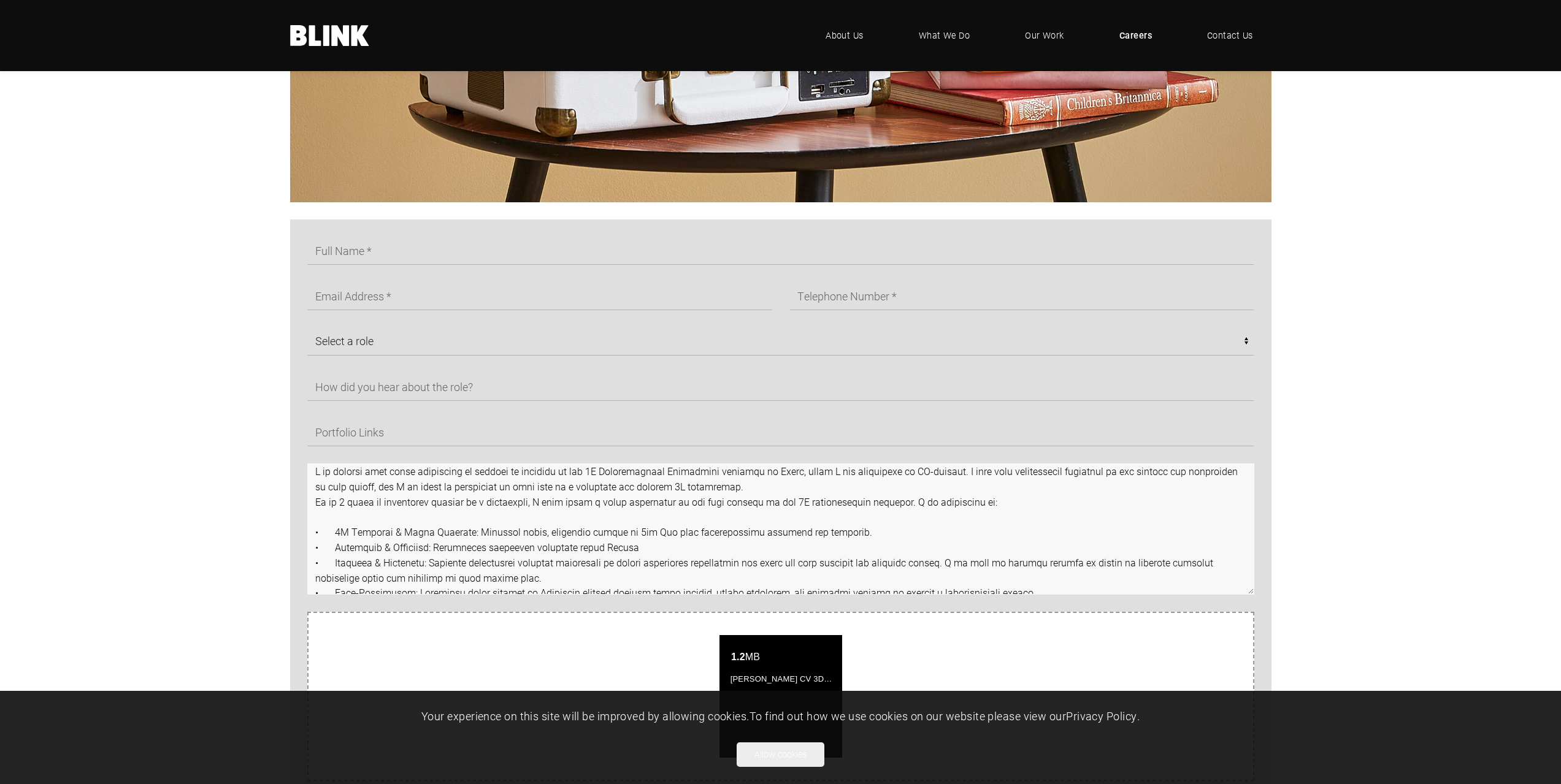
drag, startPoint x: 835, startPoint y: 590, endPoint x: 247, endPoint y: 443, distance: 606.1
click at [247, 443] on section "Select a role CGI Artists - Manchester Senior CGI Artists - Manchester Any - Ma…" at bounding box center [780, 617] width 1561 height 796
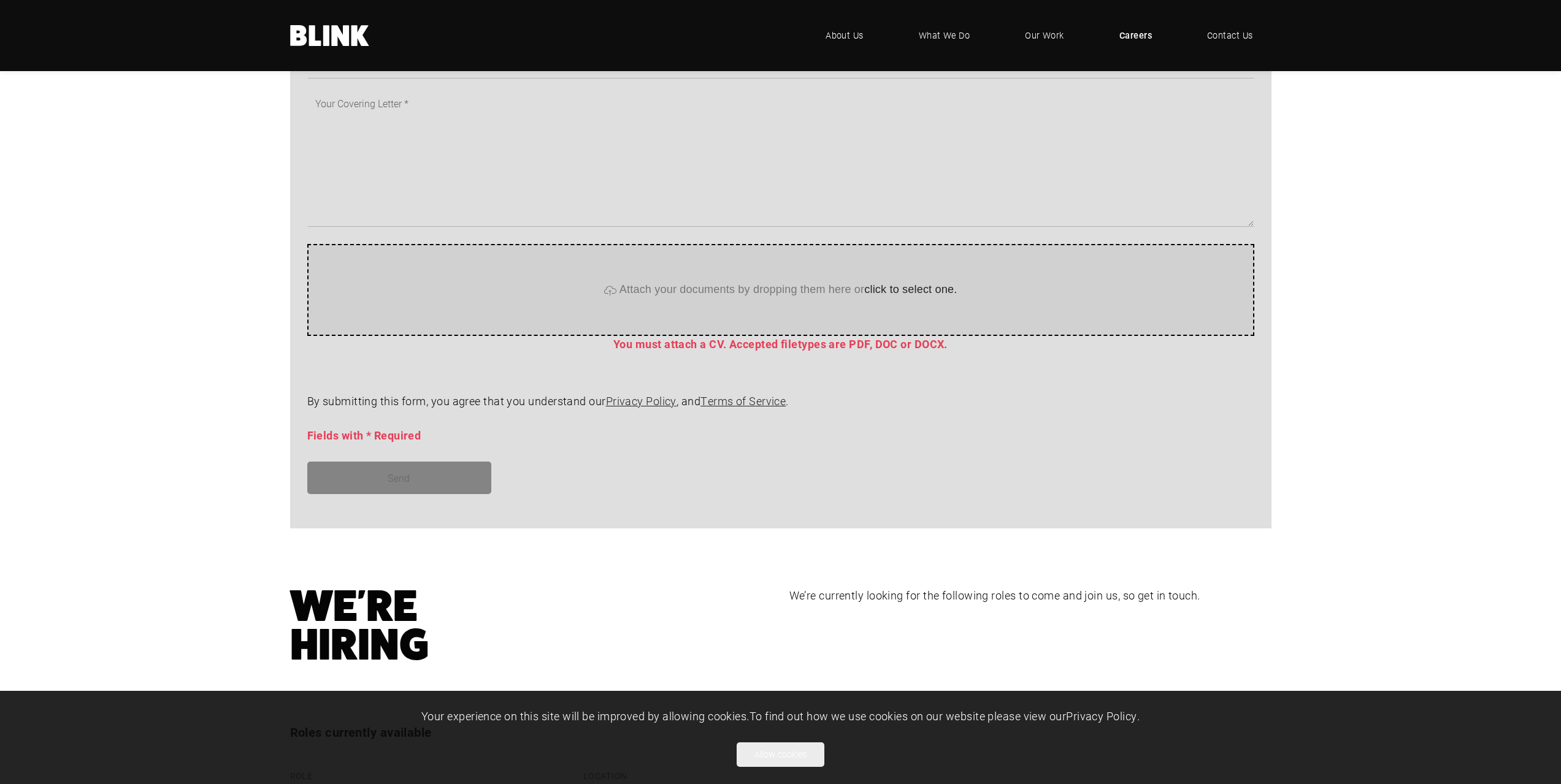
scroll to position [614, 0]
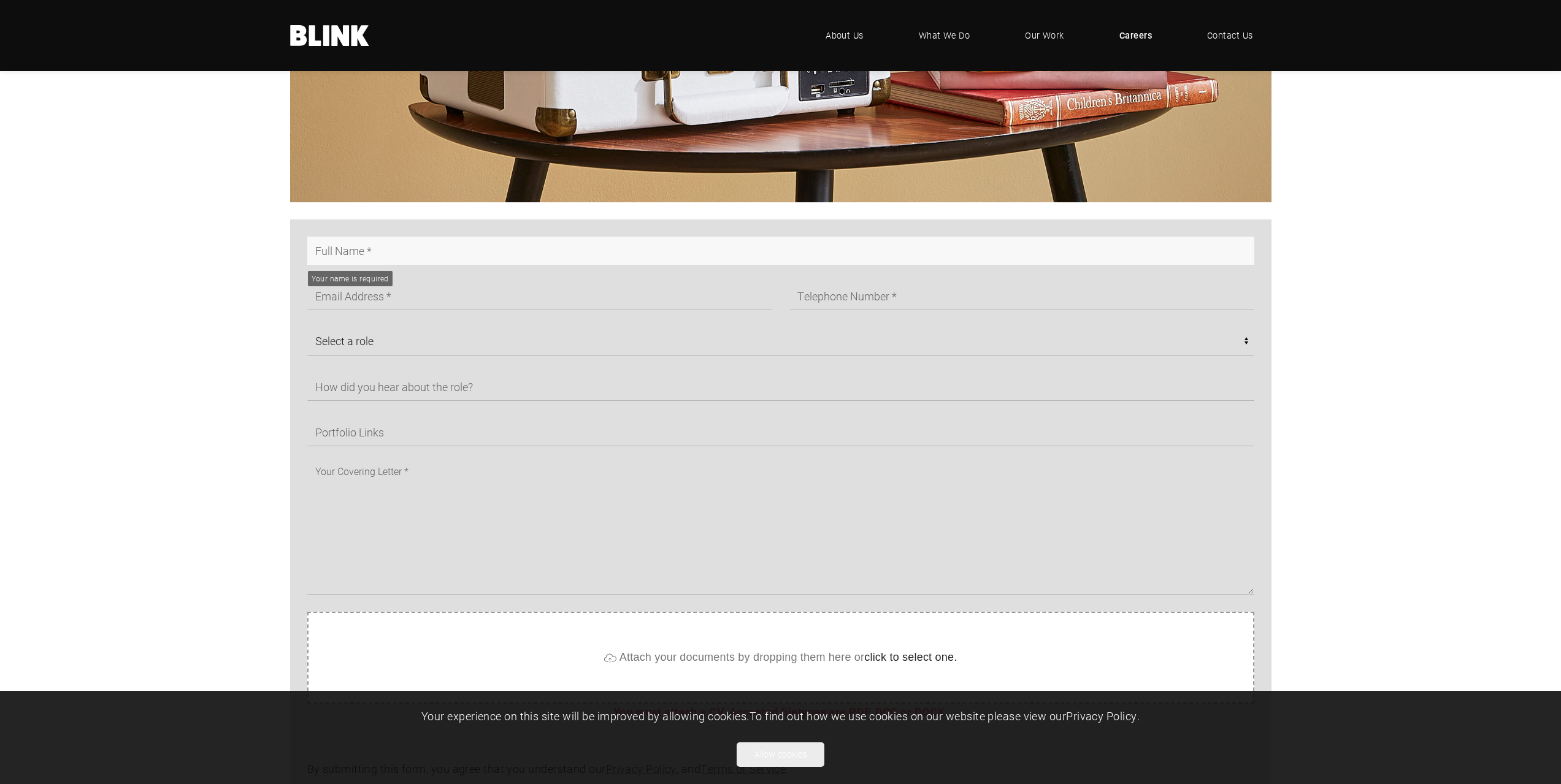
click at [356, 254] on input "text" at bounding box center [780, 251] width 947 height 28
type input "Anastasia Stanchovska"
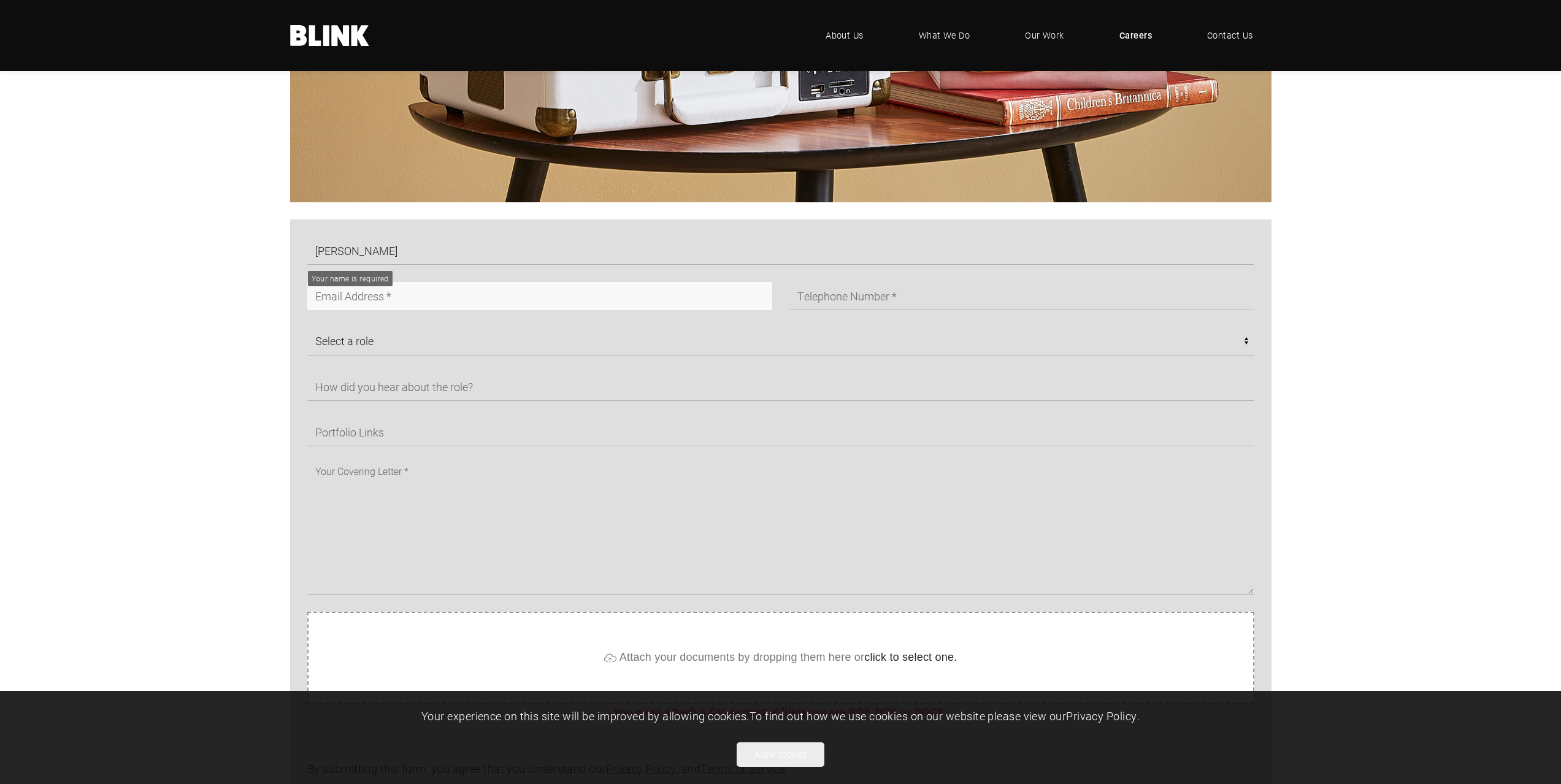
type input "nastyastanch@gmail.com"
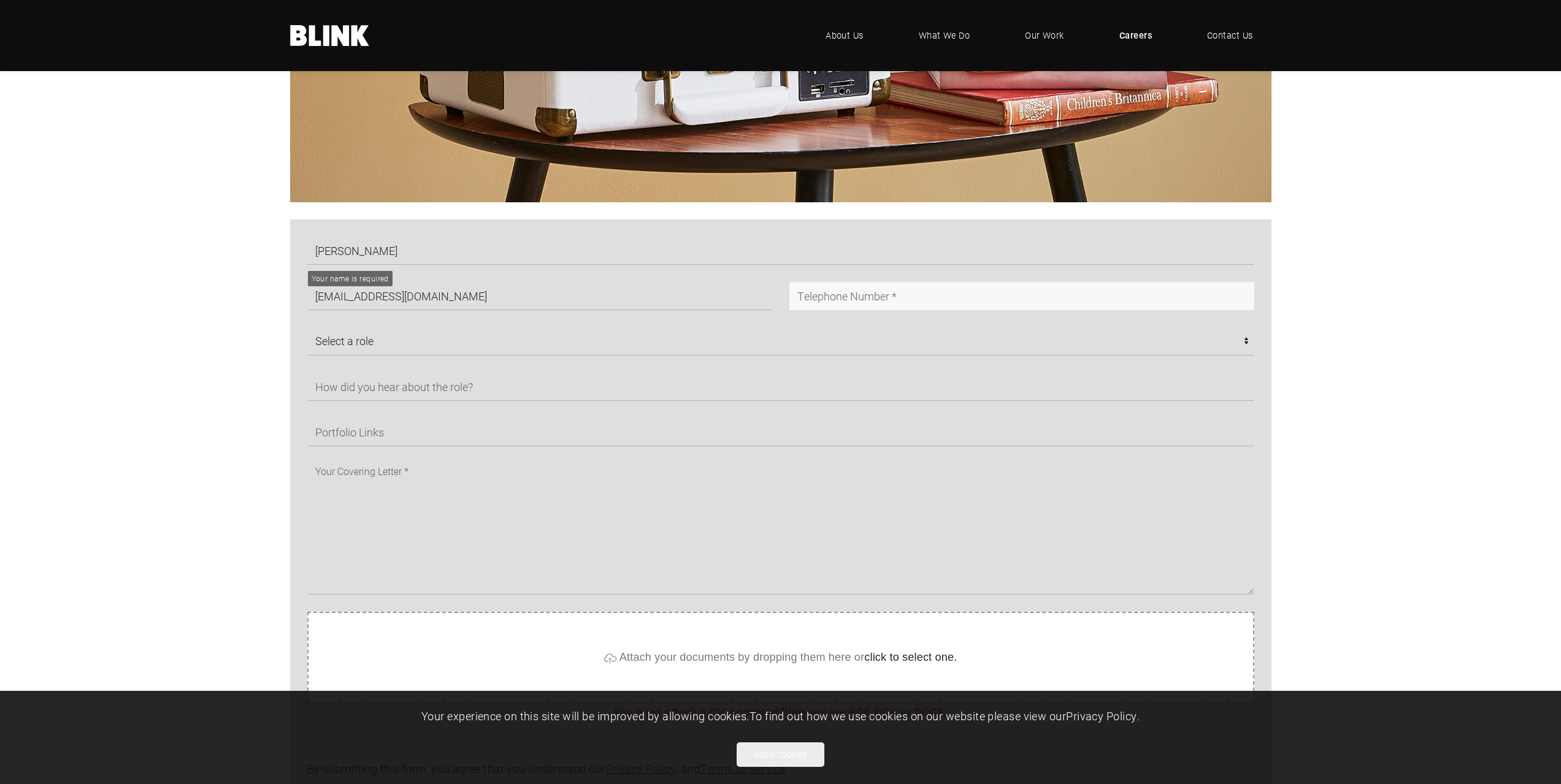
type input "07760904175"
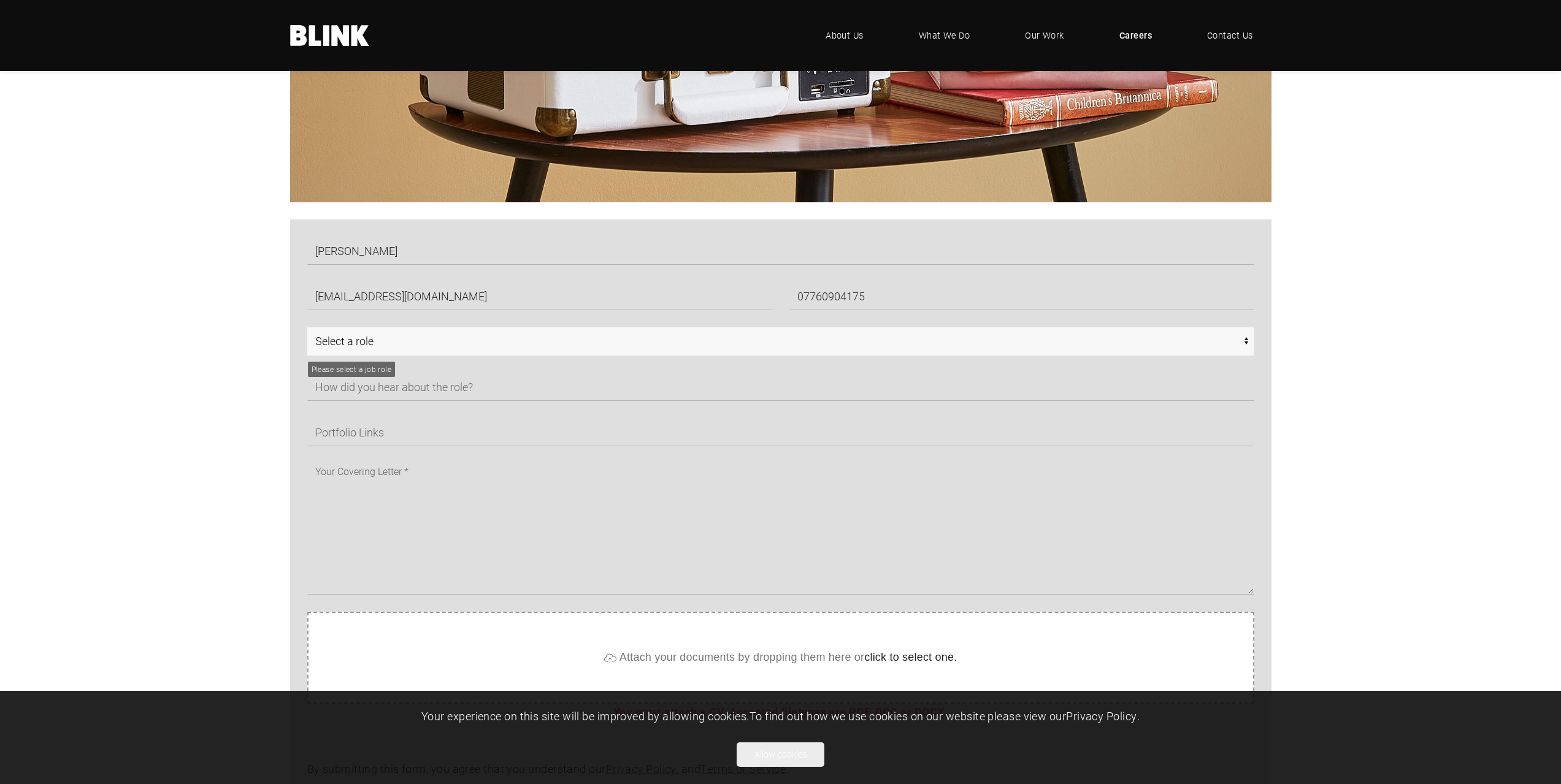
click at [395, 341] on select "Select a role CGI Artists - Manchester Senior CGI Artists - Manchester Any - Ma…" at bounding box center [780, 341] width 947 height 28
select select "CGI Artists - Manchester"
click at [307, 327] on select "Select a role CGI Artists - Manchester Senior CGI Artists - Manchester Any - Ma…" at bounding box center [780, 341] width 947 height 28
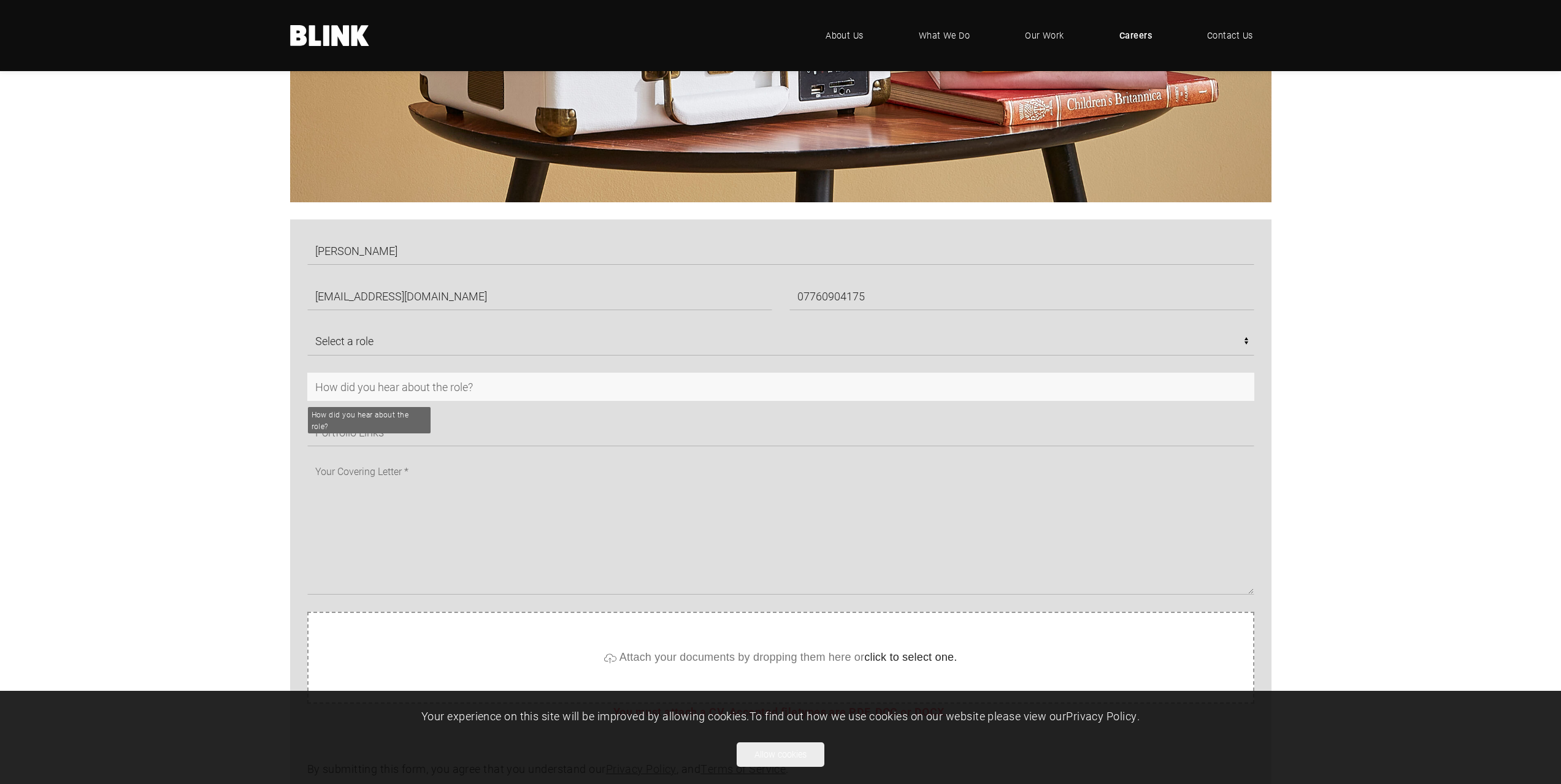
click at [382, 391] on input "text" at bounding box center [780, 387] width 947 height 28
type input "C"
type input "cv library"
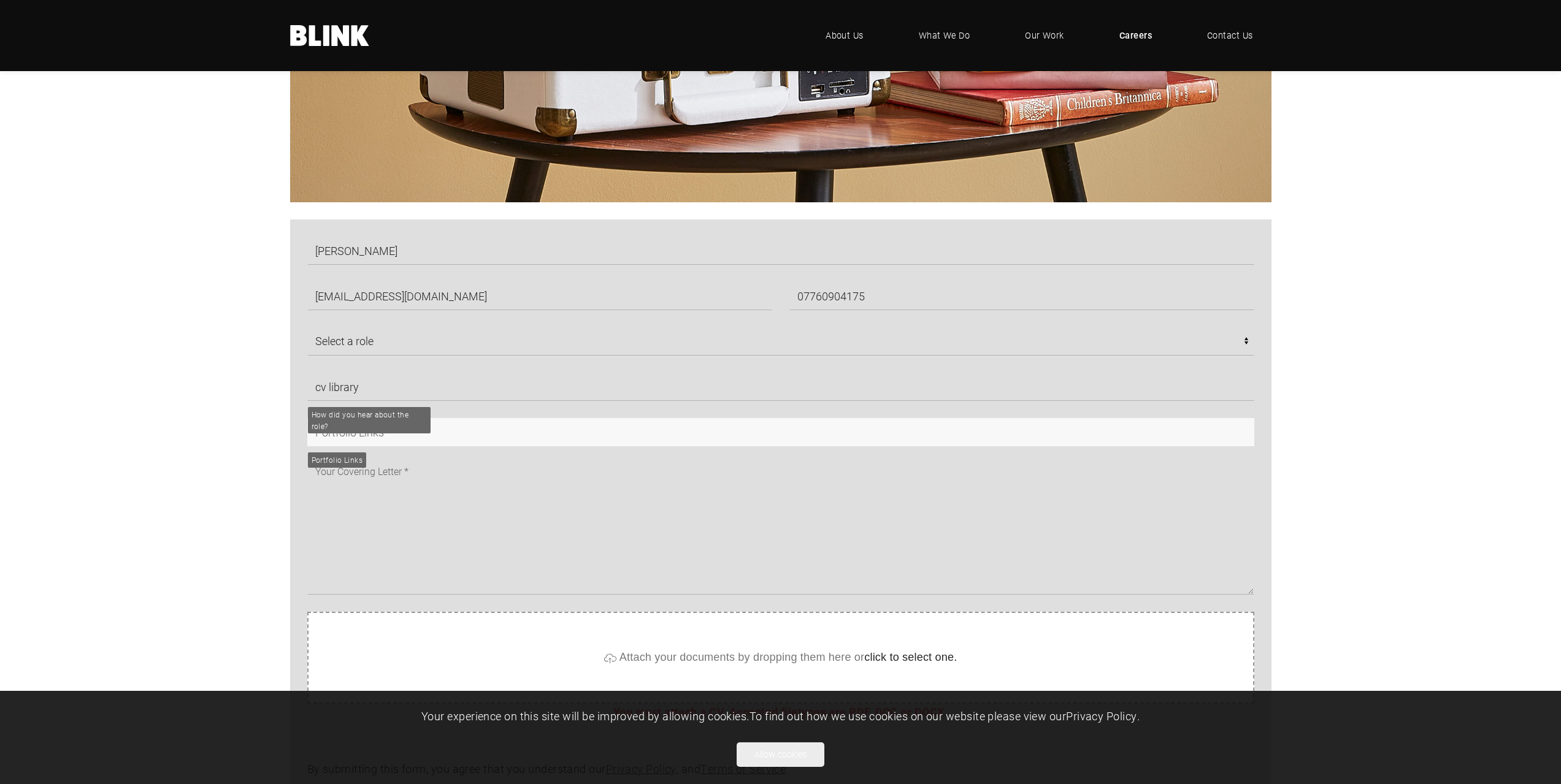
click at [386, 438] on input "text" at bounding box center [780, 432] width 947 height 28
paste input "https://www.behance.net/gallery/234090659/Portfolio"
type input "https://www.behance.net/gallery/234090659/Portfolio"
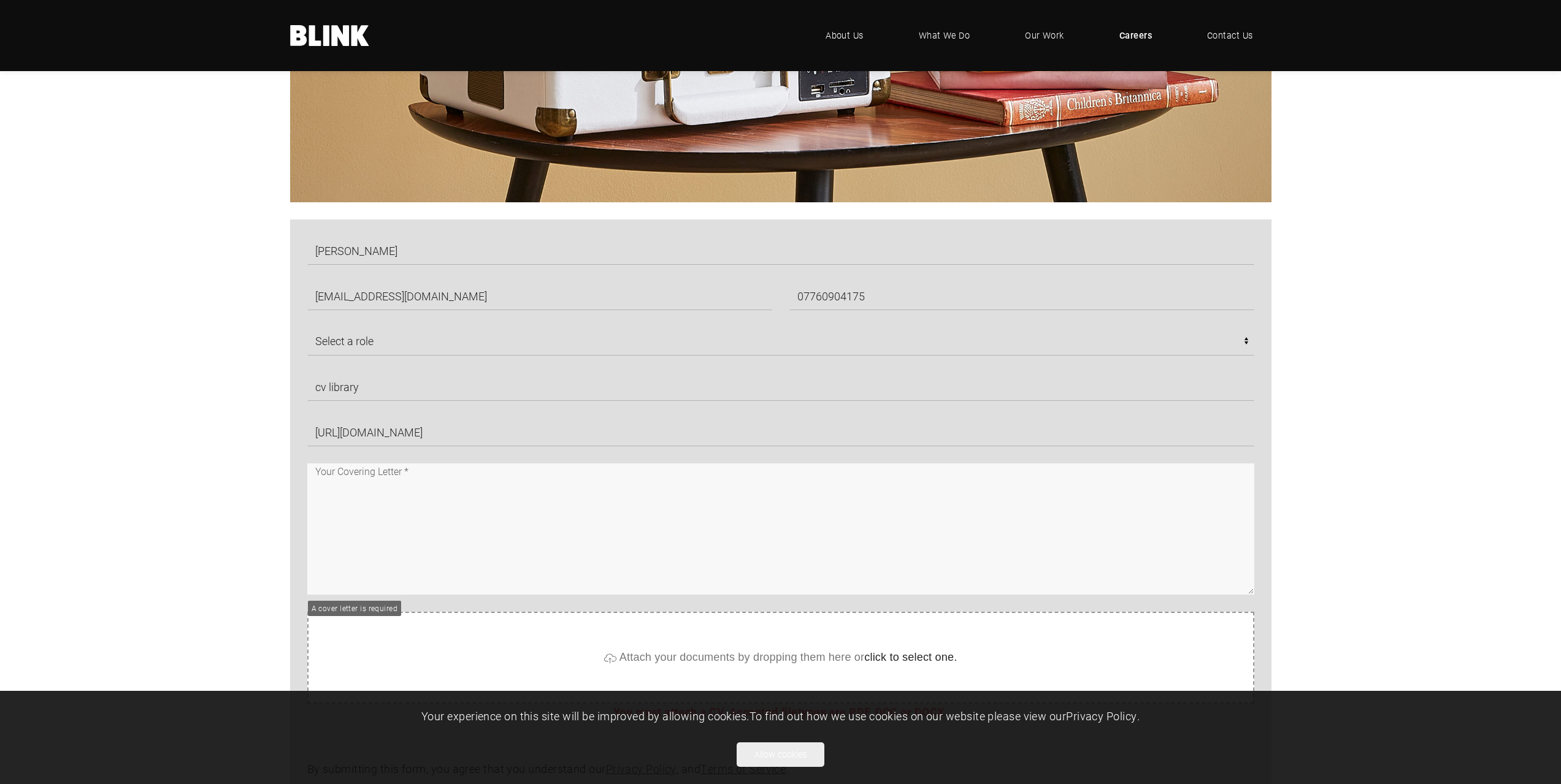
click at [446, 482] on textarea at bounding box center [780, 530] width 947 height 131
paste textarea "I am writing with great enthusiasm to express my interest in the 3D Architectur…"
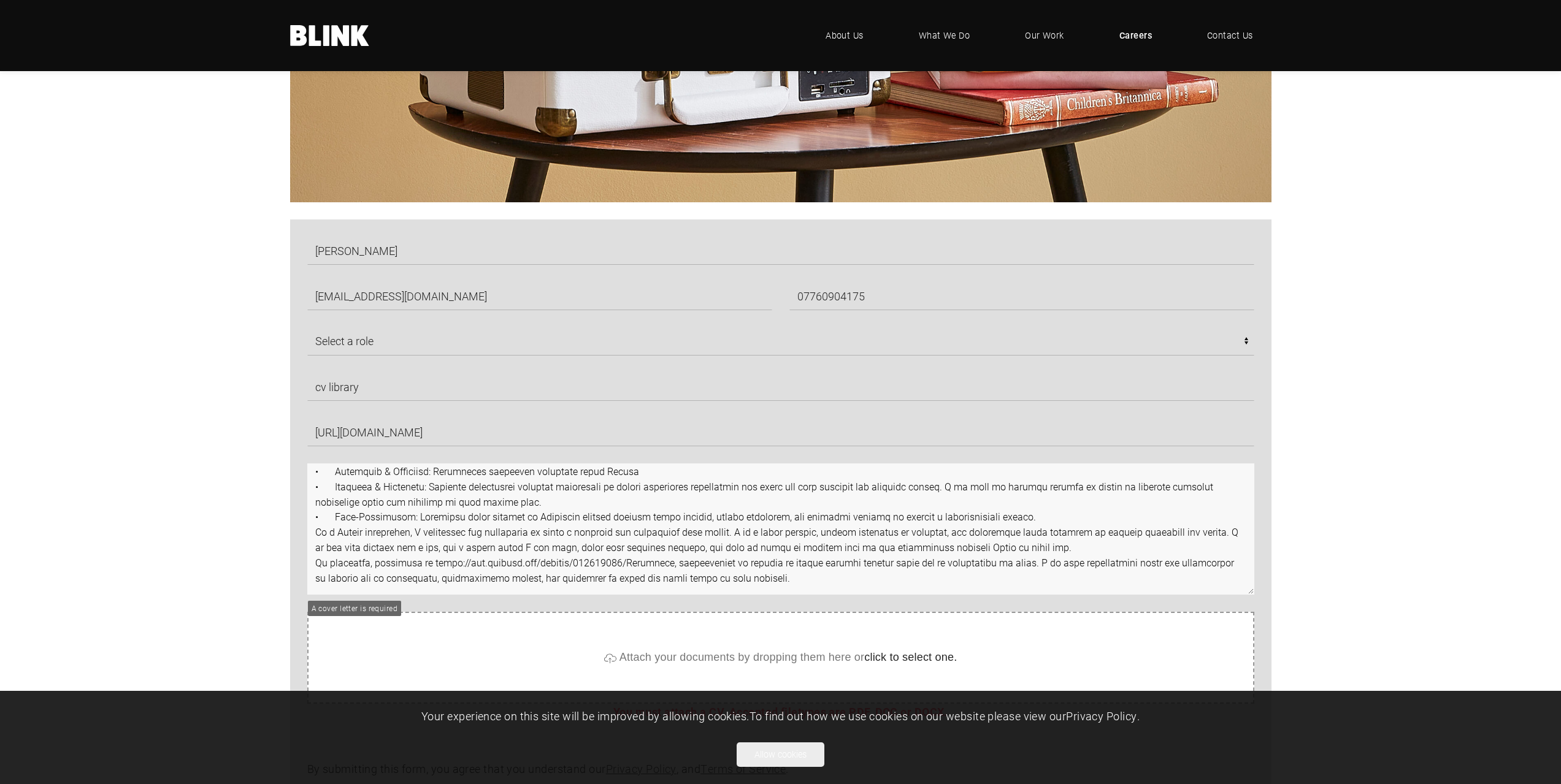
scroll to position [92, 0]
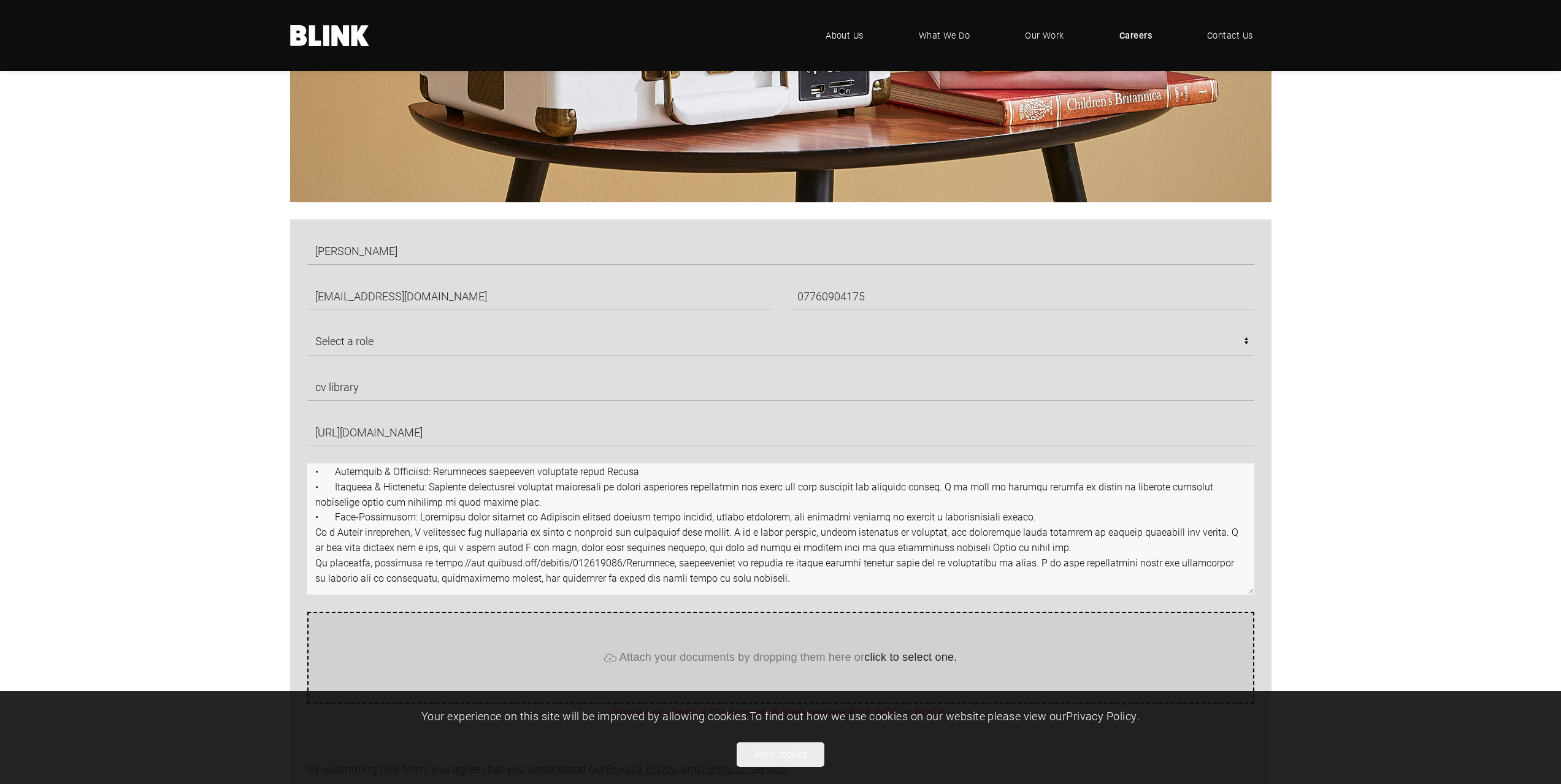
type textarea "I am writing with great enthusiasm to express my interest in the 3D Architectur…"
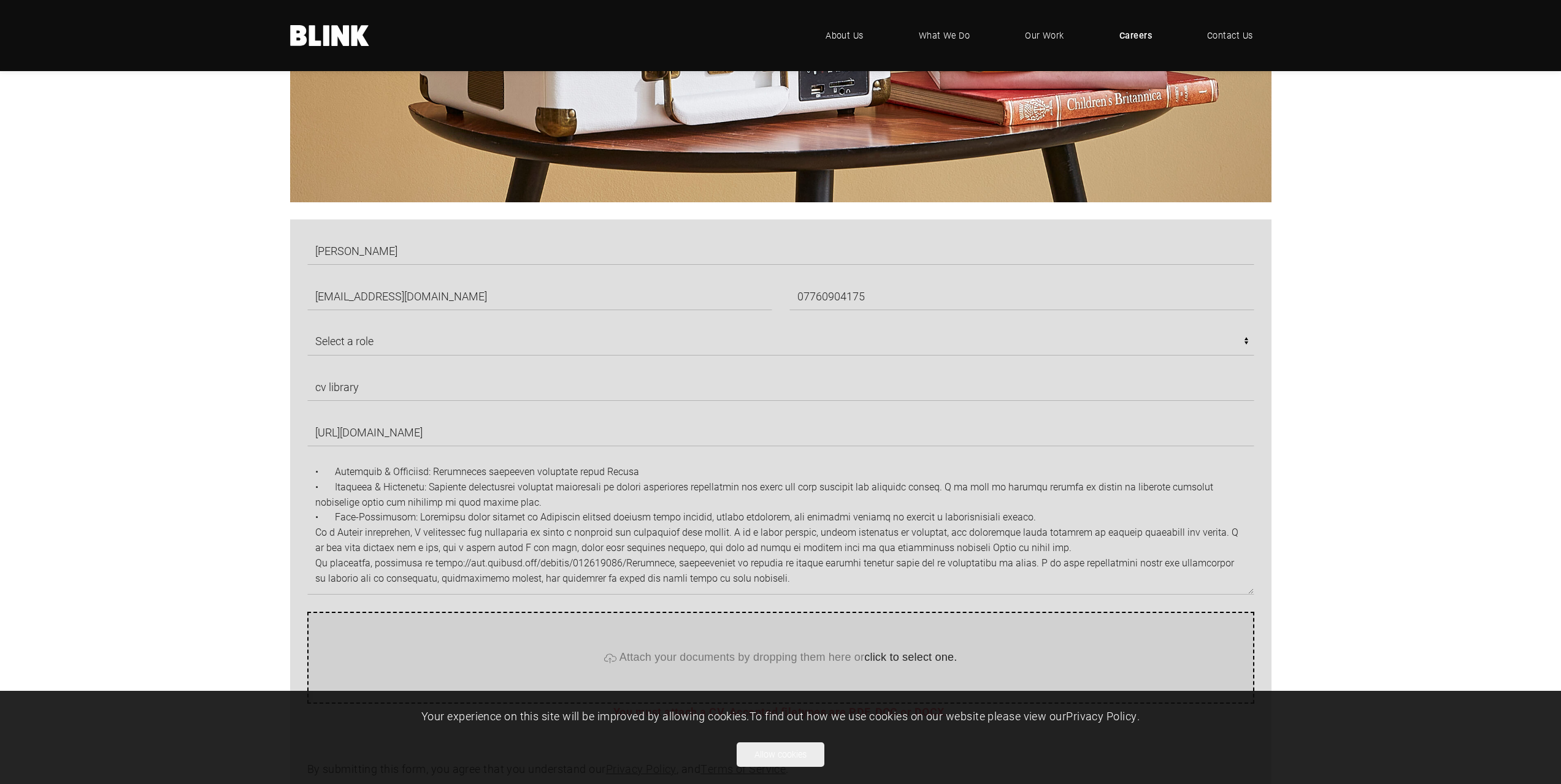
click at [749, 641] on div "Attach your documents by dropping them here or click to select one." at bounding box center [780, 658] width 947 height 92
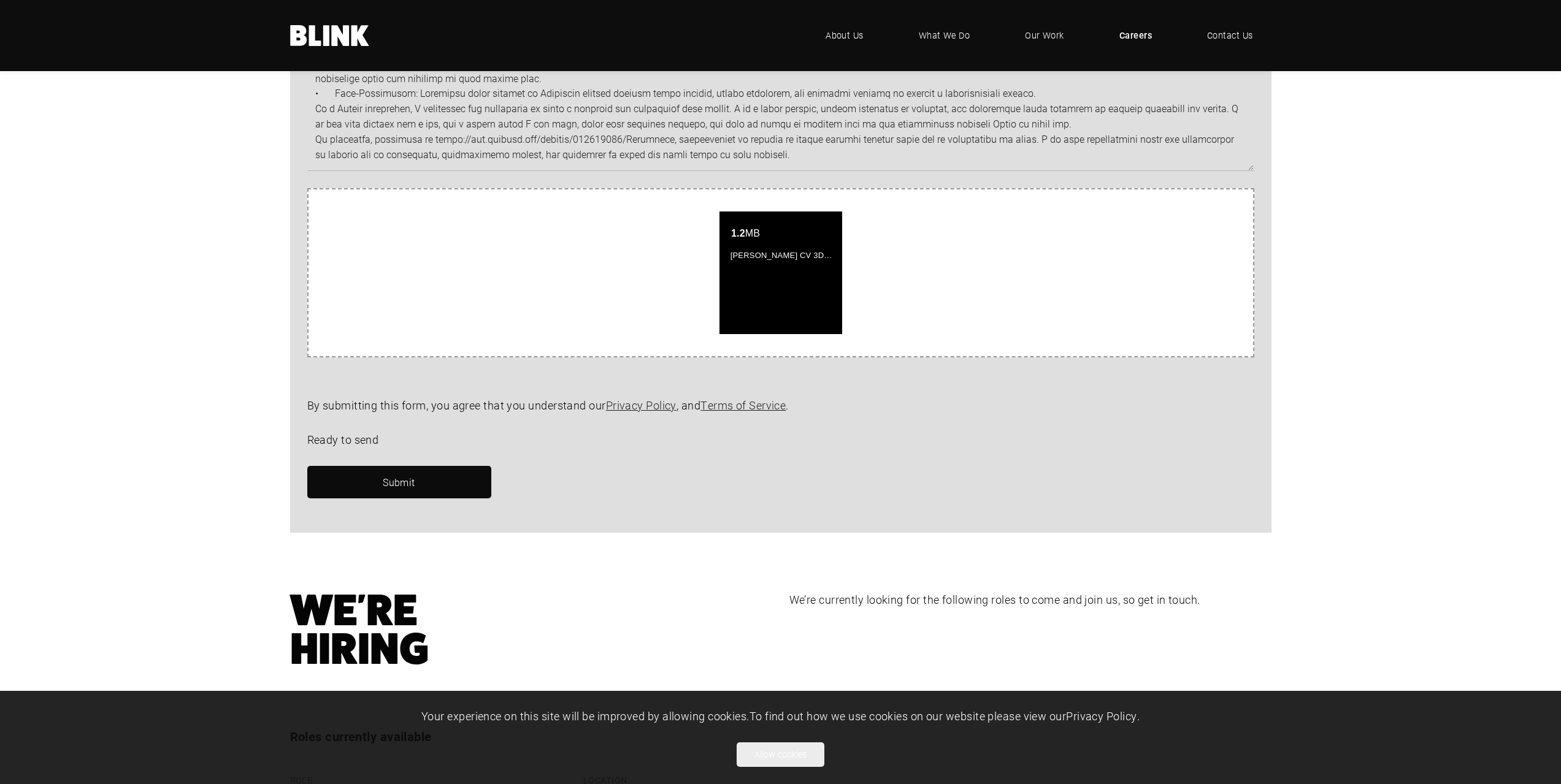
scroll to position [1043, 0]
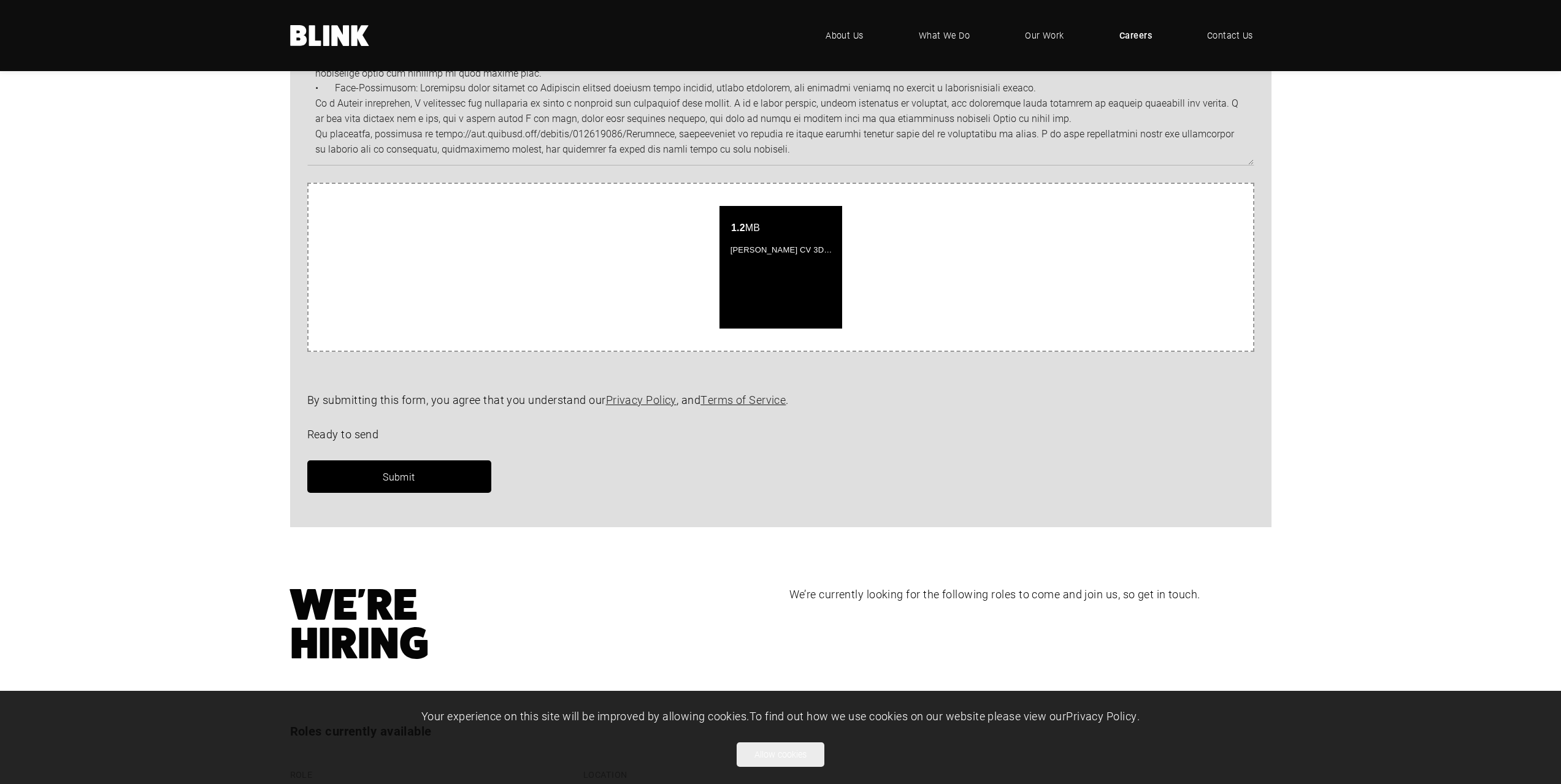
click at [388, 482] on span "Submit" at bounding box center [399, 477] width 33 height 13
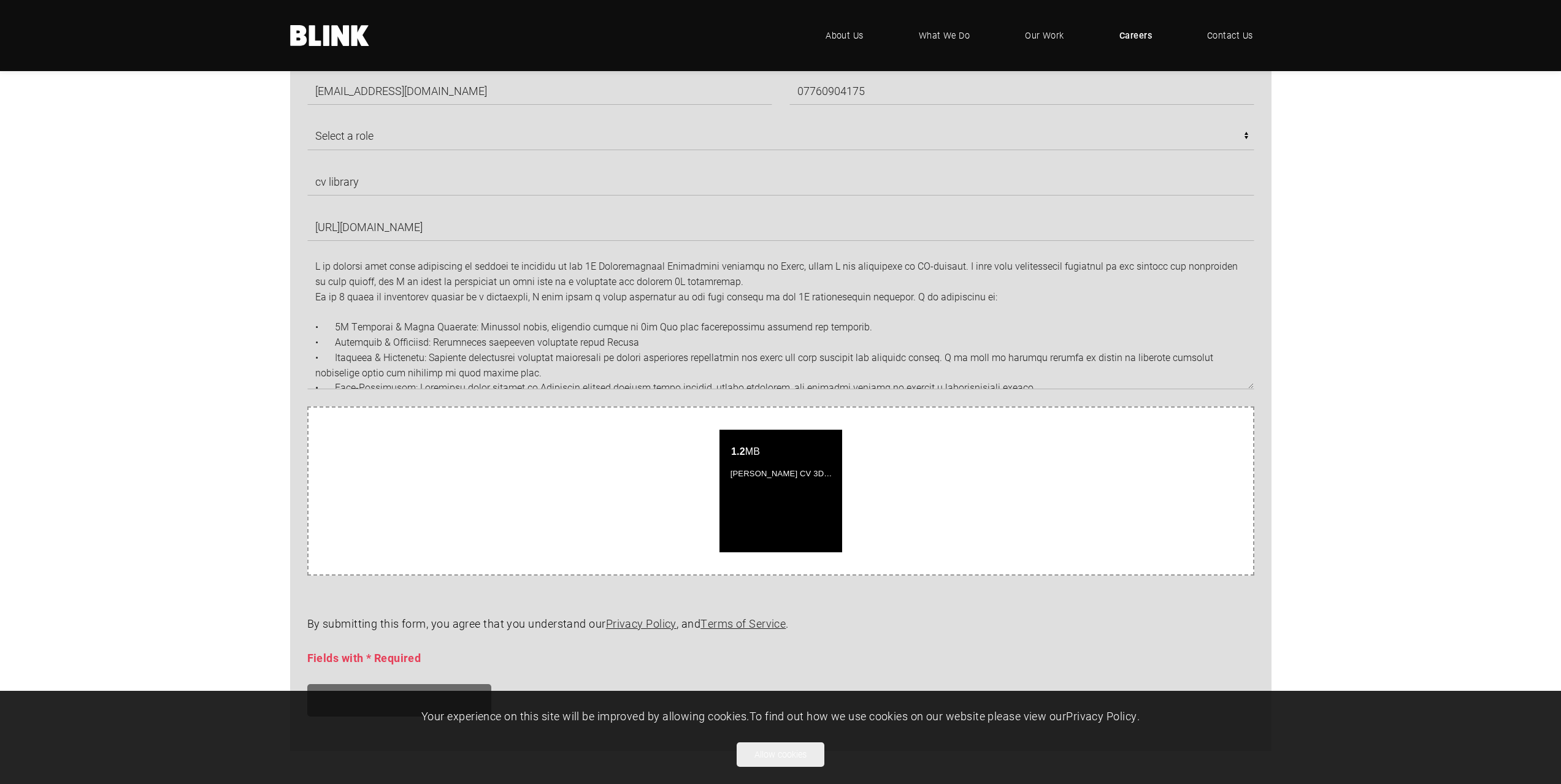
scroll to position [1288, 0]
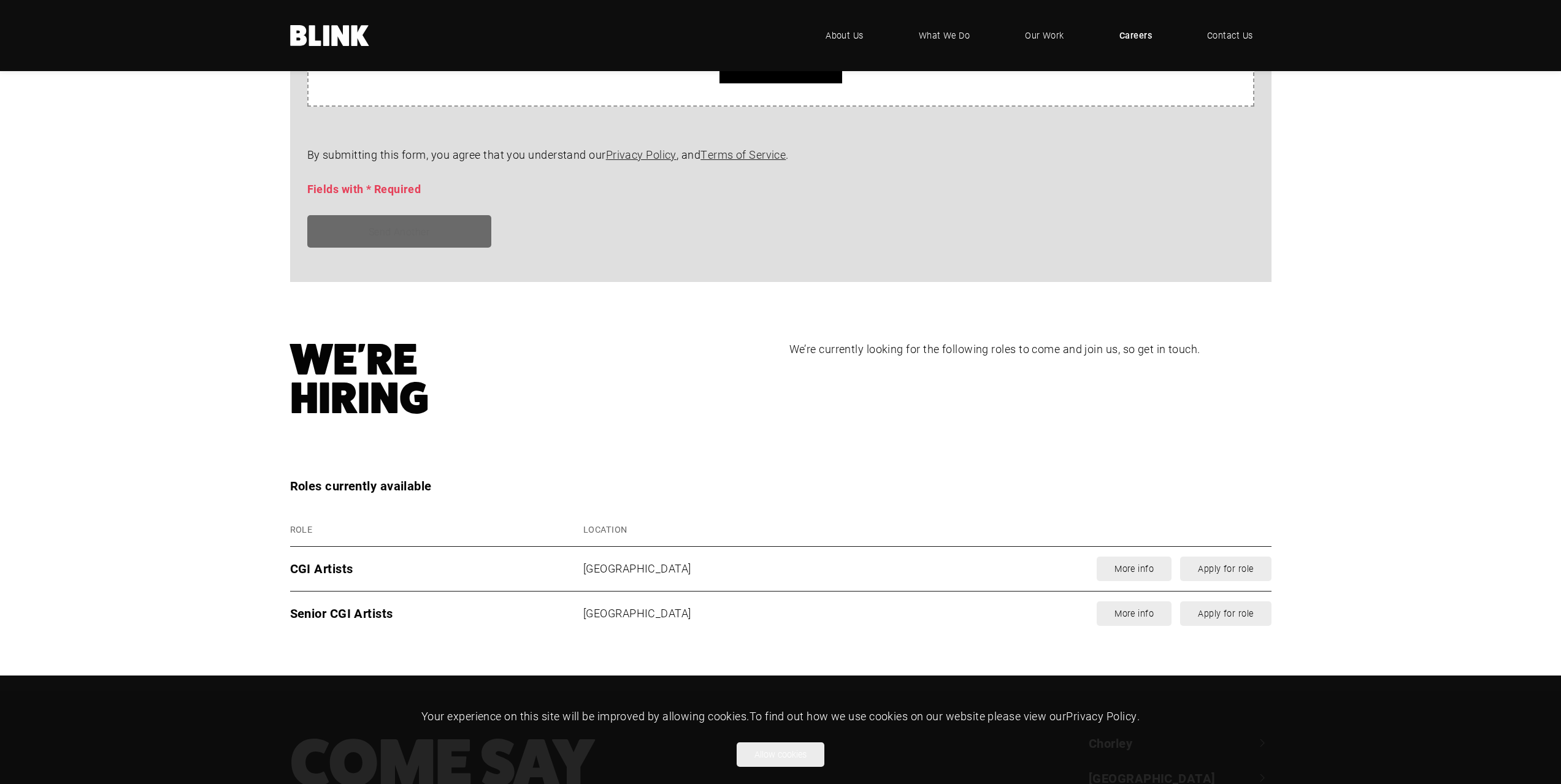
drag, startPoint x: 736, startPoint y: 528, endPoint x: 662, endPoint y: 521, distance: 74.3
click at [662, 521] on th "Location" at bounding box center [716, 530] width 280 height 34
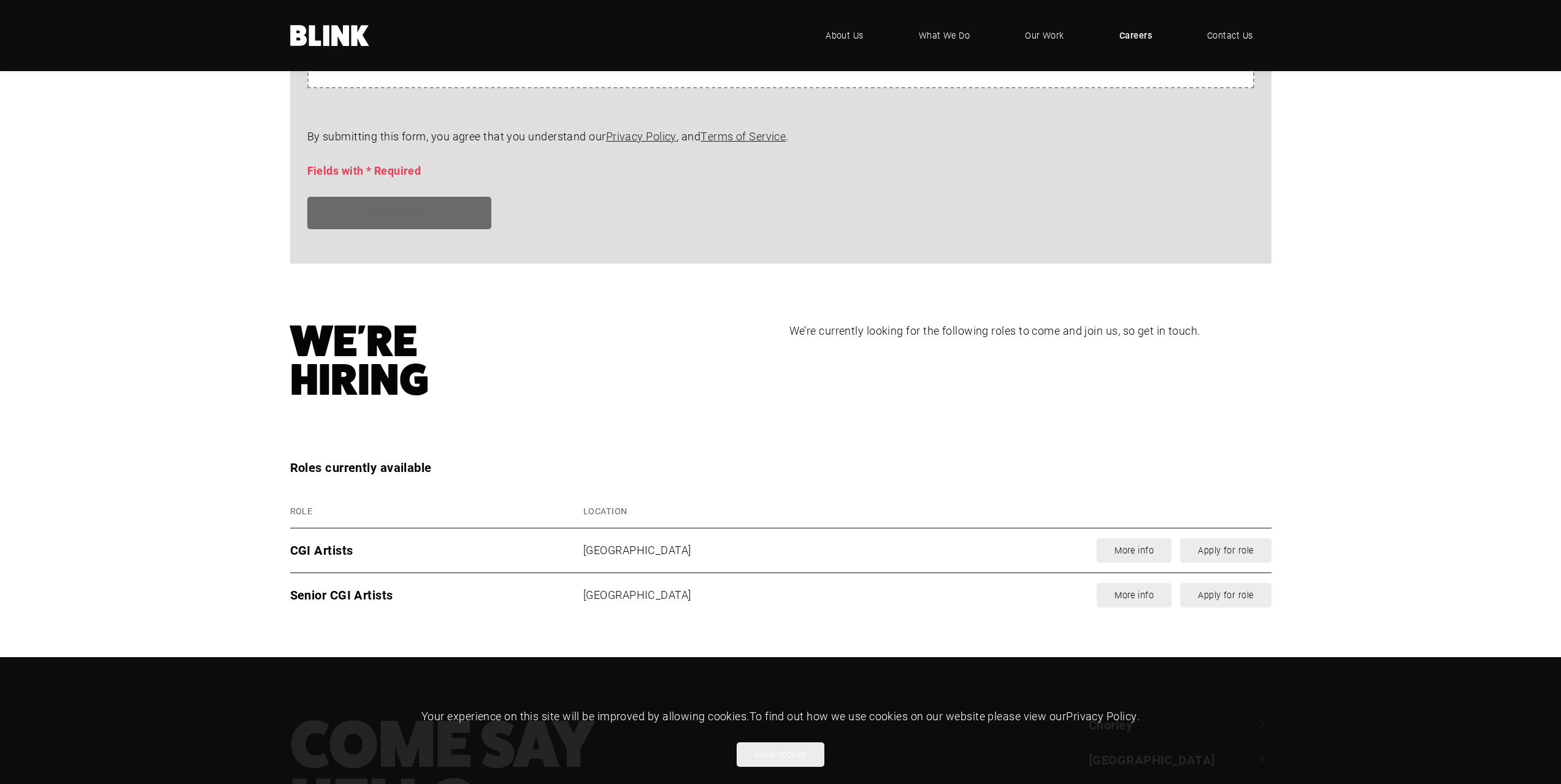
scroll to position [1541, 0]
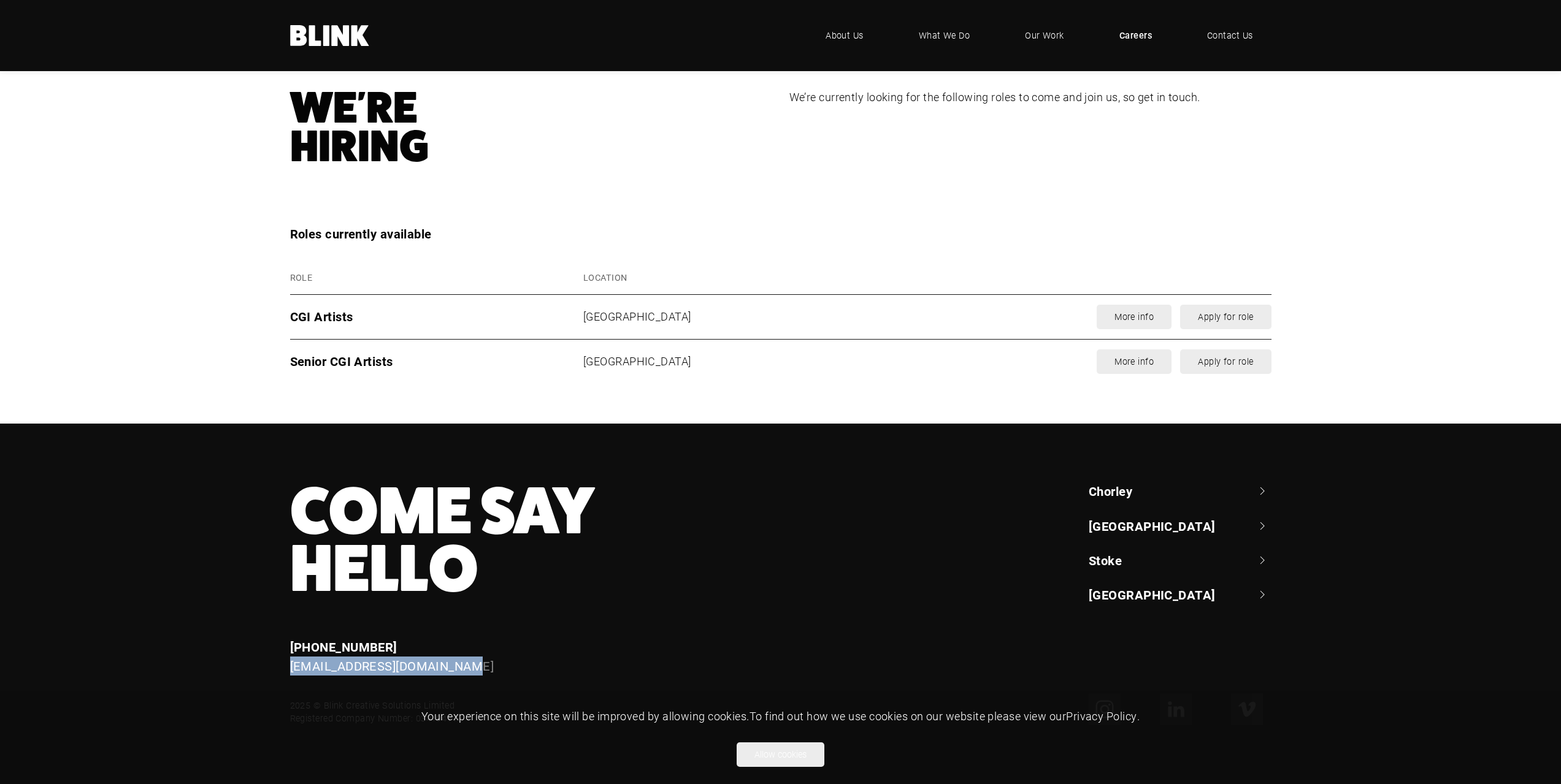
drag, startPoint x: 489, startPoint y: 670, endPoint x: 283, endPoint y: 675, distance: 206.1
click at [283, 675] on div "Enquiries +44 (0) 1782 525 530 enquiries@helloblink.co.uk" at bounding box center [573, 657] width 599 height 38
copy link "[EMAIL_ADDRESS][DOMAIN_NAME]"
